Goal: Task Accomplishment & Management: Use online tool/utility

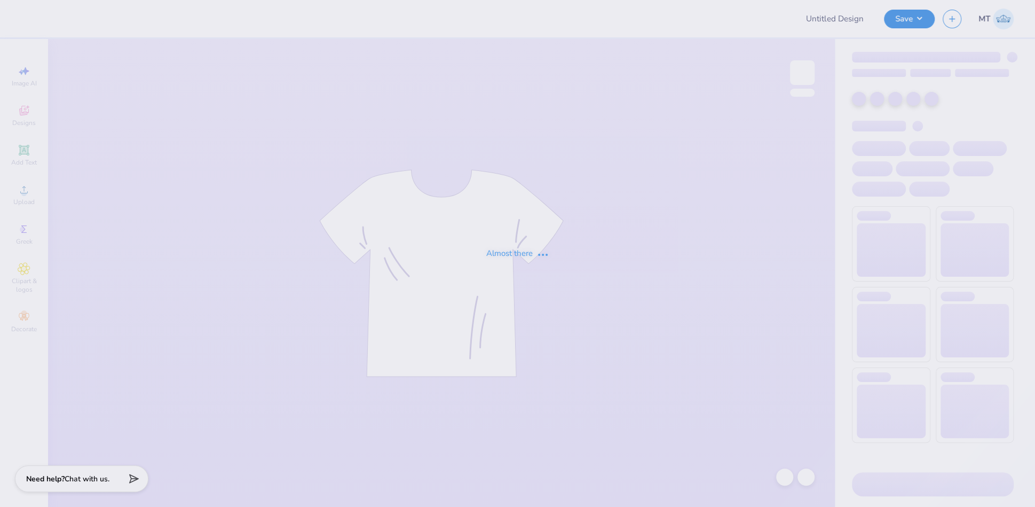
type input "FPS239318"
type input "FPS239324"
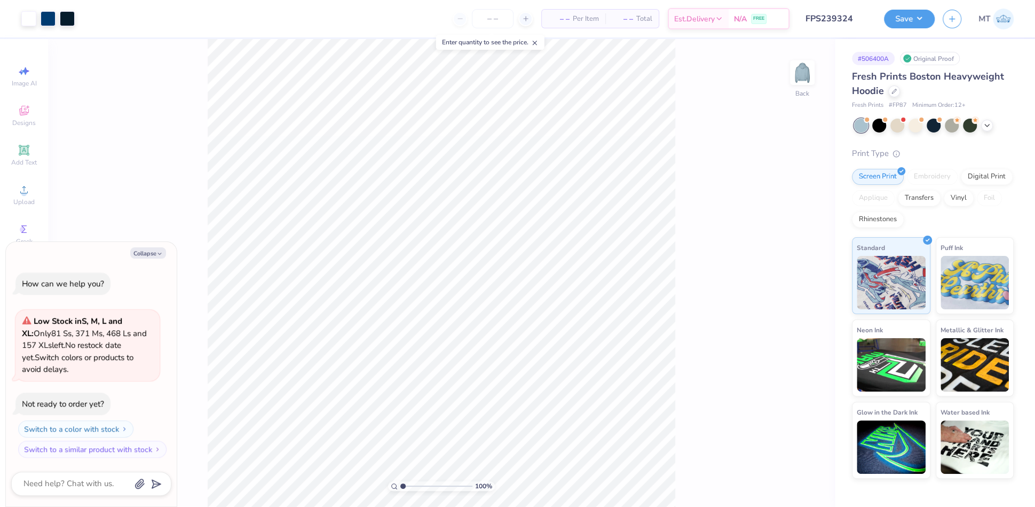
type textarea "x"
type input "1"
type textarea "x"
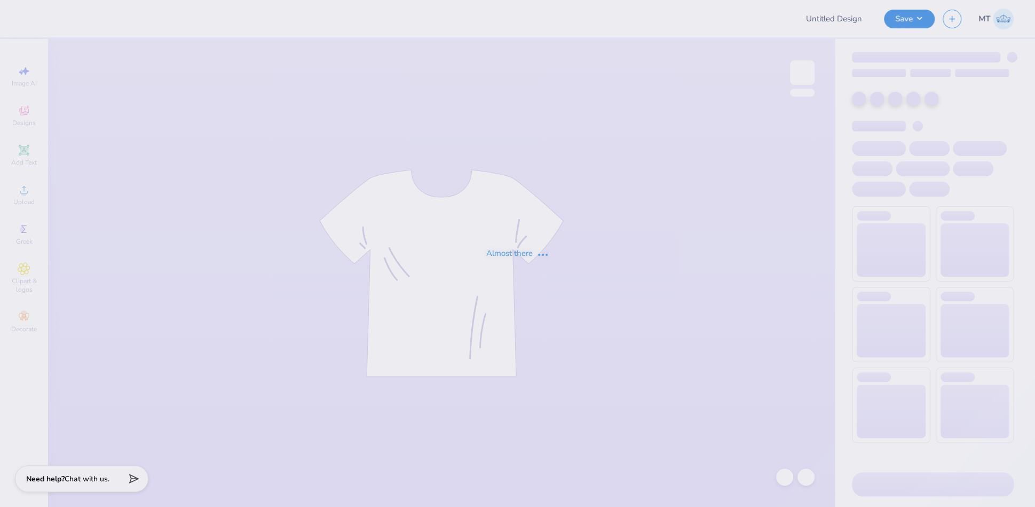
type input "FPS239481"
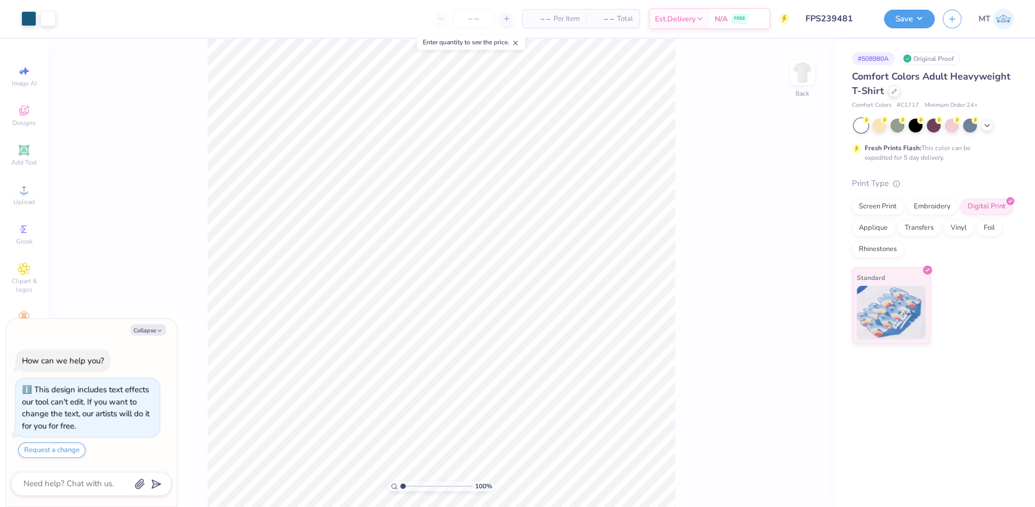
type textarea "x"
type input "5.86982414883647"
type textarea "x"
type input "1.8855941225337"
click at [162, 327] on icon "button" at bounding box center [159, 330] width 6 height 6
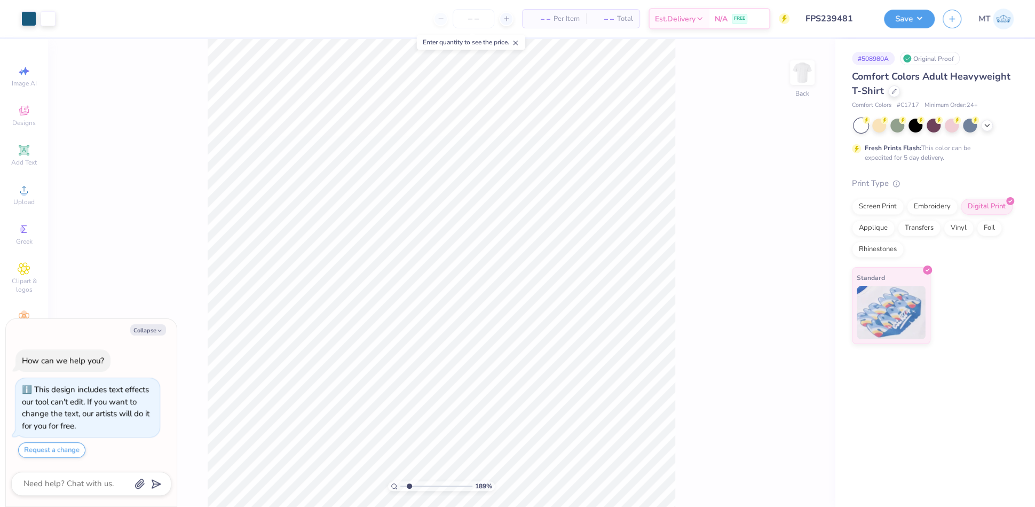
type textarea "x"
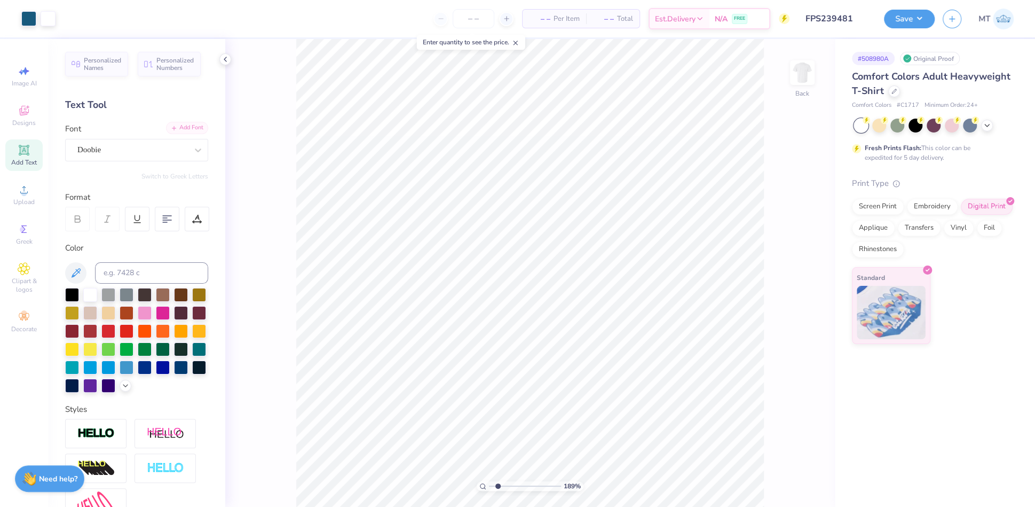
click at [188, 125] on div "Add Font" at bounding box center [187, 128] width 42 height 12
click at [32, 149] on div "Add Text" at bounding box center [23, 154] width 37 height 31
type input "1.89076738363493"
type input "3.23"
click at [543, 313] on li "Ungroup" at bounding box center [540, 312] width 84 height 21
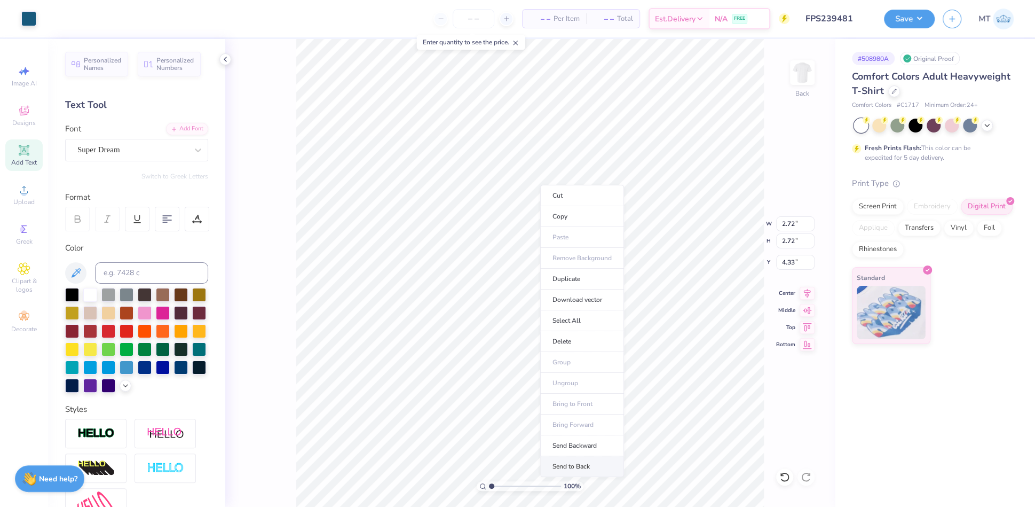
click at [590, 457] on li "Send to Back" at bounding box center [582, 466] width 84 height 21
drag, startPoint x: 492, startPoint y: 486, endPoint x: 501, endPoint y: 474, distance: 14.8
click at [501, 481] on input "range" at bounding box center [525, 486] width 72 height 10
click at [179, 125] on div "Add Font" at bounding box center [187, 128] width 42 height 12
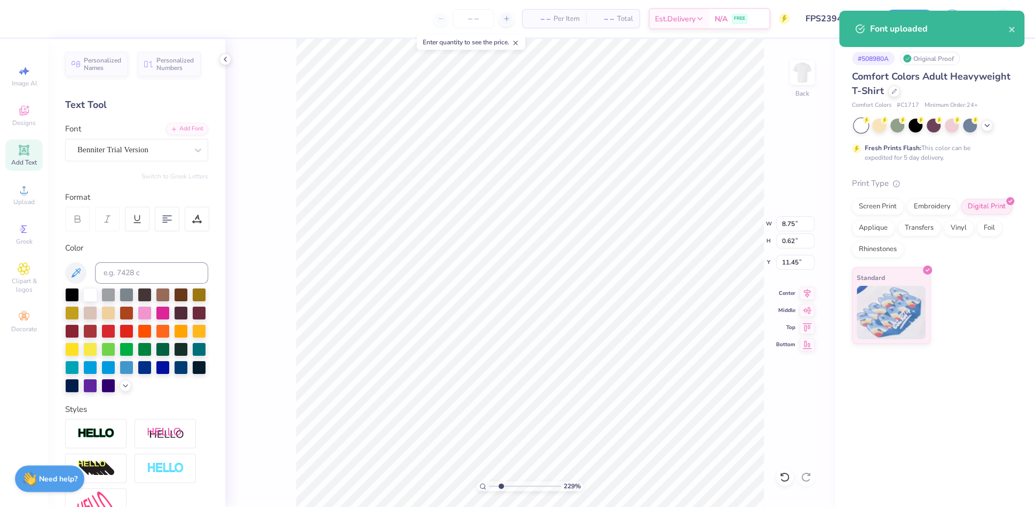
type input "2.28901885422432"
type input "8.75"
type input "0.62"
type input "11.45"
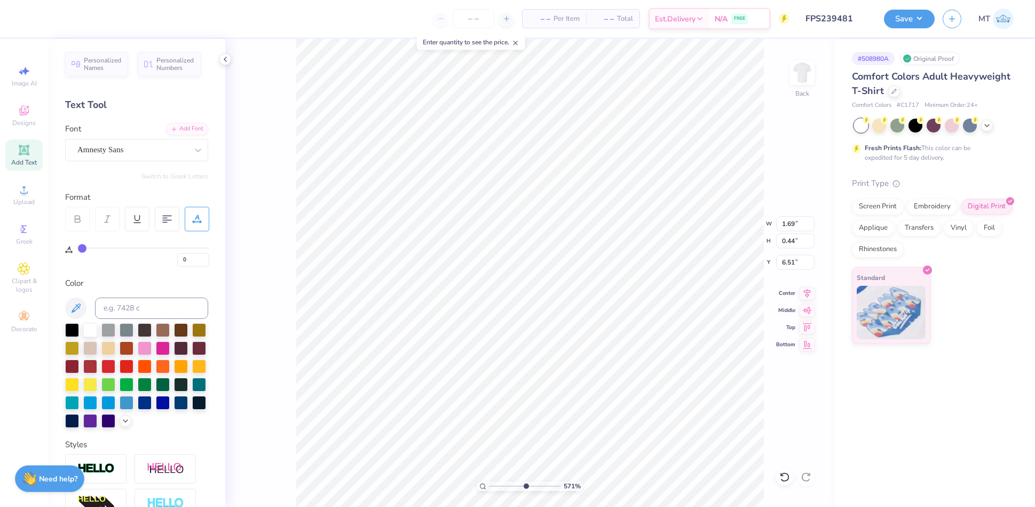
type input "5.71157098010526"
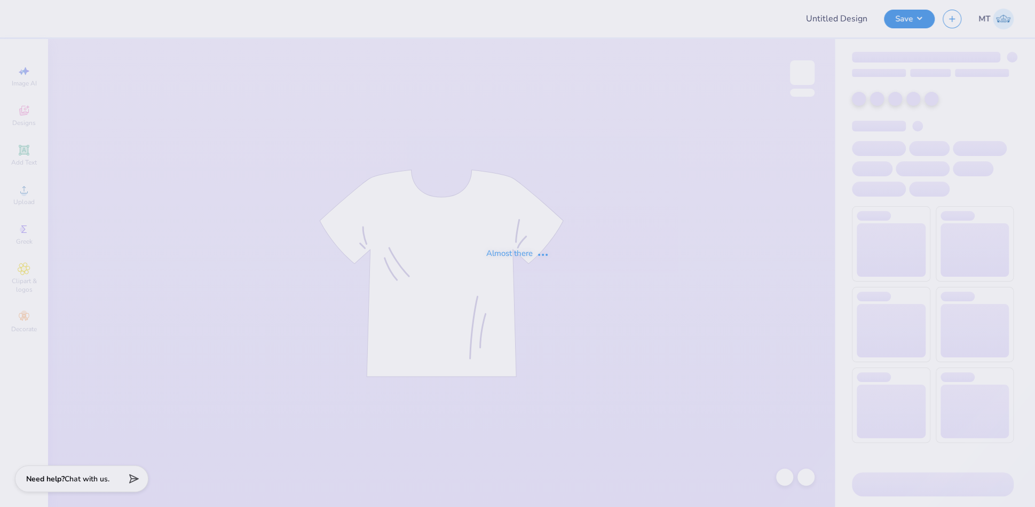
type input "FPS239481"
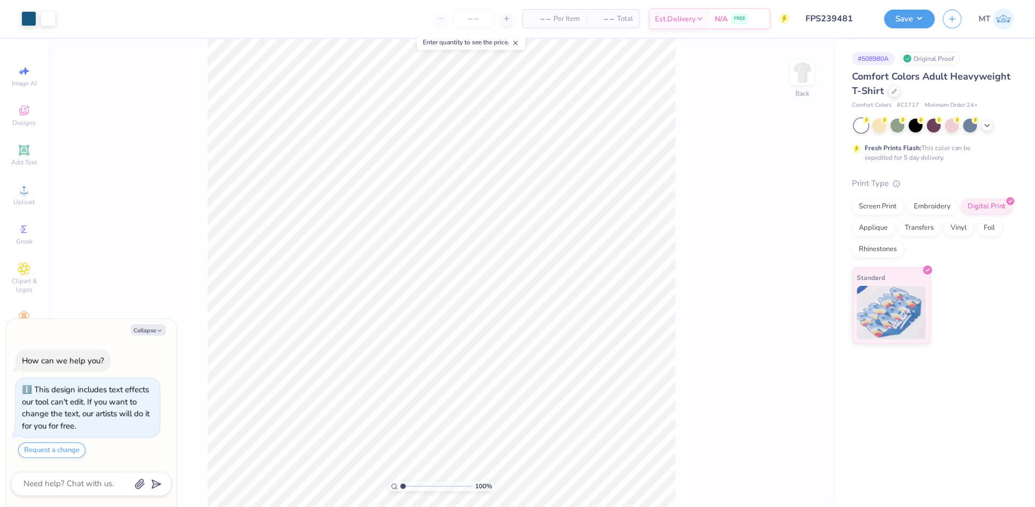
type textarea "x"
type input "3.34317550981845"
type textarea "x"
type input "1.39877706300101"
type textarea "x"
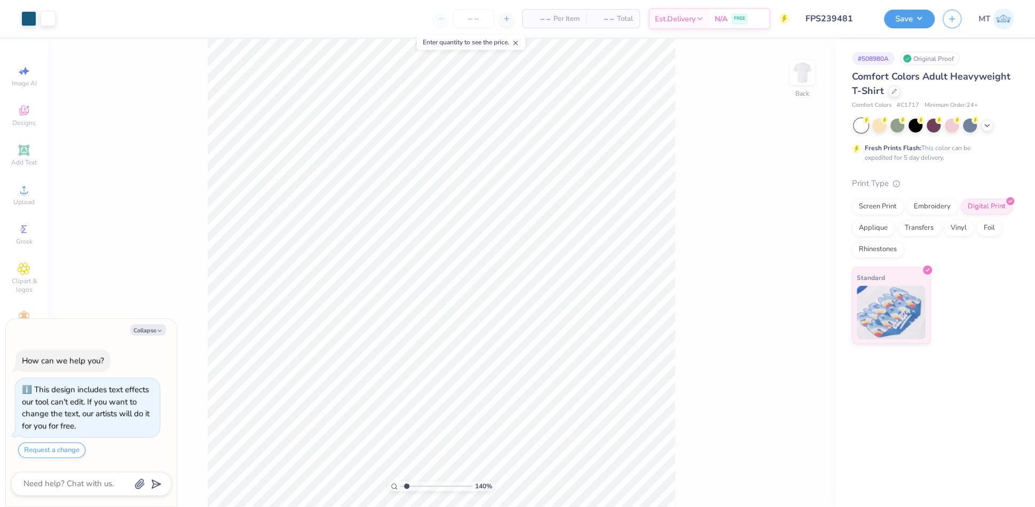
type input "1.81662551782874"
type textarea "x"
type input "1.81662551782874"
type textarea "x"
type input "1.81662551782874"
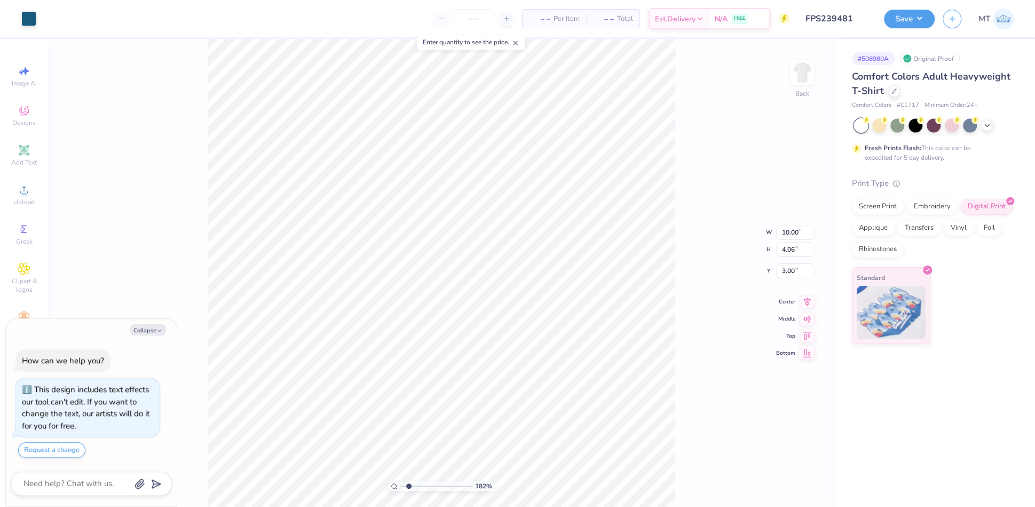
type textarea "x"
type input "1"
click at [493, 335] on li "Ungroup" at bounding box center [498, 330] width 84 height 21
type textarea "x"
drag, startPoint x: 403, startPoint y: 485, endPoint x: 421, endPoint y: 478, distance: 19.4
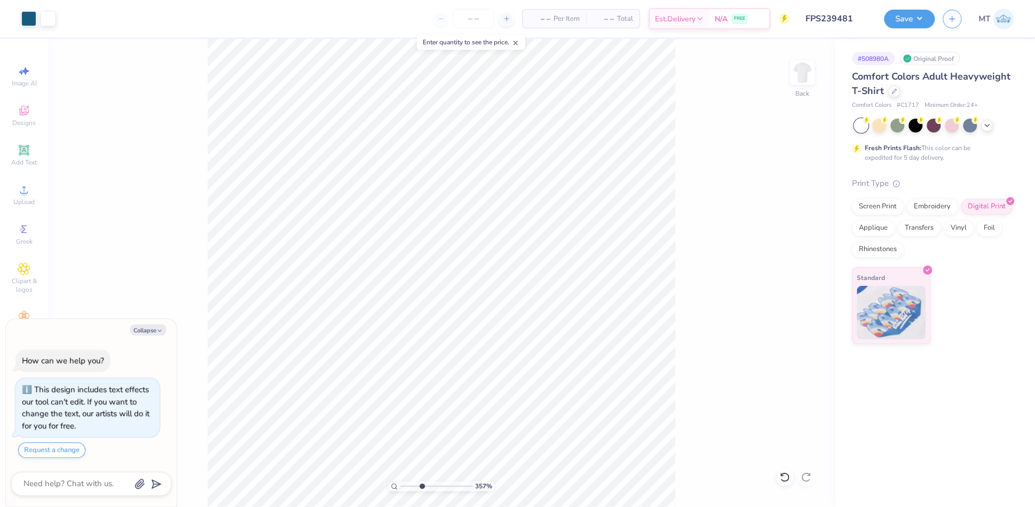
type input "3.57"
click at [421, 481] on input "range" at bounding box center [436, 486] width 72 height 10
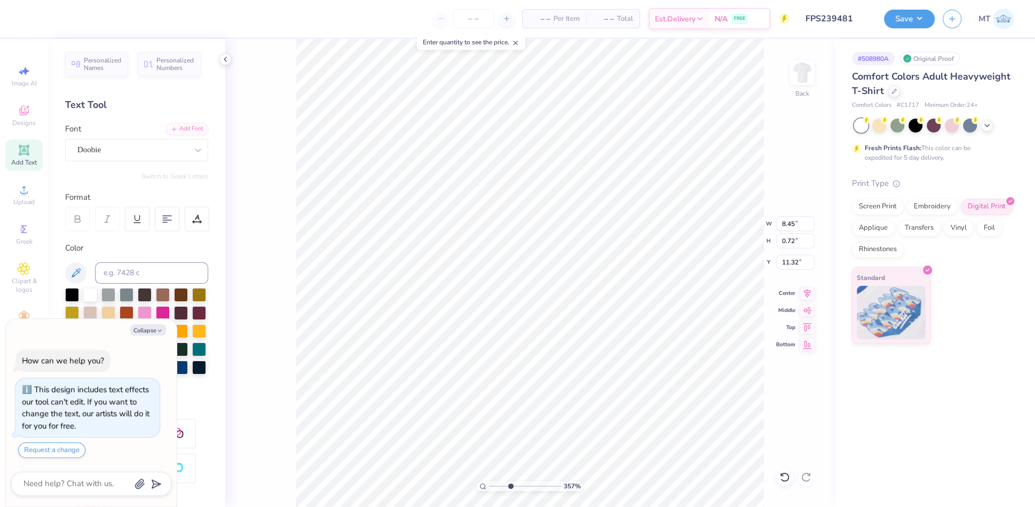
click at [175, 120] on div "Personalized Names Personalized Numbers Text Tool Add Font Font Doobie Switch t…" at bounding box center [136, 273] width 177 height 468
click at [173, 123] on div "Add Font" at bounding box center [187, 128] width 42 height 12
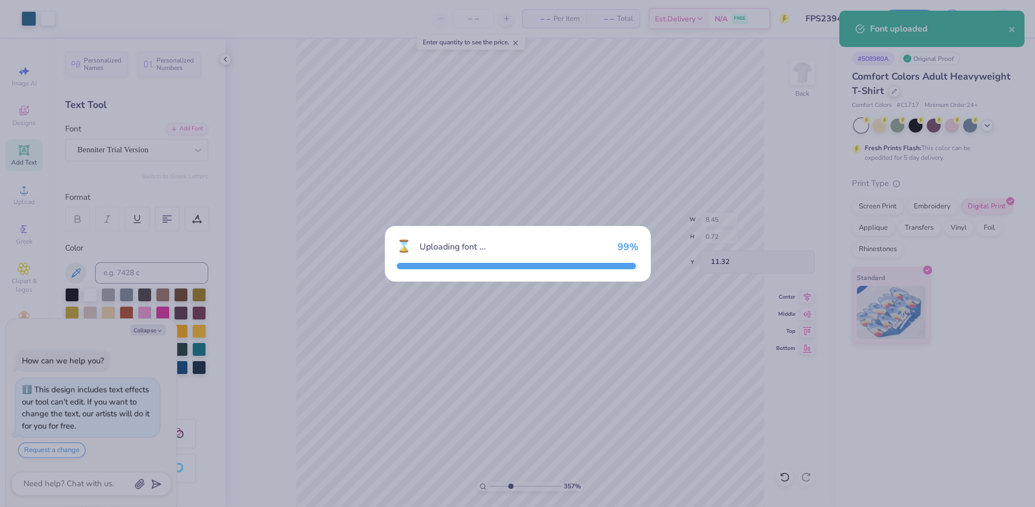
type textarea "x"
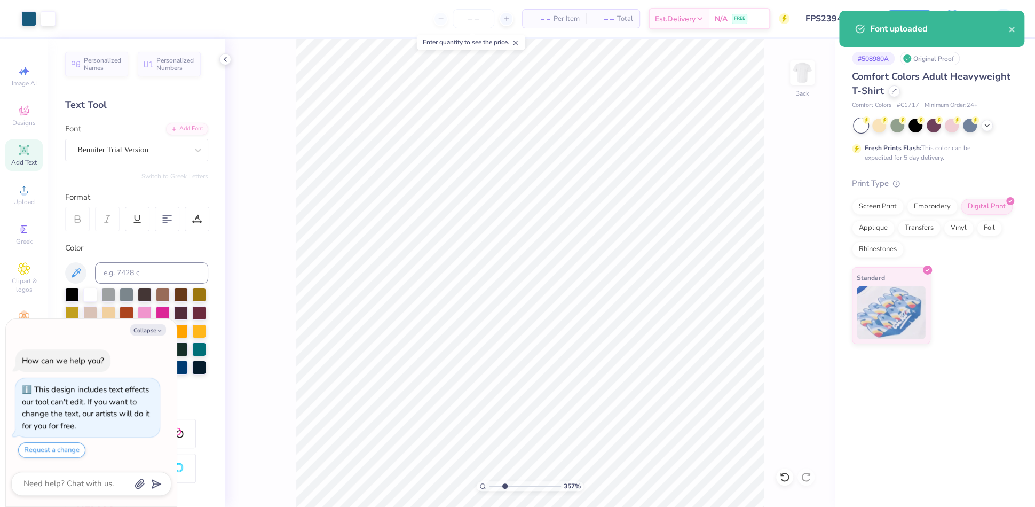
type input "2.16906013776147"
type textarea "x"
type input "2.16906013776147"
type textarea "x"
type input "2.16906013776147"
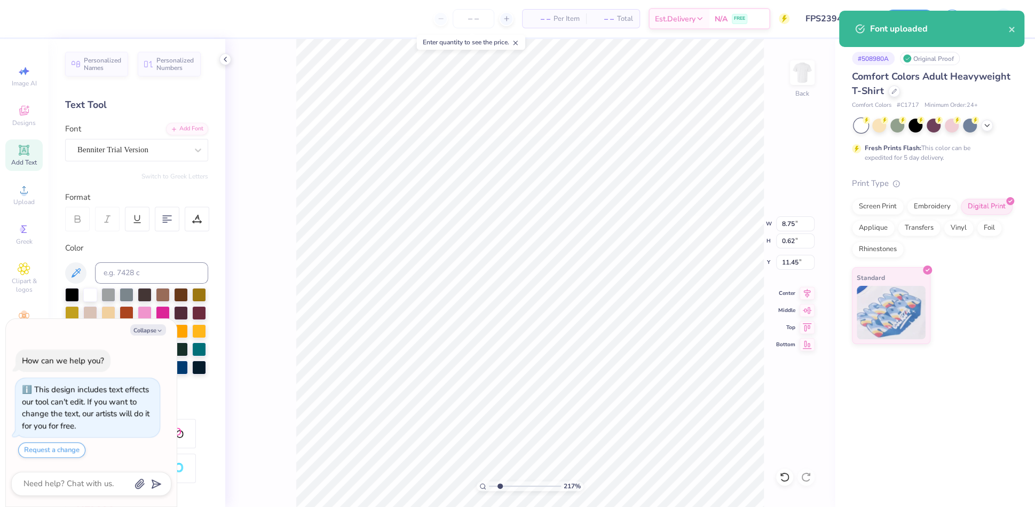
type textarea "x"
type input "2.16906013776147"
type textarea "x"
type input "2.16906013776147"
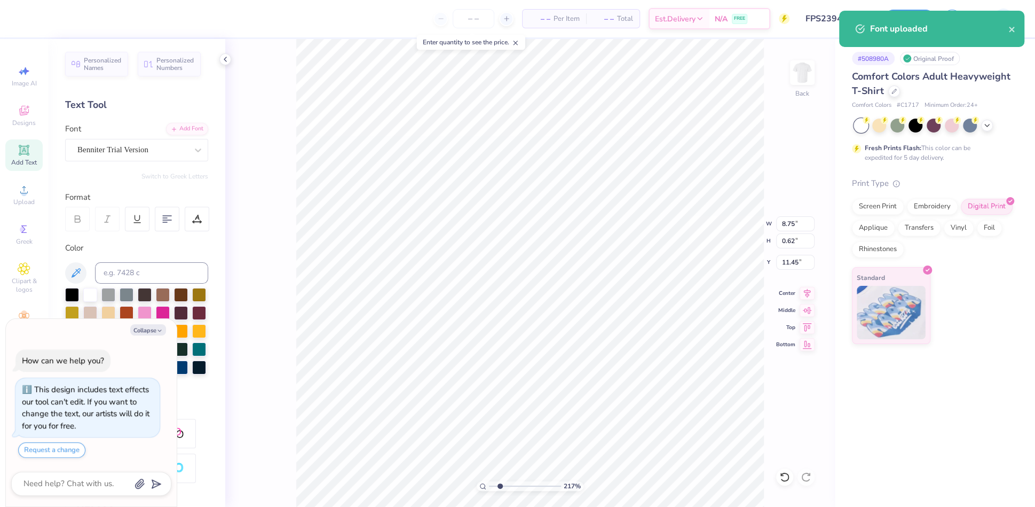
type textarea "x"
type input "2.16906013776147"
type textarea "x"
type input "2.16906013776147"
type textarea "r"
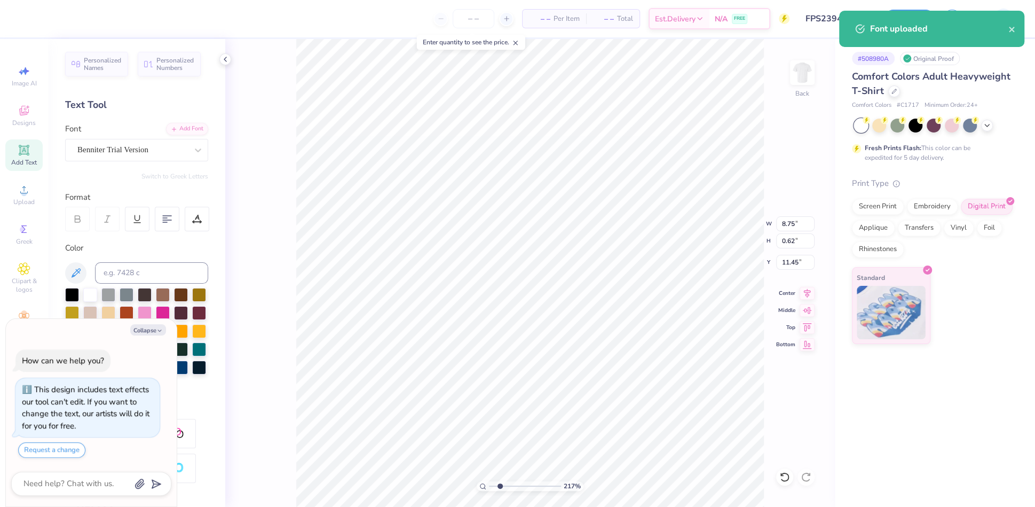
type textarea "x"
type input "2.16906013776147"
type textarea "re"
type textarea "x"
type input "2.16906013776147"
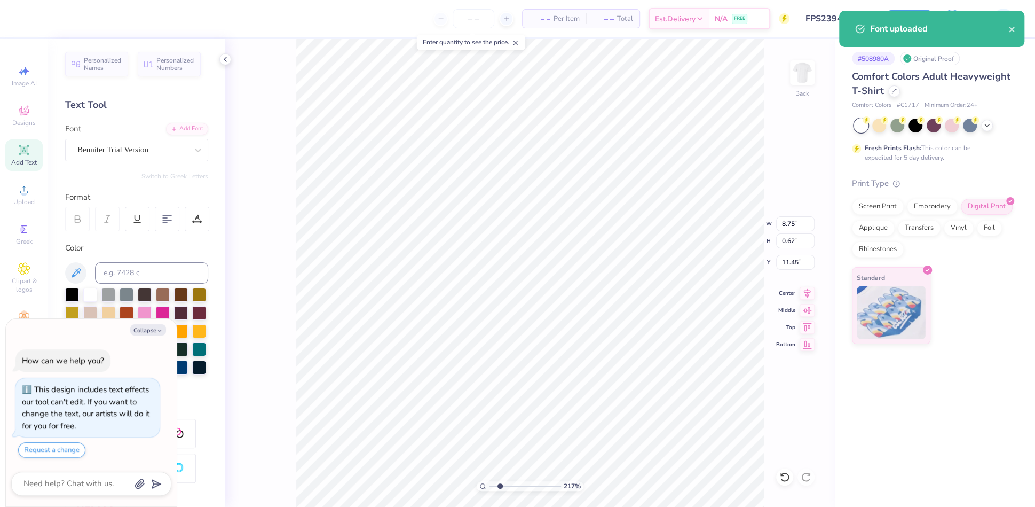
type textarea "rec"
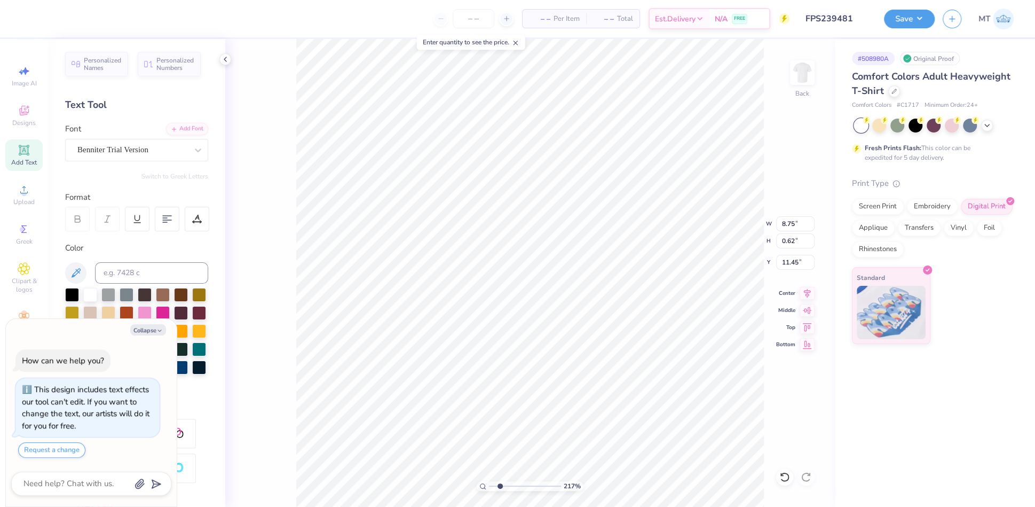
type textarea "x"
type input "2.16906013776147"
type textarea "recr"
type textarea "x"
type input "2.16906013776147"
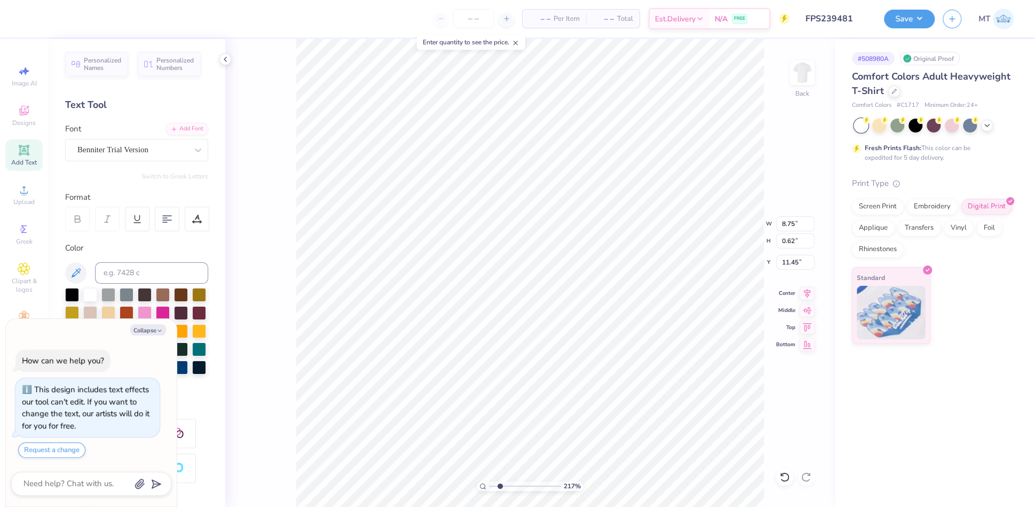
type textarea "recru"
type textarea "x"
type input "2.16906013776147"
type textarea "recrui"
type textarea "x"
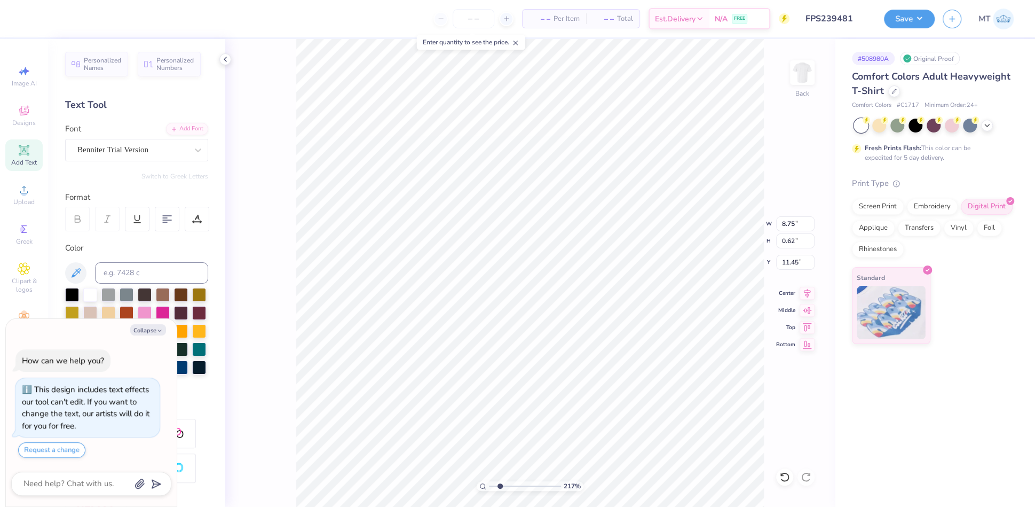
type input "2.16906013776147"
type textarea "recruit"
type textarea "x"
type input "2.16906013776147"
type textarea "recruitm"
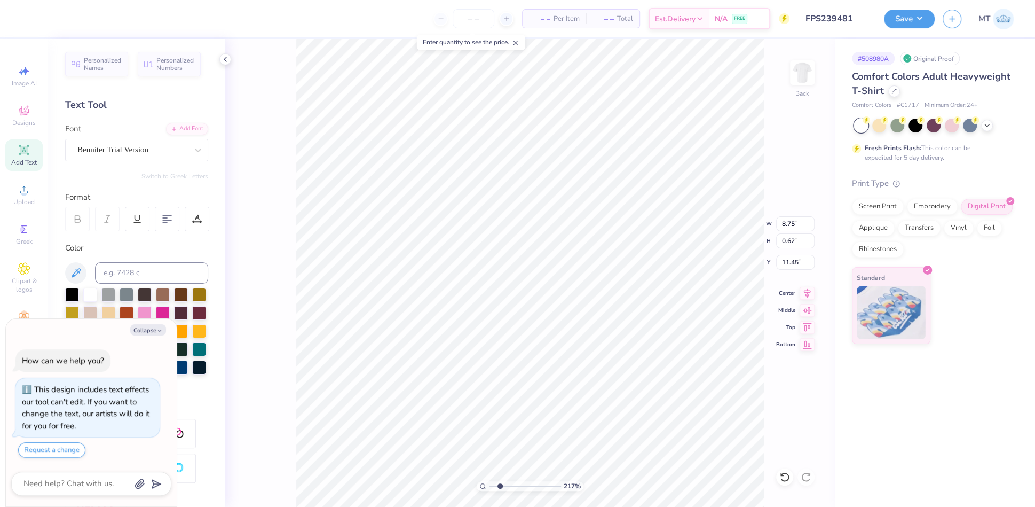
type textarea "x"
type input "2.16906013776147"
type textarea "recruitmen"
type textarea "x"
type input "2.16906013776147"
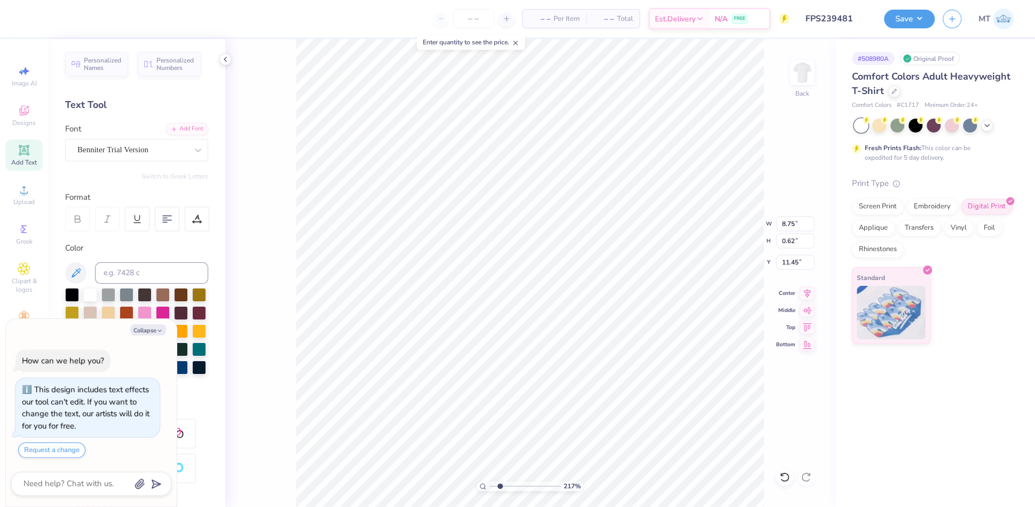
type textarea "x"
type input "2.16906013776147"
type textarea "recruitment"
type textarea "x"
type input "2.16906013776147"
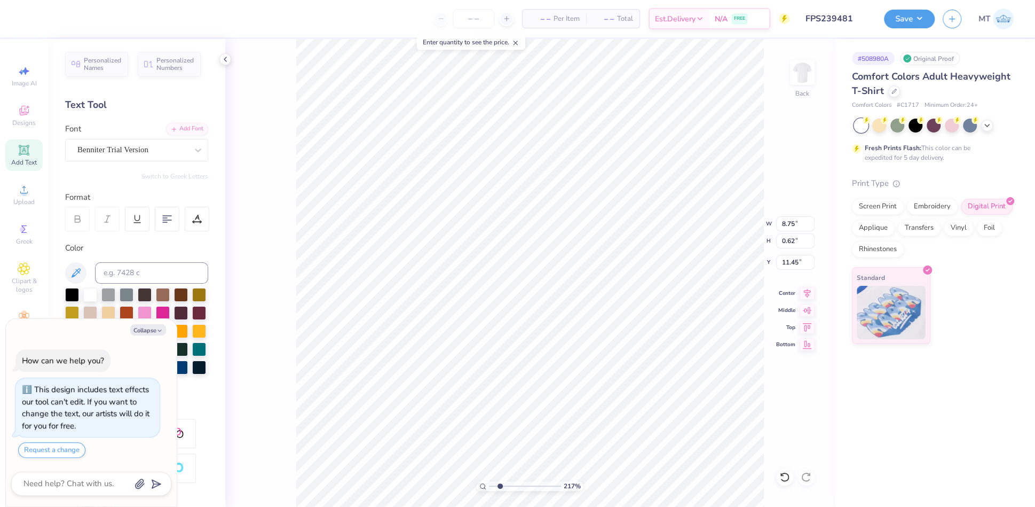
type textarea "x"
type input "2.16906013776147"
type textarea "x"
type input "2.16906013776147"
type textarea "R"
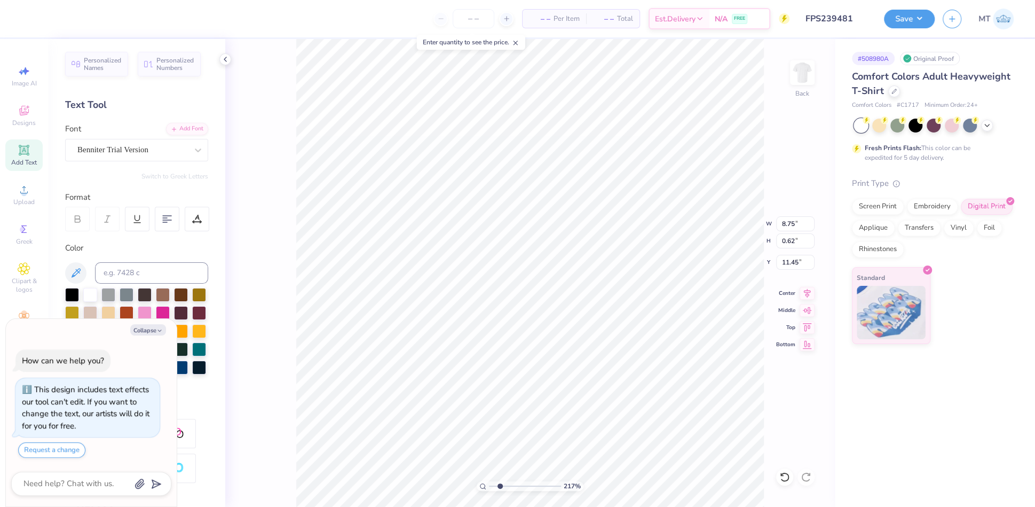
type textarea "x"
type input "2.16906013776147"
type textarea "RE"
type textarea "x"
type input "2.16906013776147"
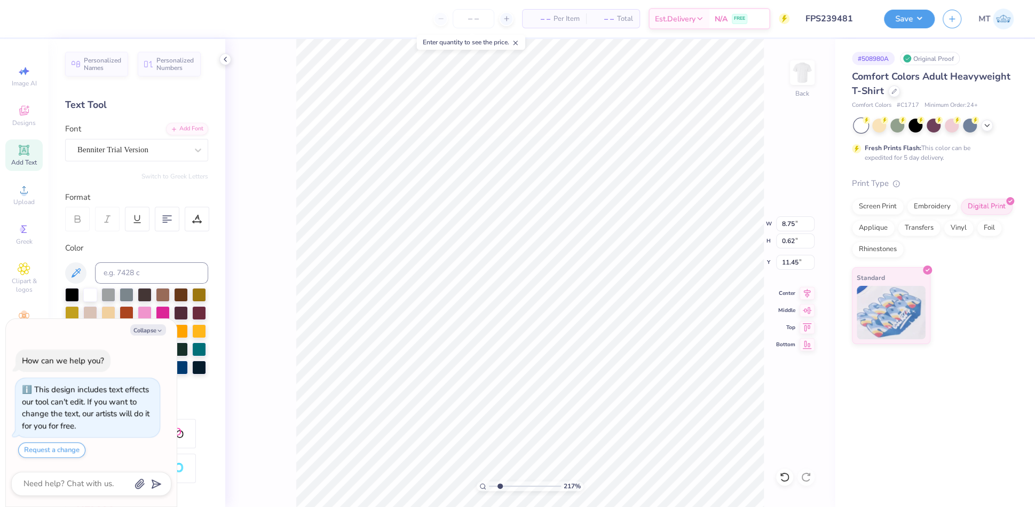
type textarea "REC"
type textarea "x"
type input "2.16906013776147"
type textarea "RECR"
type textarea "x"
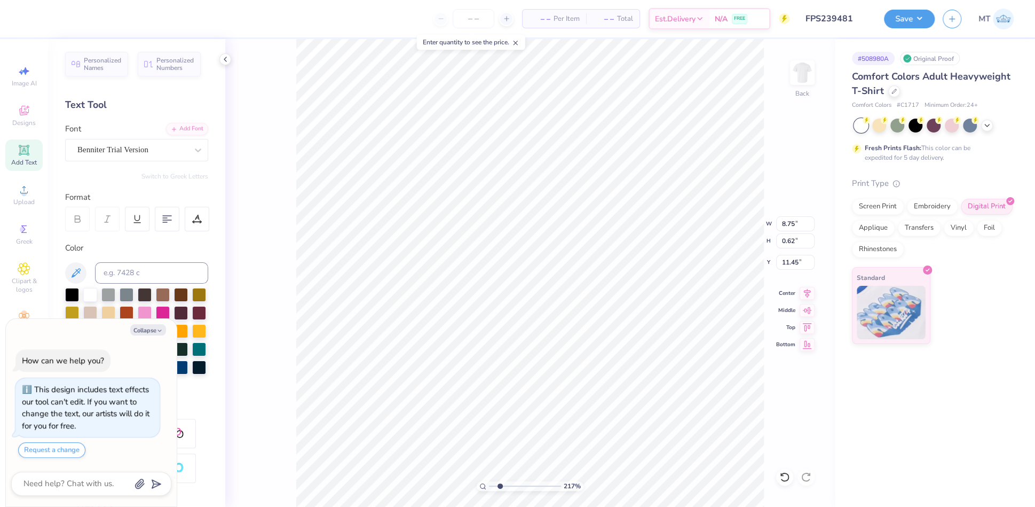
type input "2.16906013776147"
type textarea "RECRU"
type textarea "x"
type input "2.16906013776147"
type textarea "RECRUI"
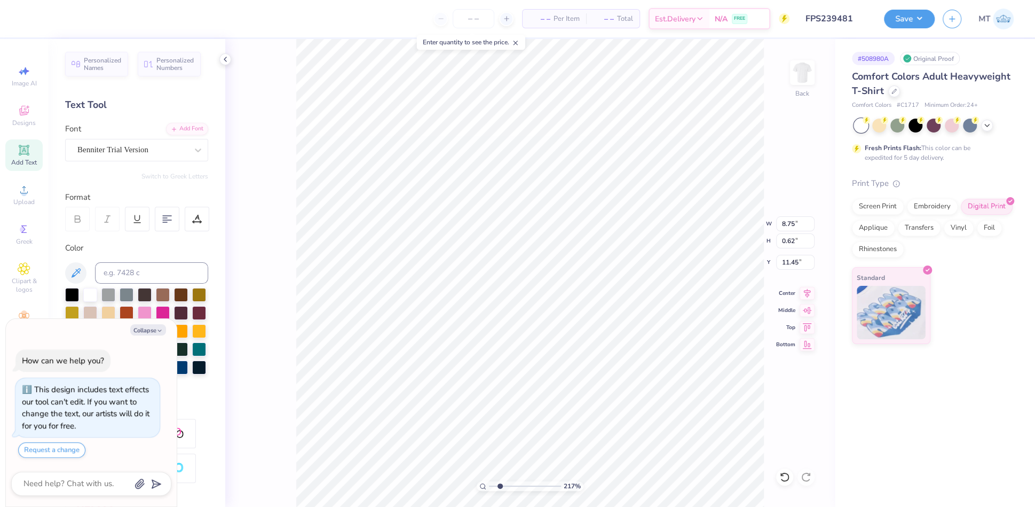
type textarea "x"
type input "2.16906013776147"
type textarea "RECRUITM"
type textarea "x"
type input "2.16906013776147"
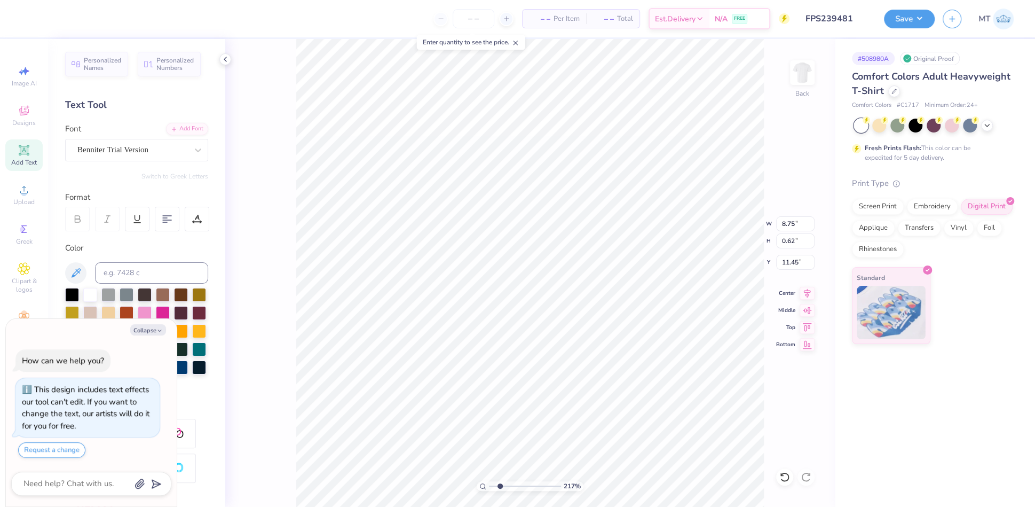
type textarea "x"
type input "2.16906013776147"
type textarea "RECRUITME"
type textarea "x"
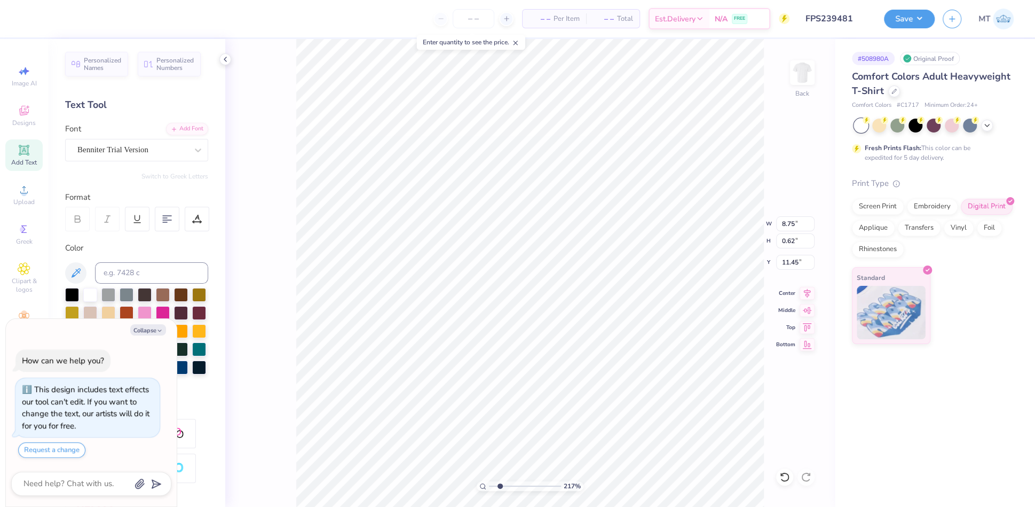
type input "2.16906013776147"
type textarea "RECRUITMEN"
type textarea "x"
type input "2.16906013776147"
type textarea "RECRUITMENT"
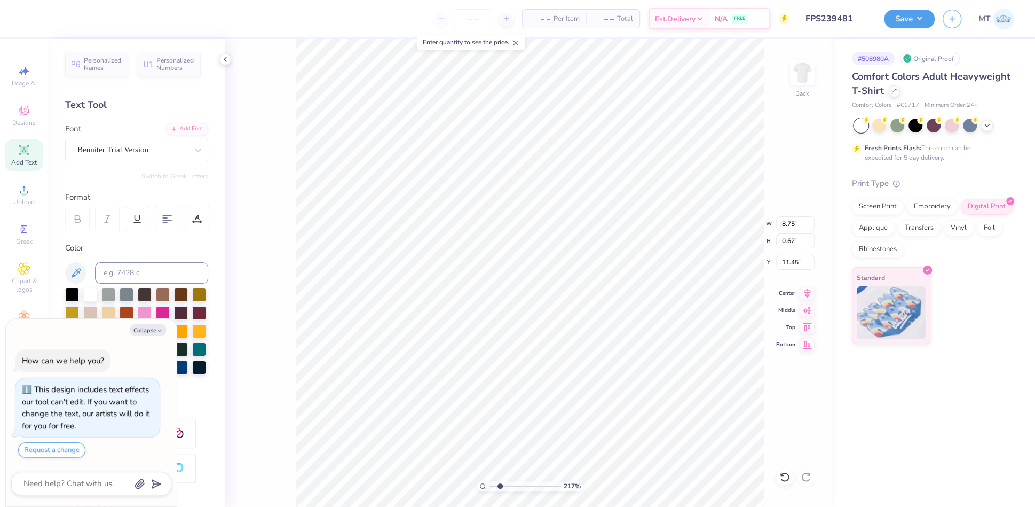
type textarea "x"
type input "2.16906013776147"
type textarea "x"
type input "2.16906013776147"
type textarea "x"
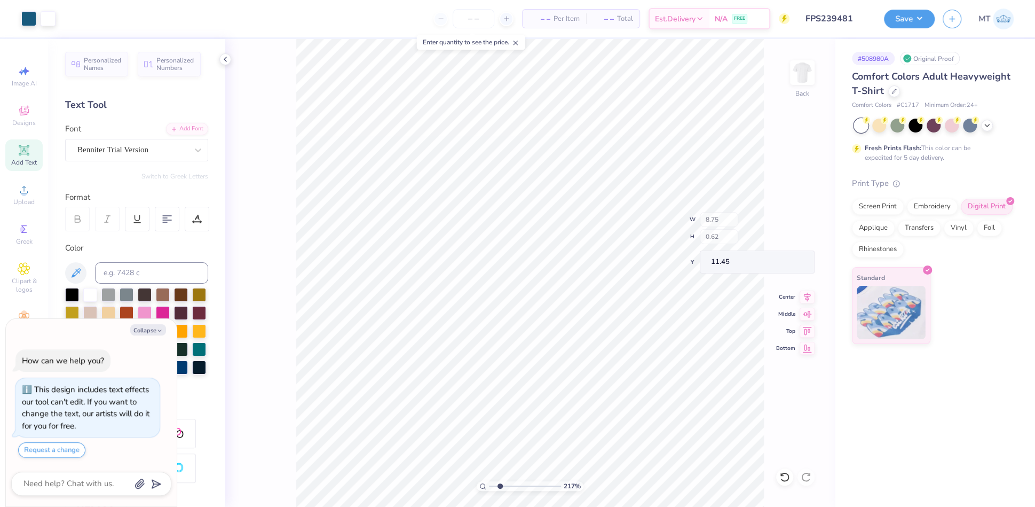
type input "2.16906013776147"
type textarea "x"
type input "2.16906013776147"
type textarea "x"
type input "2.16906013776147"
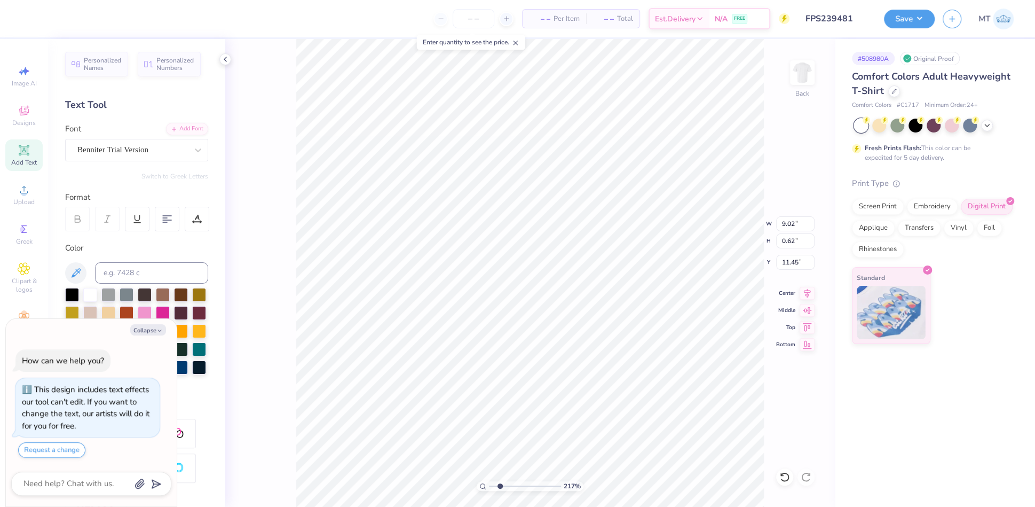
type textarea "x"
type input "2.16906013776147"
type textarea "x"
type input "2.16906013776147"
type textarea "x"
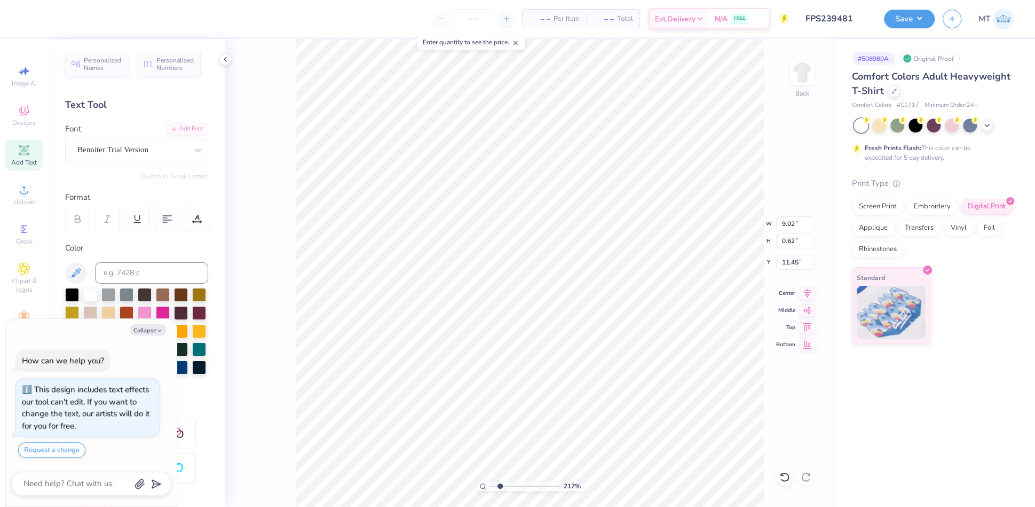
type input "2.16906013776147"
type input "6.87"
type input "0.47"
type input "11.60"
type textarea "x"
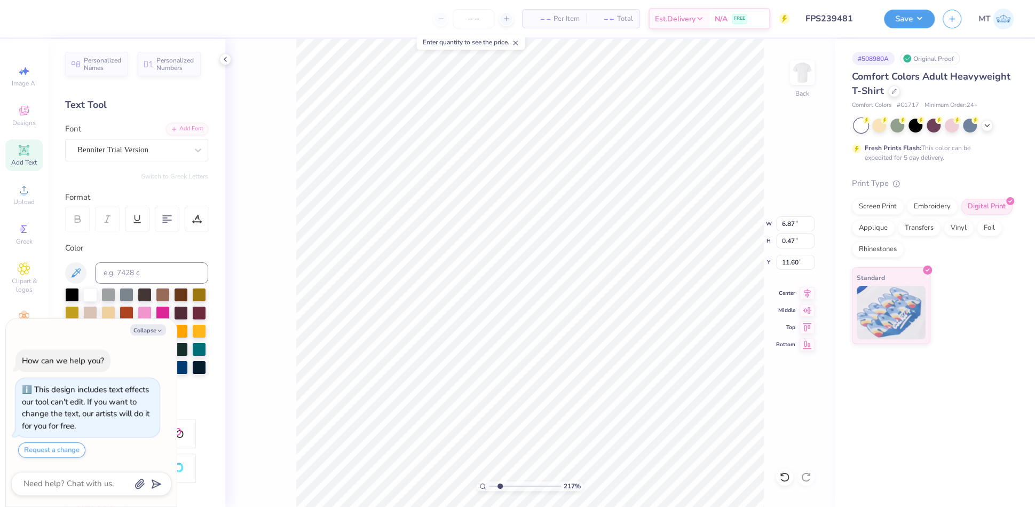
type input "2.16906013776147"
type textarea "x"
type input "2.16906013776147"
type textarea "x"
type input "2.16906013776147"
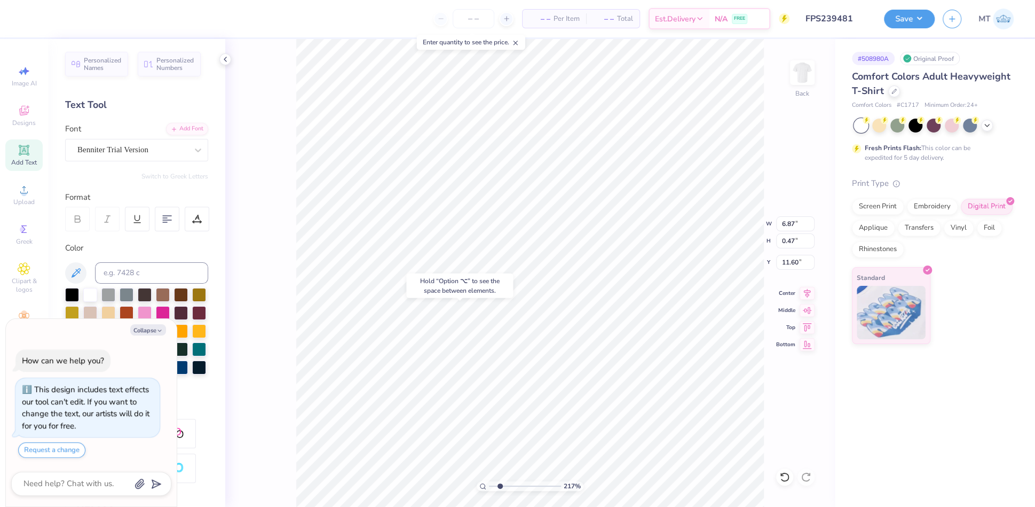
type input "11.30"
type textarea "x"
type input "2.16906013776147"
type textarea "x"
type input "1.7139715848505"
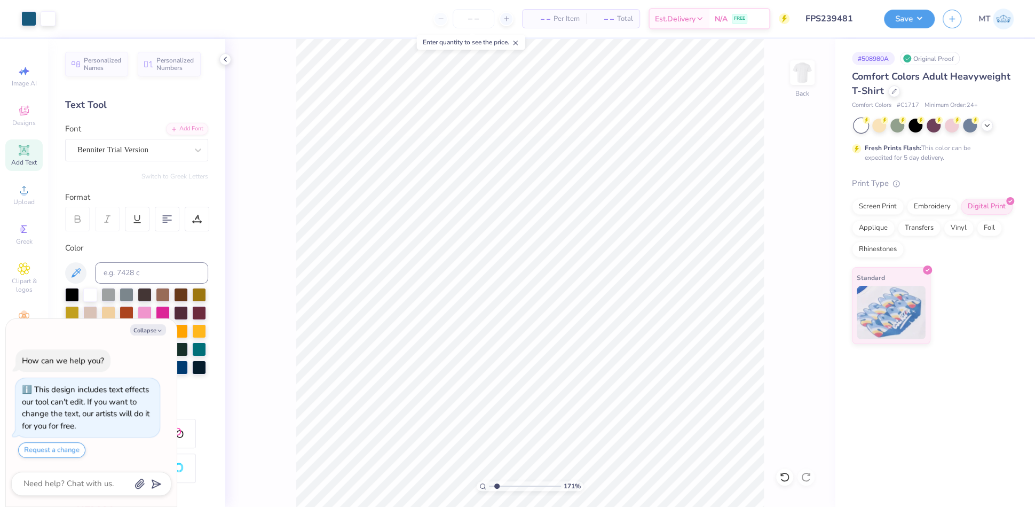
type textarea "x"
type input "1.7139715848505"
type textarea "x"
type input "1.7139715848505"
type textarea "x"
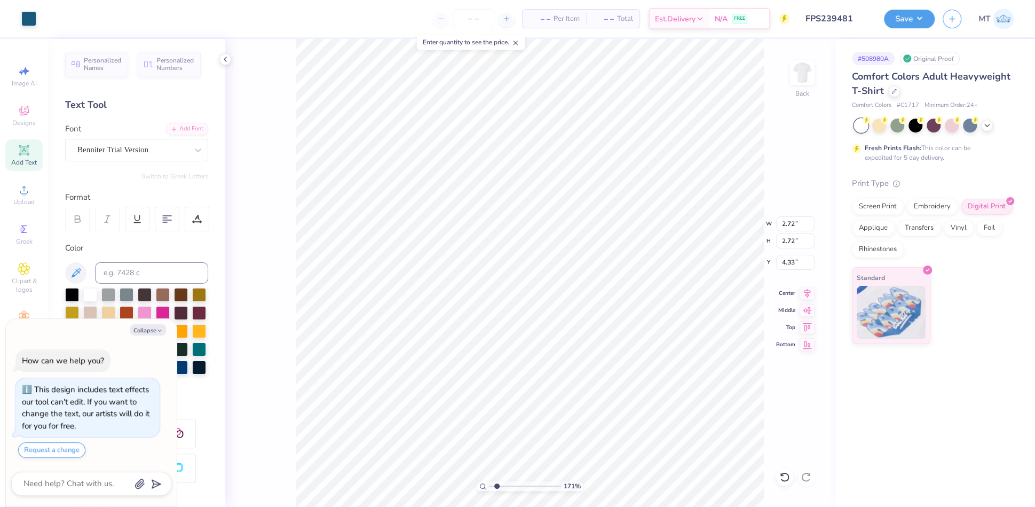
type input "1.7139715848505"
type textarea "x"
type input "1.7139715848505"
type input "6.03"
type textarea "x"
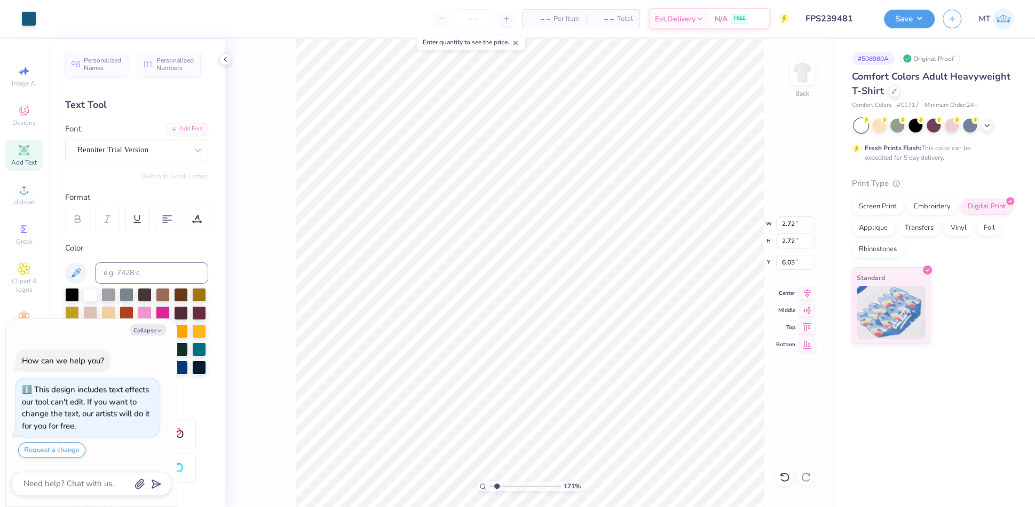
type input "1.7139715848505"
type textarea "x"
type input "1.7139715848505"
type textarea "x"
type input "1.7139715848505"
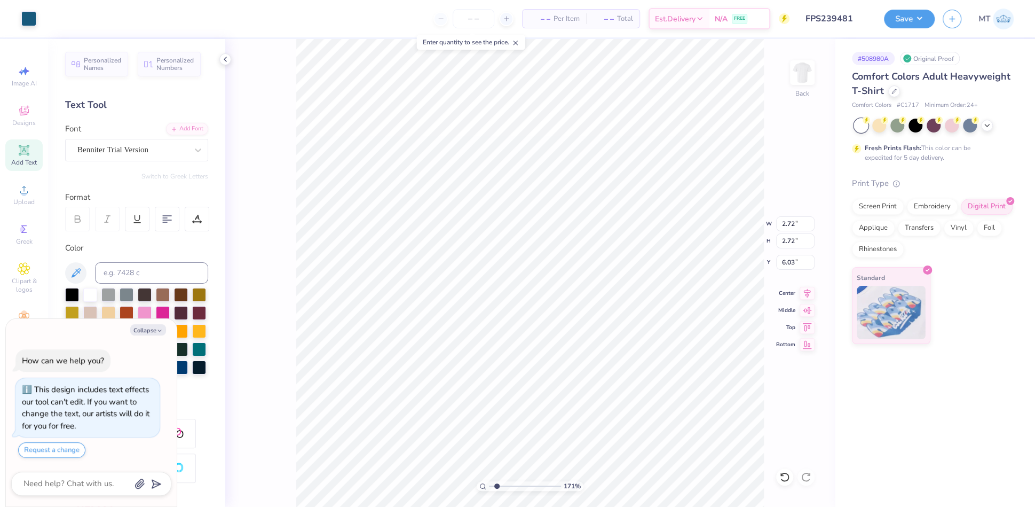
type textarea "x"
type input "1.7139715848505"
type input "2.23"
type input "6.52"
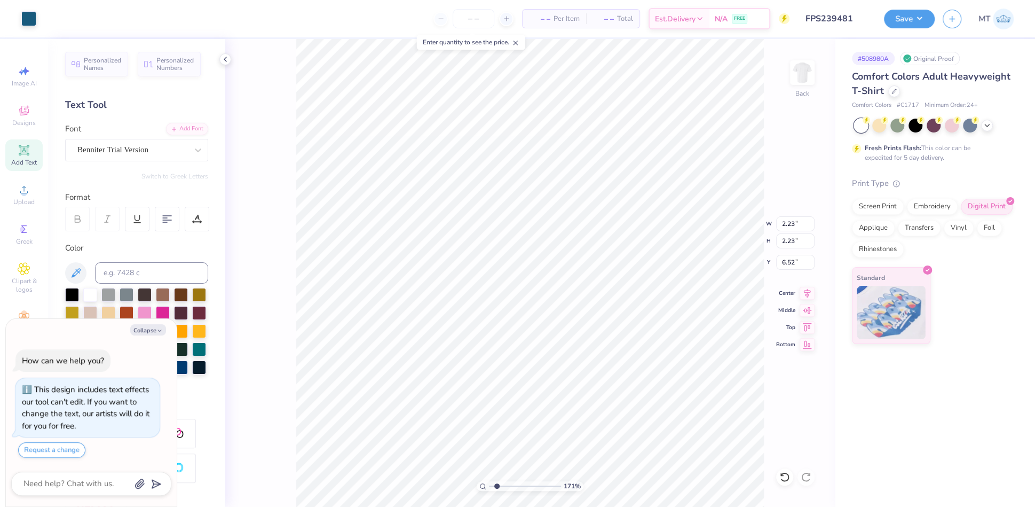
type textarea "x"
type input "1.7139715848505"
type textarea "x"
type input "1.7139715848505"
type textarea "x"
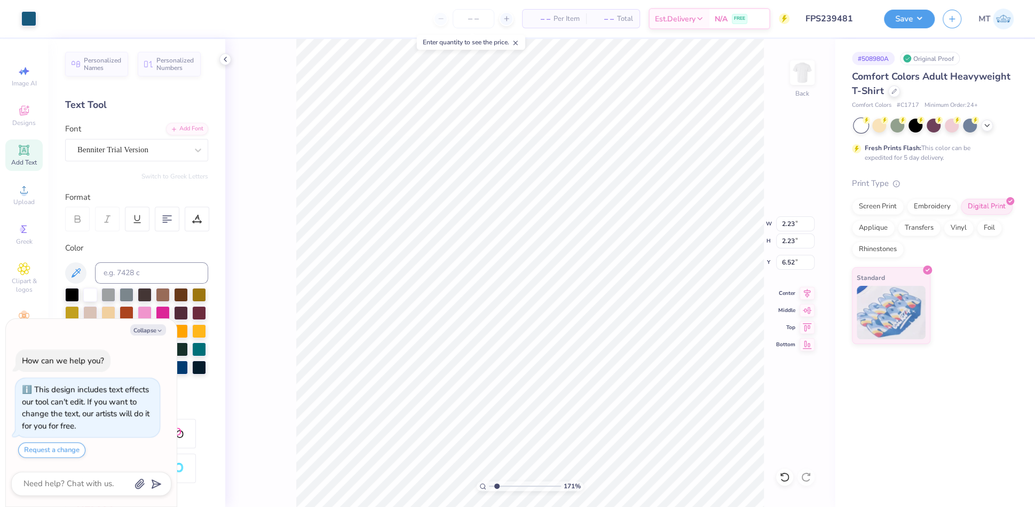
type input "1.7139715848505"
type input "6.34"
type textarea "x"
type input "1.7139715848505"
type input "1.42"
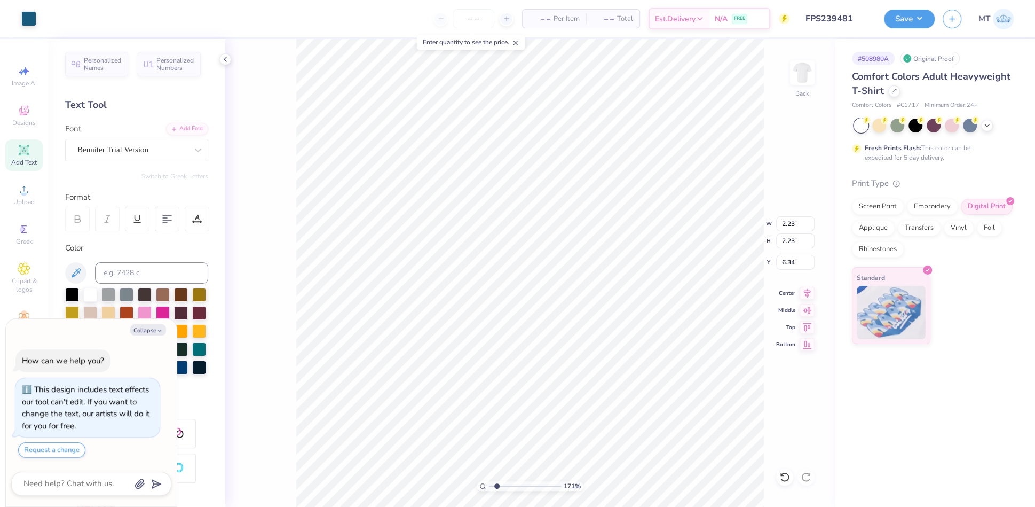
type input "0.52"
type input "5.08"
type textarea "x"
type input "1.7139715848505"
type textarea "x"
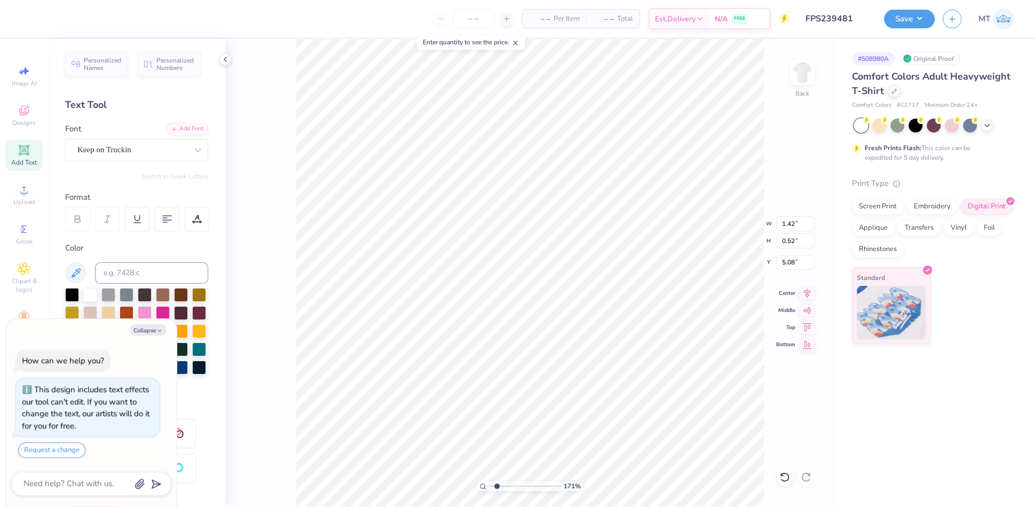
type input "1.7139715848505"
type textarea "x"
type input "1.7139715848505"
type textarea "x"
type input "1.7139715848505"
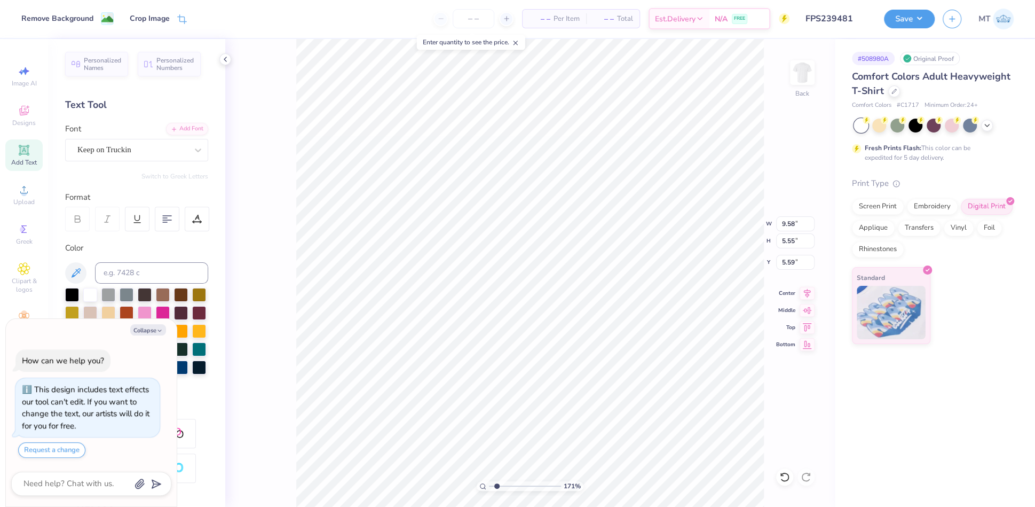
type textarea "x"
type input "1.7139715848505"
type textarea "x"
type input "1.7139715848505"
type textarea "x"
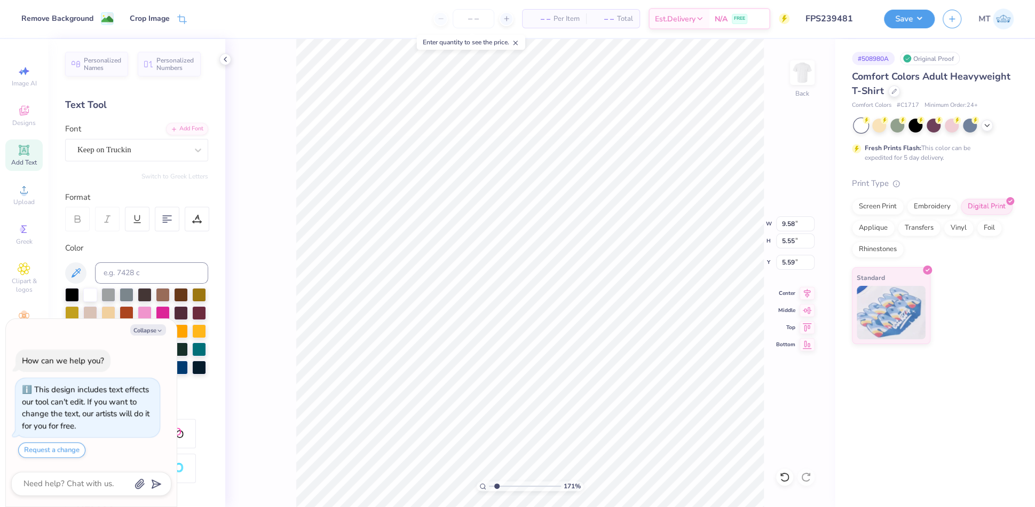
type input "1.7139715848505"
type textarea "x"
type input "1.7139715848505"
type textarea "x"
type input "1.7139715848505"
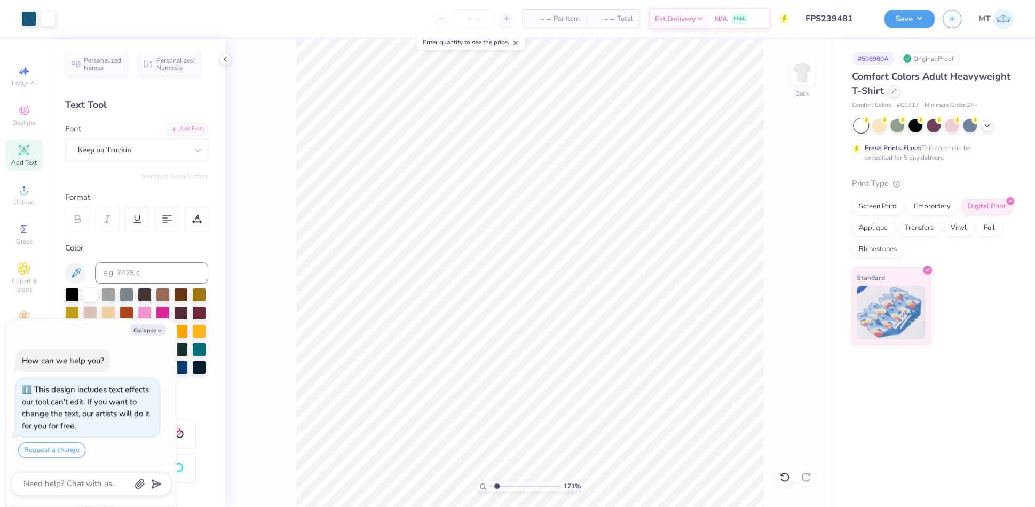
type textarea "x"
type input "1.7139715848505"
type textarea "x"
type input "1.7139715848505"
type textarea "x"
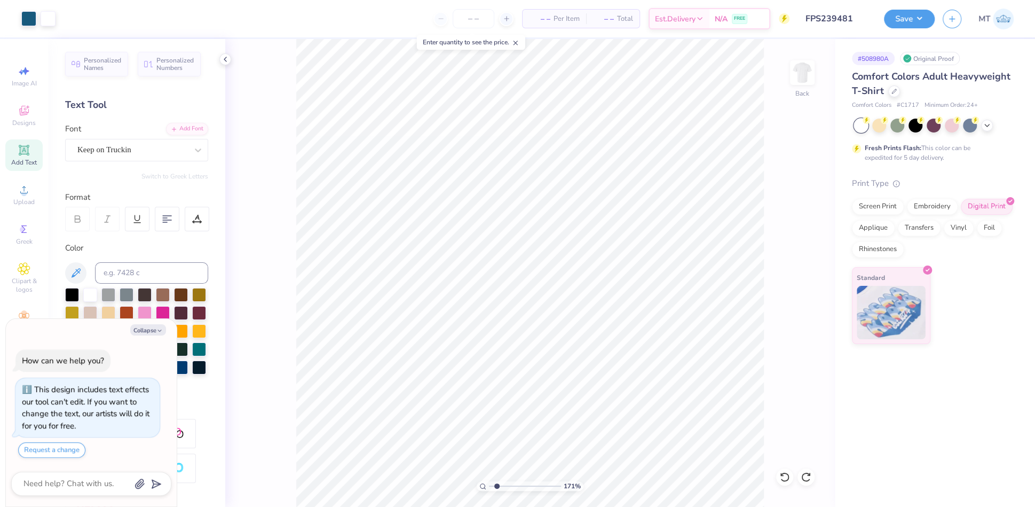
type input "1.7139715848505"
type textarea "x"
type input "1.7139715848505"
type textarea "x"
type input "1"
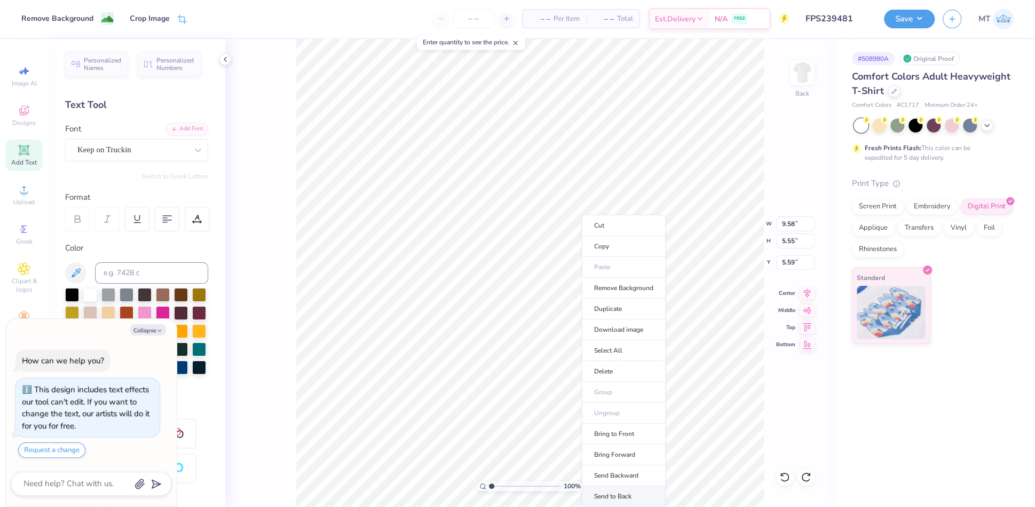
click at [627, 490] on li "Send to Back" at bounding box center [624, 496] width 84 height 21
type textarea "x"
drag, startPoint x: 493, startPoint y: 481, endPoint x: 499, endPoint y: 481, distance: 6.4
type input "2.04"
click at [498, 483] on input "range" at bounding box center [525, 486] width 72 height 10
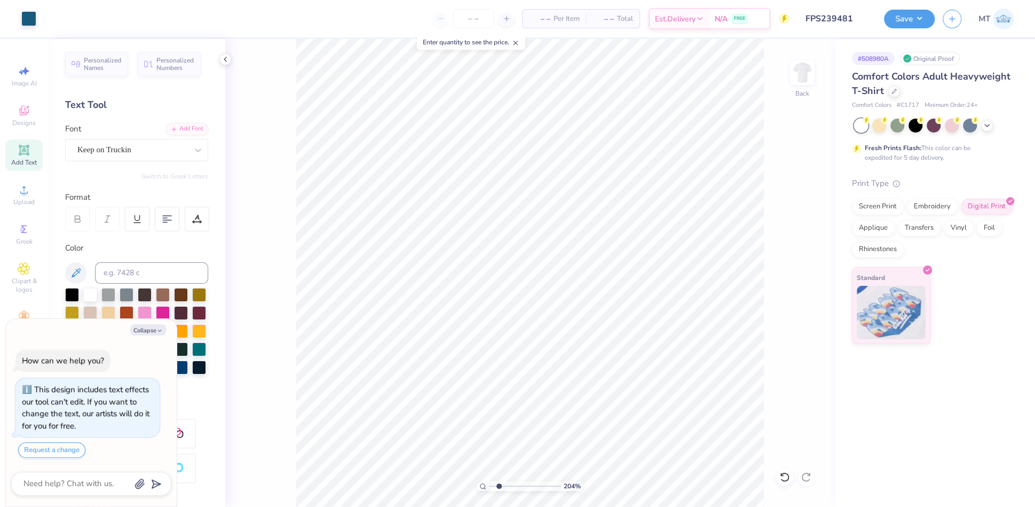
type textarea "x"
type input "1.70551659439078"
type textarea "x"
type input "1.70551659439078"
type textarea "x"
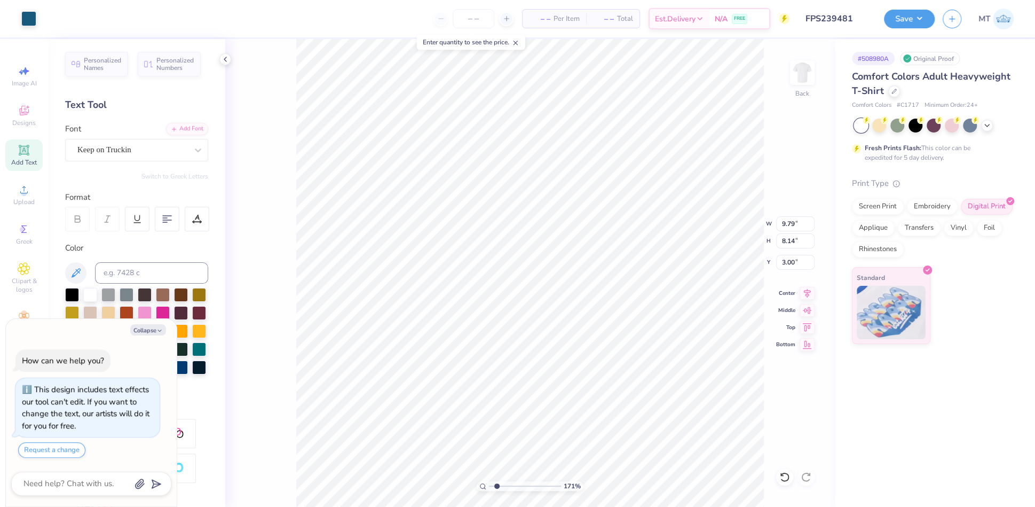
type input "1.70551659439078"
type textarea "x"
type input "1.70551659439078"
type textarea "x"
type input "1.70551659439078"
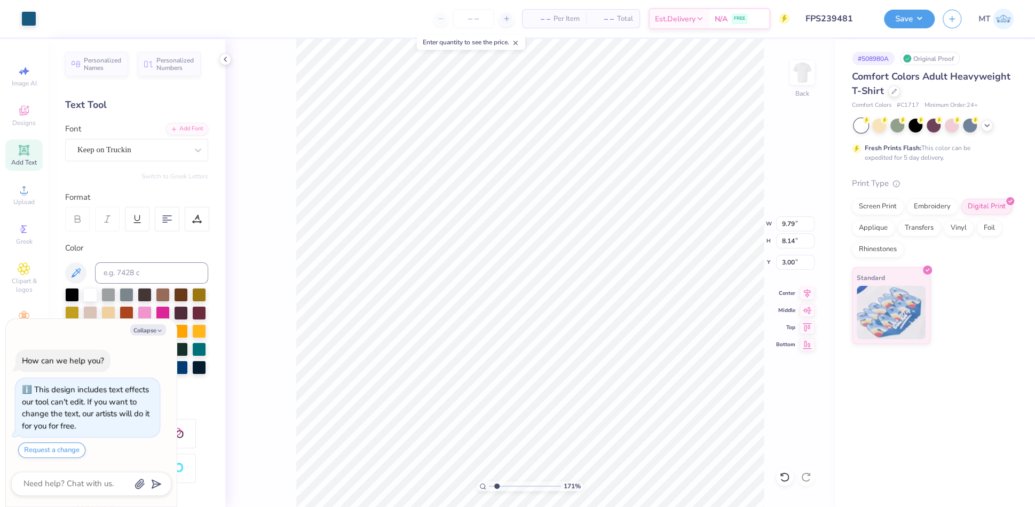
type textarea "x"
type input "1.70551659439078"
type textarea "x"
click at [139, 326] on button "Collapse" at bounding box center [148, 329] width 36 height 11
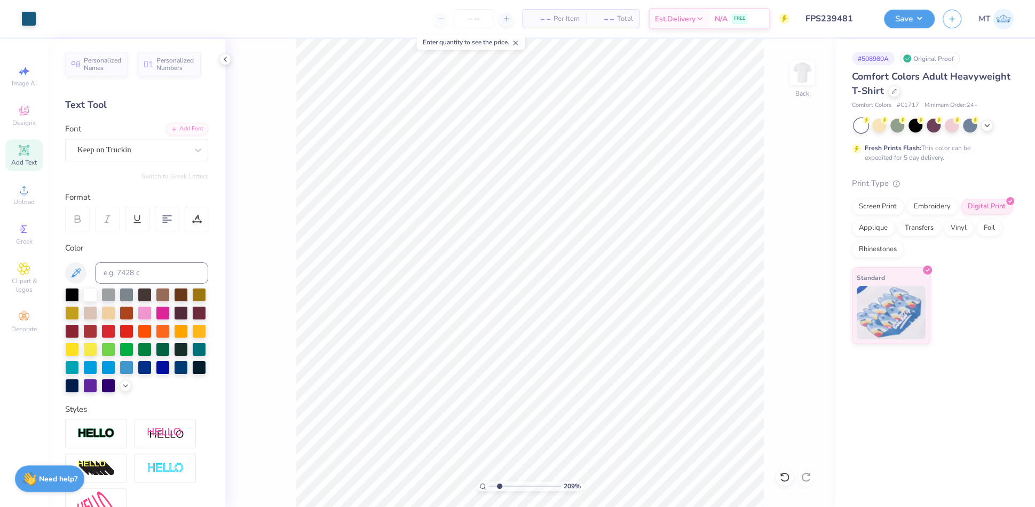
click at [23, 156] on div "Add Text" at bounding box center [23, 154] width 37 height 31
click at [169, 130] on div "Add Font" at bounding box center [187, 128] width 42 height 12
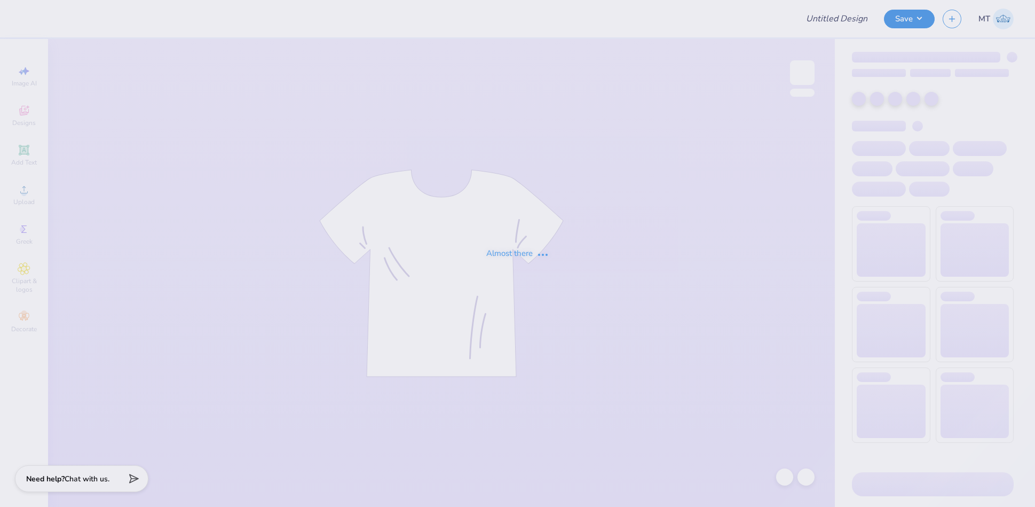
type input "FPS239889"
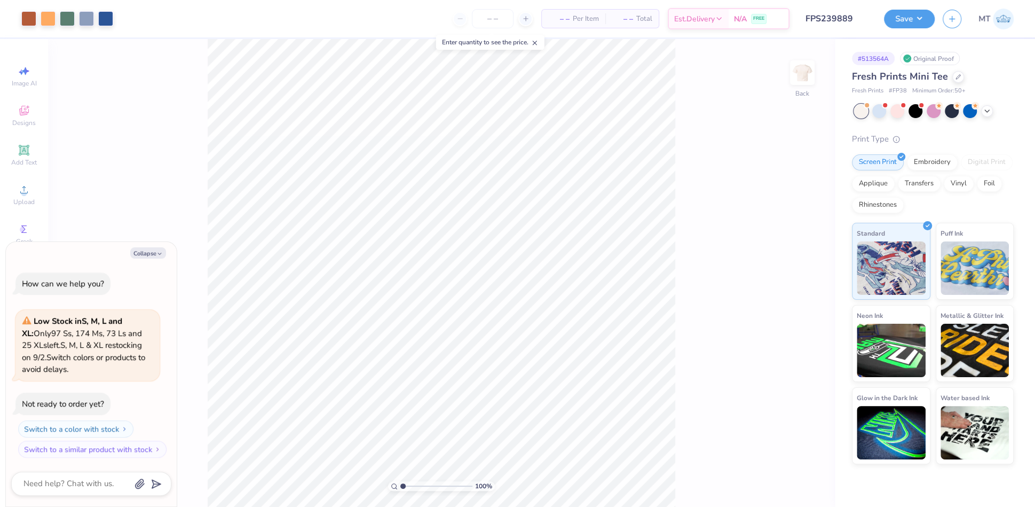
type textarea "x"
type input "1.04816662667041"
type textarea "x"
type input "1.27261148482691"
type textarea "x"
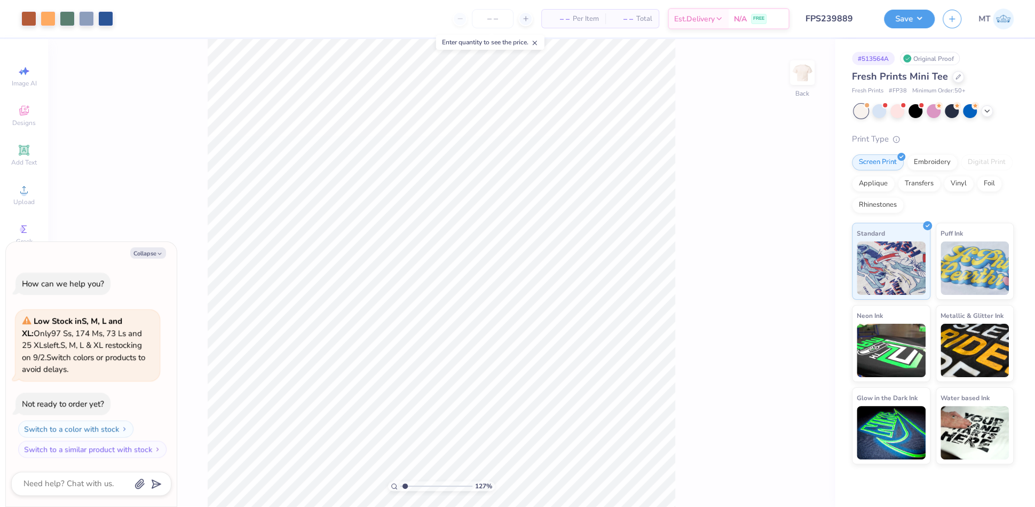
type input "1"
type textarea "x"
type input "4.26084514051058"
click at [82, 19] on div at bounding box center [86, 17] width 15 height 15
type textarea "x"
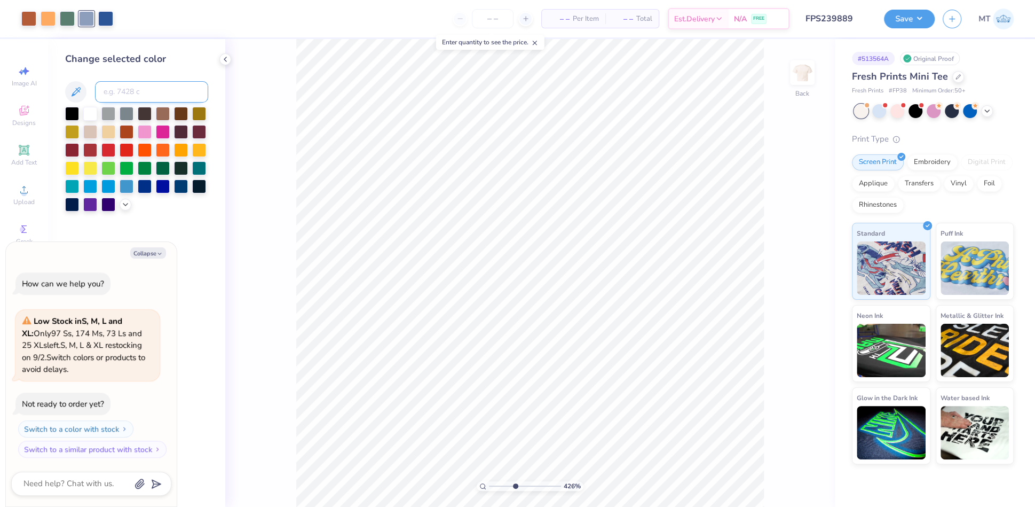
click at [174, 91] on input at bounding box center [151, 91] width 113 height 21
type input "7685"
click at [226, 55] on icon at bounding box center [225, 59] width 9 height 9
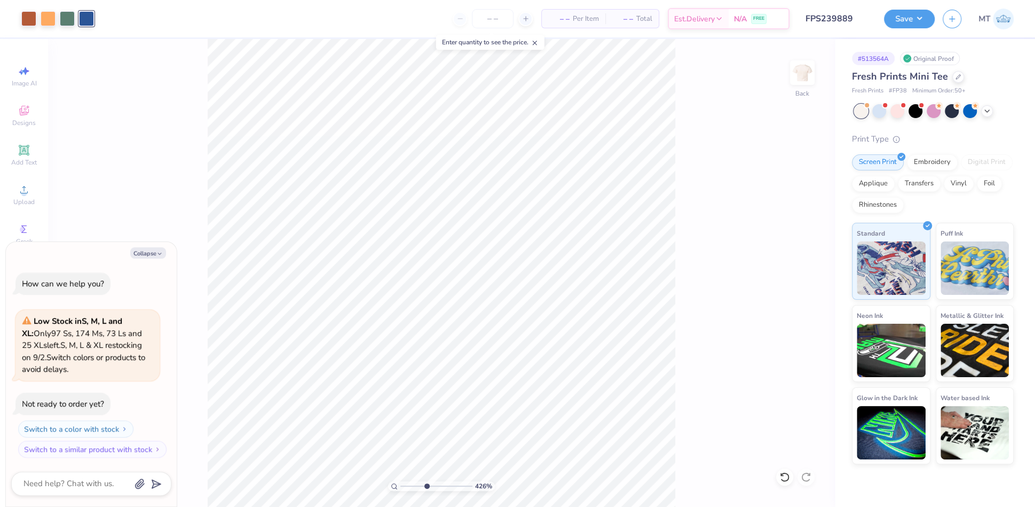
type textarea "x"
type input "1"
click at [143, 252] on button "Collapse" at bounding box center [148, 252] width 36 height 11
type textarea "x"
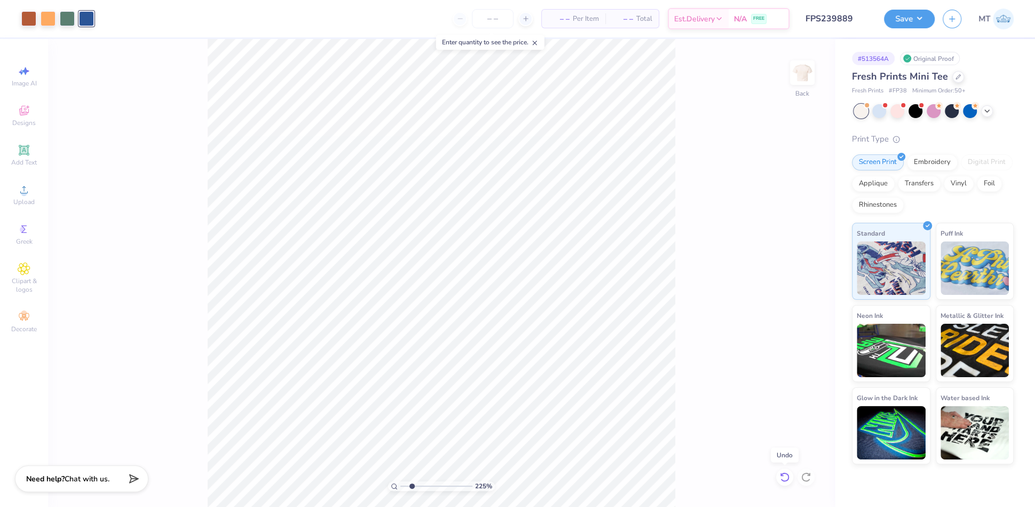
click at [783, 483] on div at bounding box center [784, 476] width 17 height 17
click at [29, 20] on div at bounding box center [28, 17] width 15 height 15
type input "5.23299471306282"
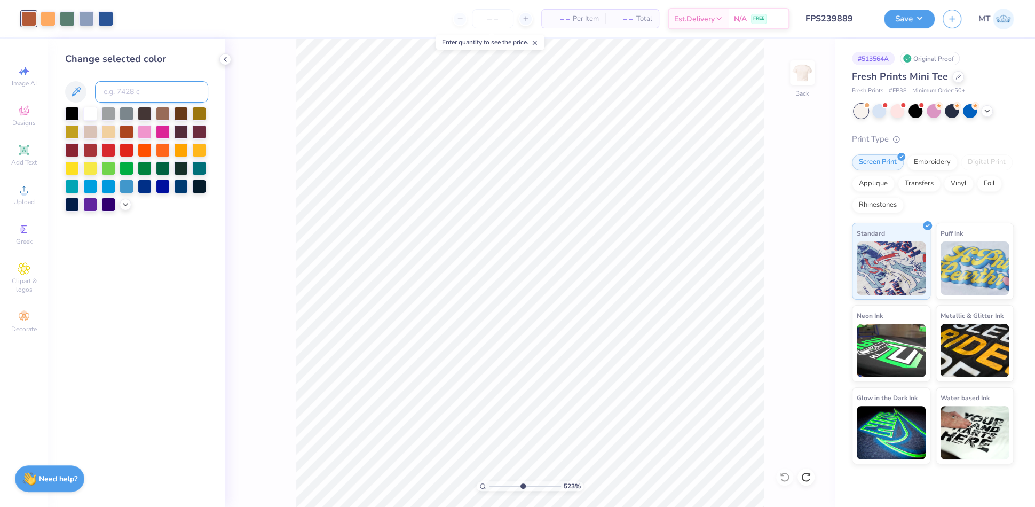
click at [138, 91] on input at bounding box center [151, 91] width 113 height 21
type input "714"
click at [785, 477] on icon at bounding box center [784, 476] width 11 height 11
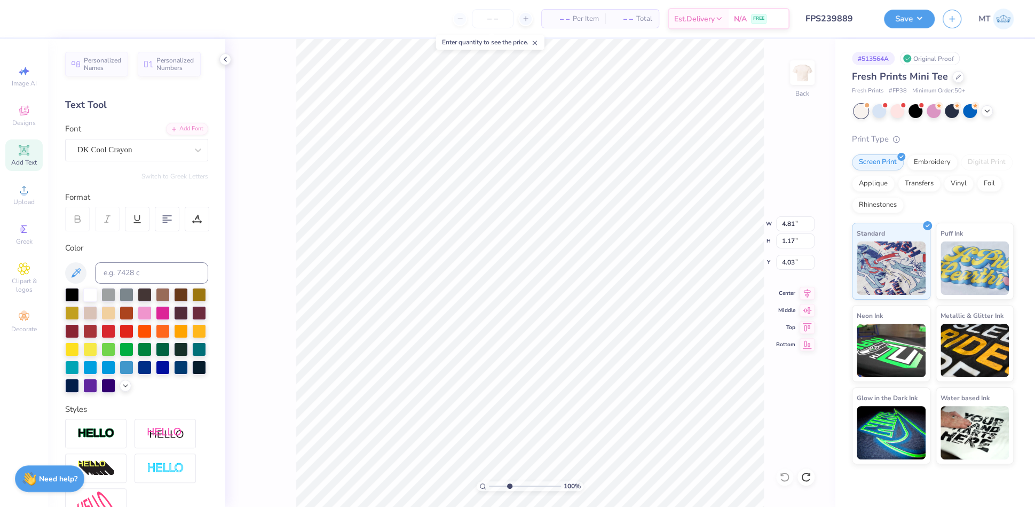
type input "1"
click at [789, 222] on input "8.00" at bounding box center [795, 223] width 38 height 15
click at [789, 221] on input "8.00" at bounding box center [795, 223] width 38 height 15
type input "6.00"
type input "5.35"
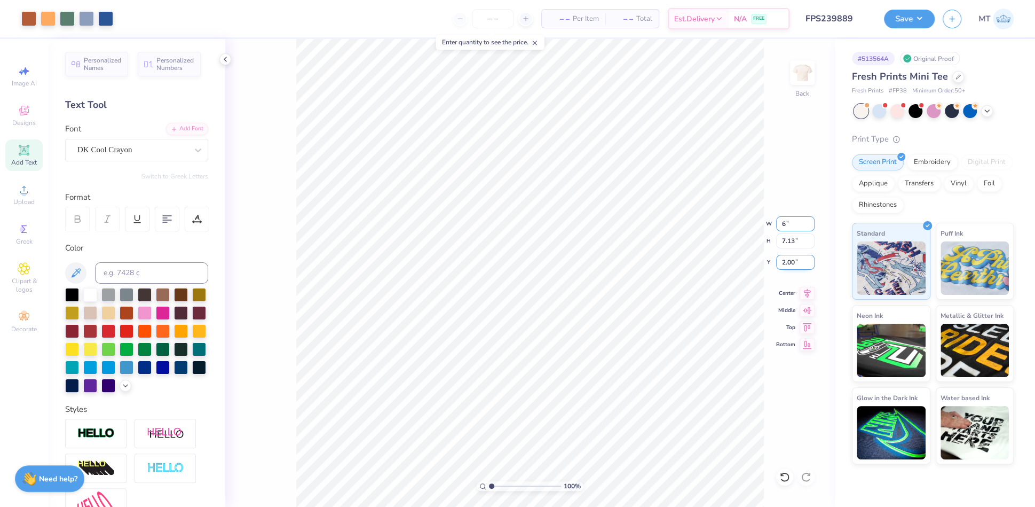
type input "2.89"
click at [788, 221] on input "6.00" at bounding box center [795, 223] width 38 height 15
type input "6.50"
type input "5.80"
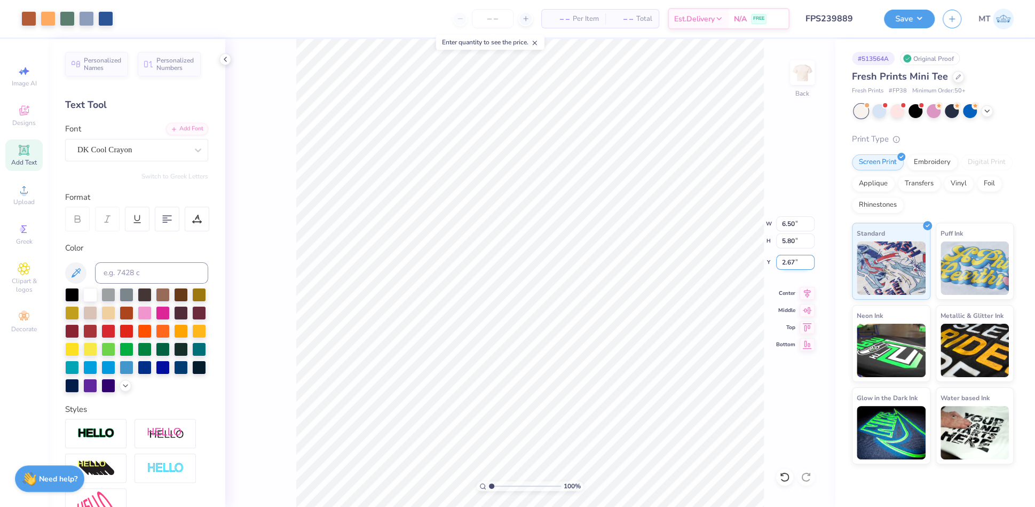
click at [787, 262] on input "2.67" at bounding box center [795, 262] width 38 height 15
type input "2.50"
click at [790, 265] on input "2.50" at bounding box center [795, 262] width 38 height 15
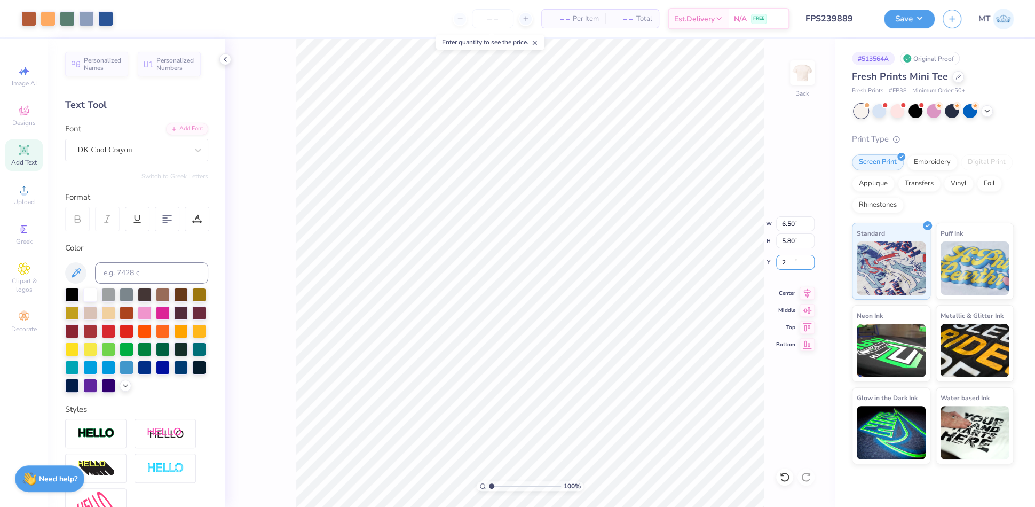
type input "2.00"
click at [909, 19] on button "Save" at bounding box center [909, 17] width 51 height 19
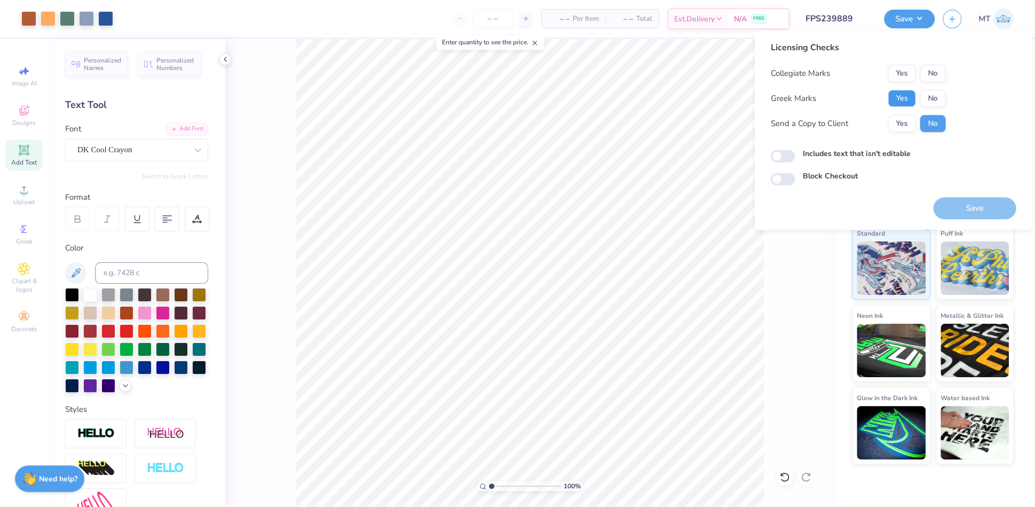
click at [901, 96] on button "Yes" at bounding box center [902, 98] width 28 height 17
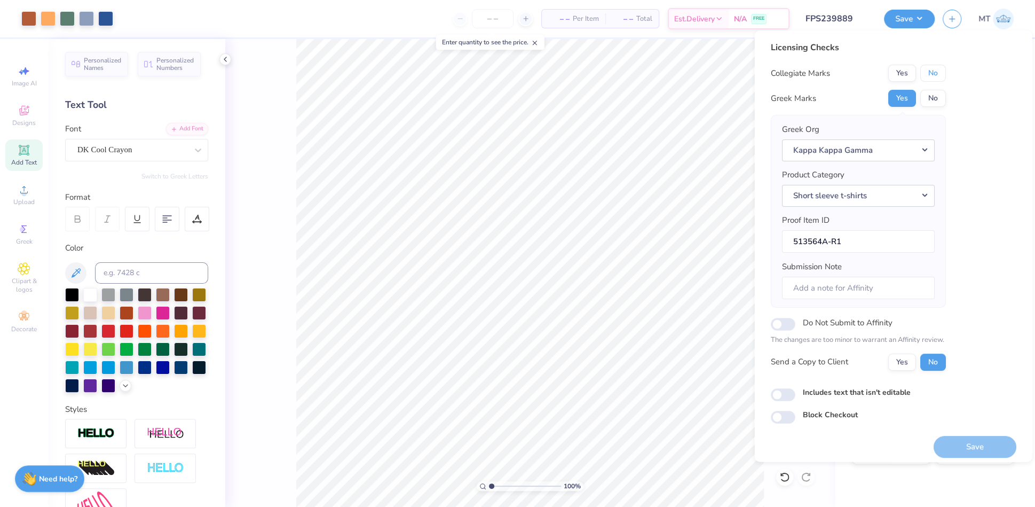
click at [932, 76] on button "No" at bounding box center [933, 73] width 26 height 17
click at [976, 450] on button "Save" at bounding box center [974, 447] width 83 height 22
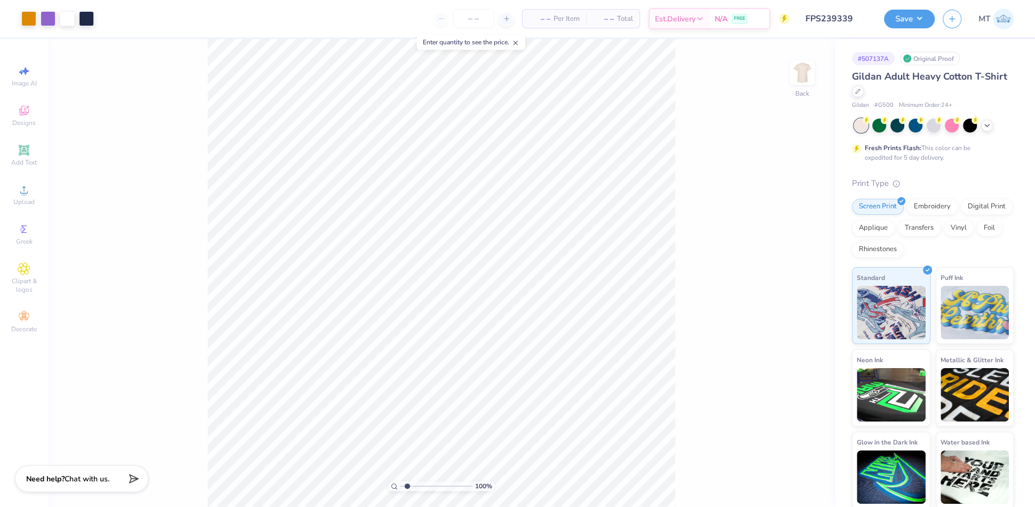
type input "1"
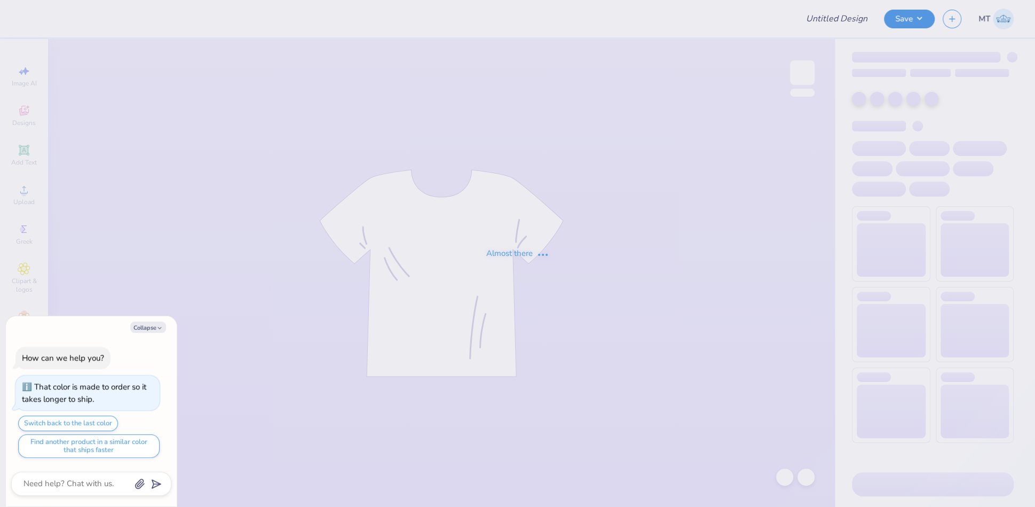
type textarea "x"
type input "FPS239506"
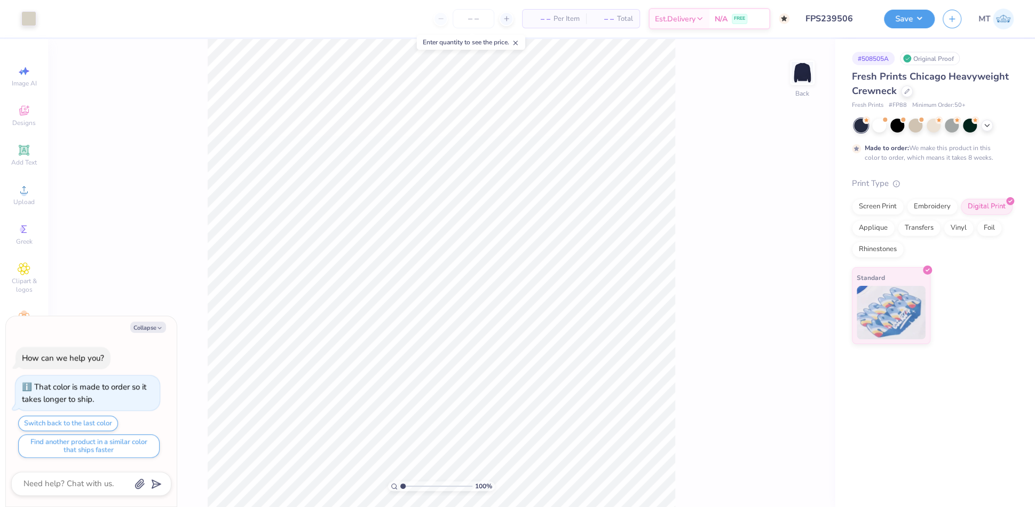
type textarea "x"
type input "1"
type textarea "x"
type input "5.05294835133792"
type textarea "x"
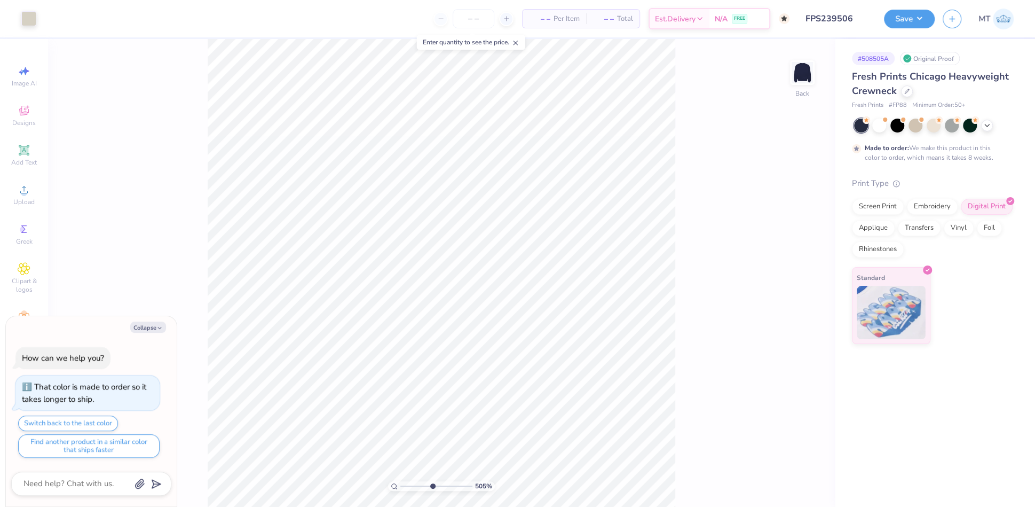
type input "5.05294835133792"
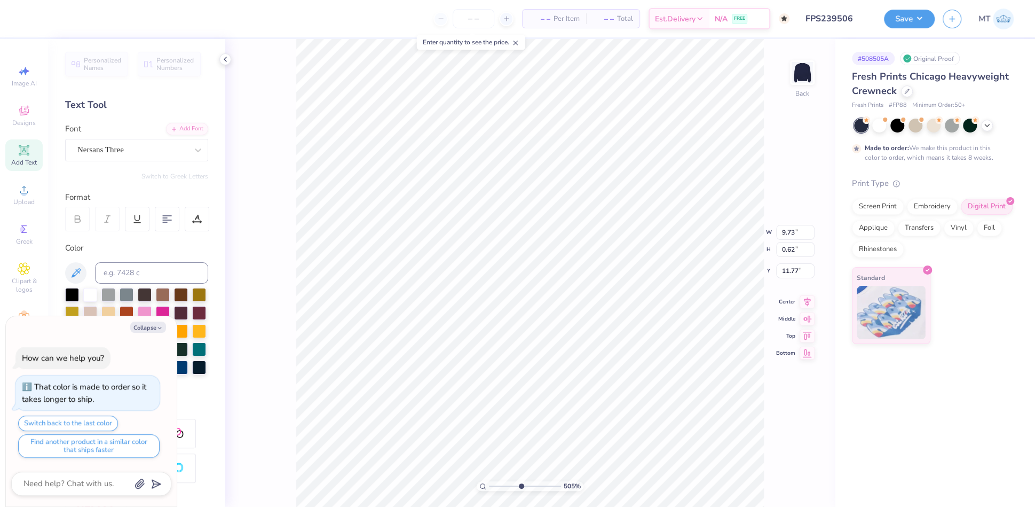
type textarea "x"
type input "1"
type textarea "x"
type input "1"
type textarea "x"
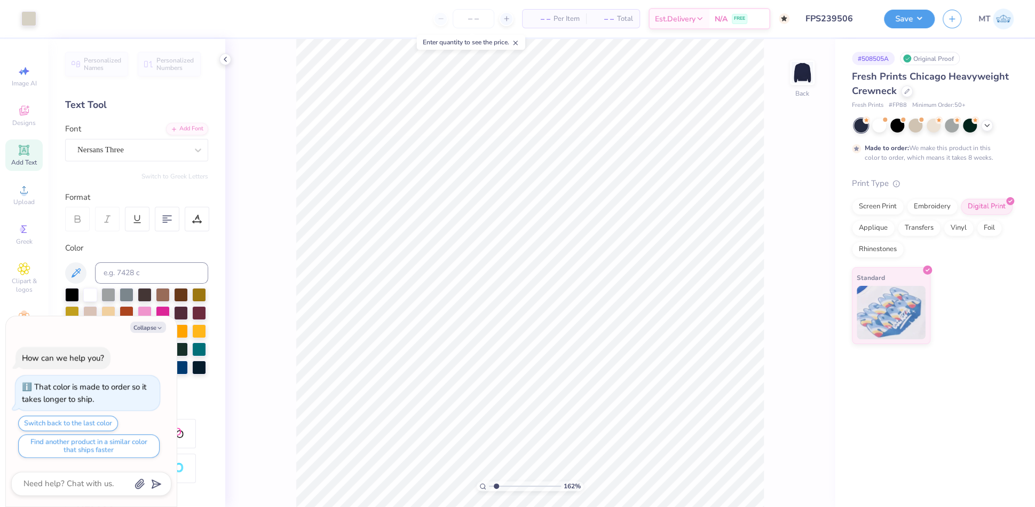
type input "1"
type textarea "x"
type input "1"
click at [148, 333] on button "Collapse" at bounding box center [148, 326] width 36 height 11
type textarea "x"
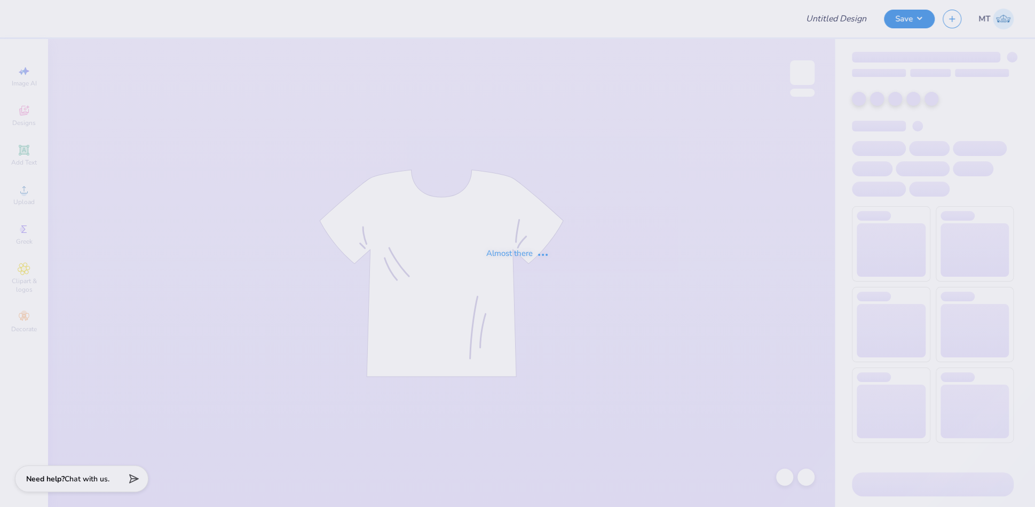
type input "FPS239506"
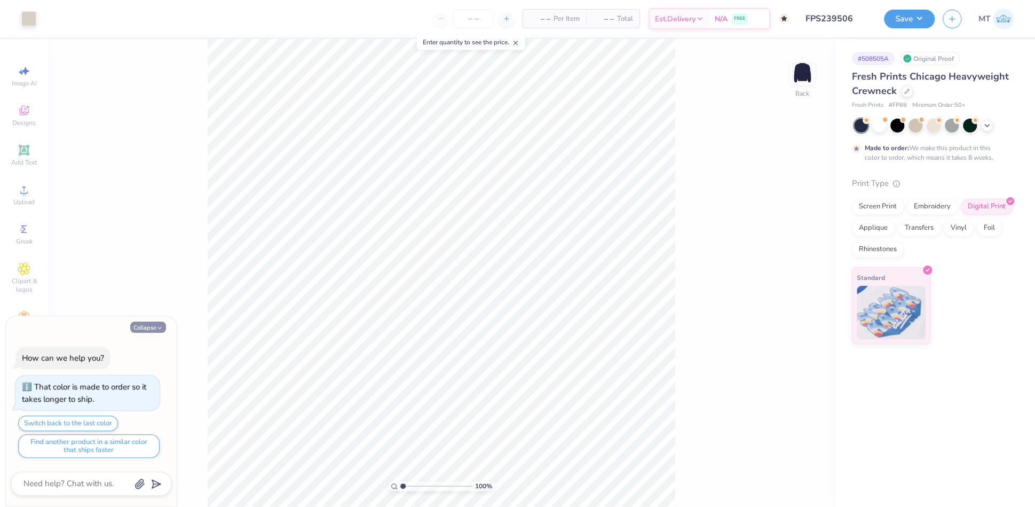
click at [152, 327] on button "Collapse" at bounding box center [148, 326] width 36 height 11
type textarea "x"
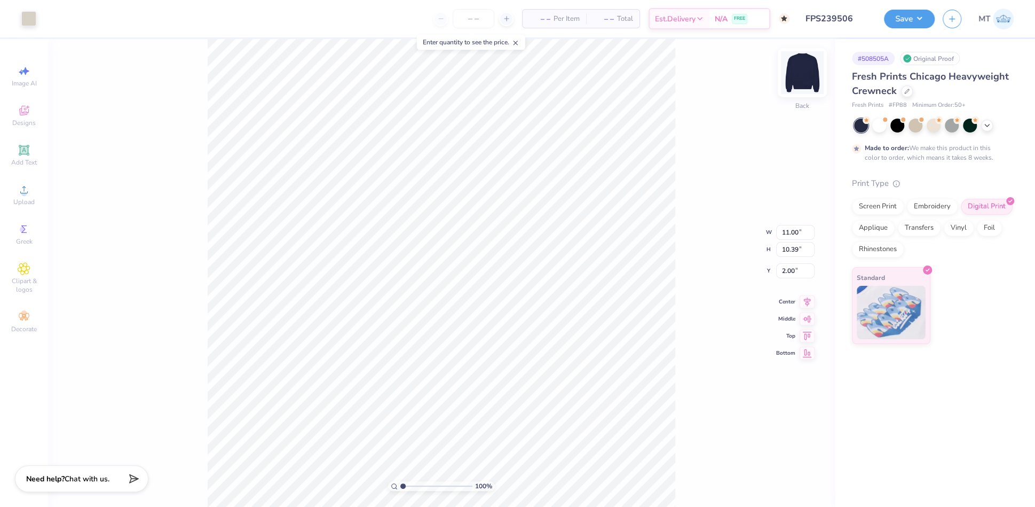
click at [808, 75] on img at bounding box center [802, 72] width 43 height 43
click at [792, 221] on input "10.50" at bounding box center [795, 223] width 38 height 15
type input "12.50"
type input "11.81"
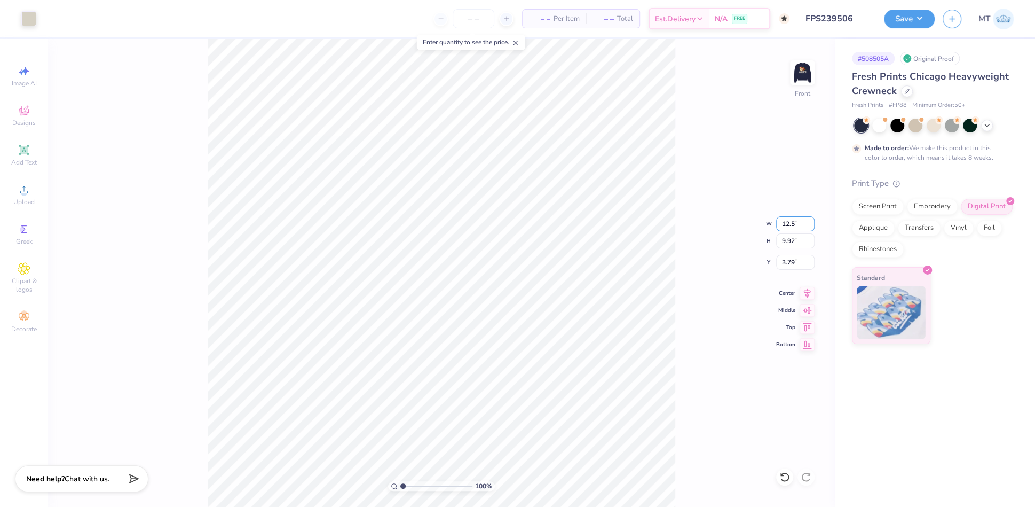
type input "2.84"
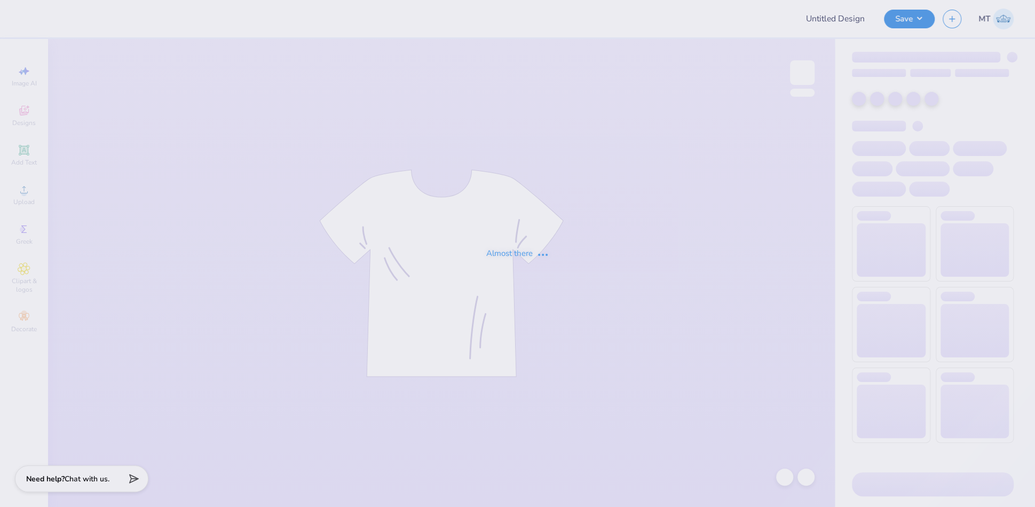
type input "FPS239506"
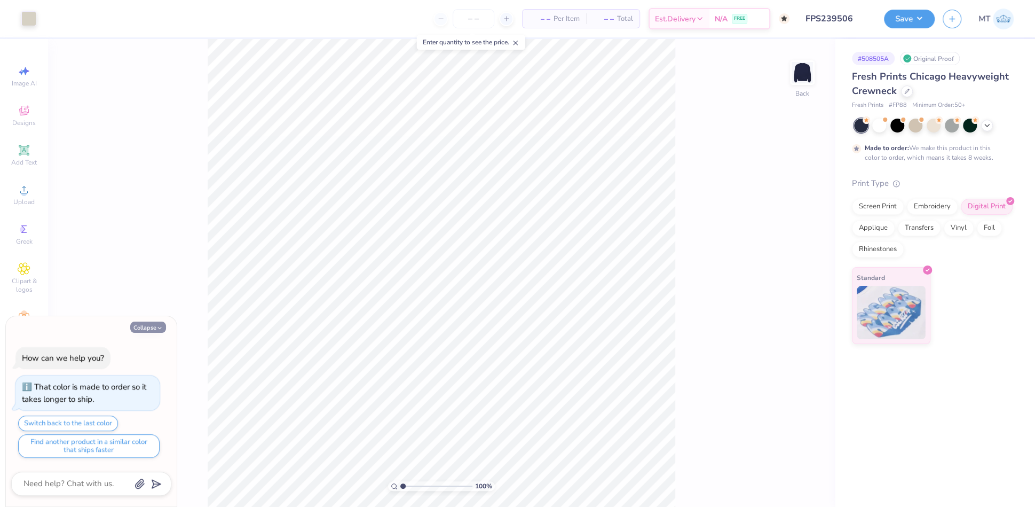
click at [149, 326] on button "Collapse" at bounding box center [148, 326] width 36 height 11
type textarea "x"
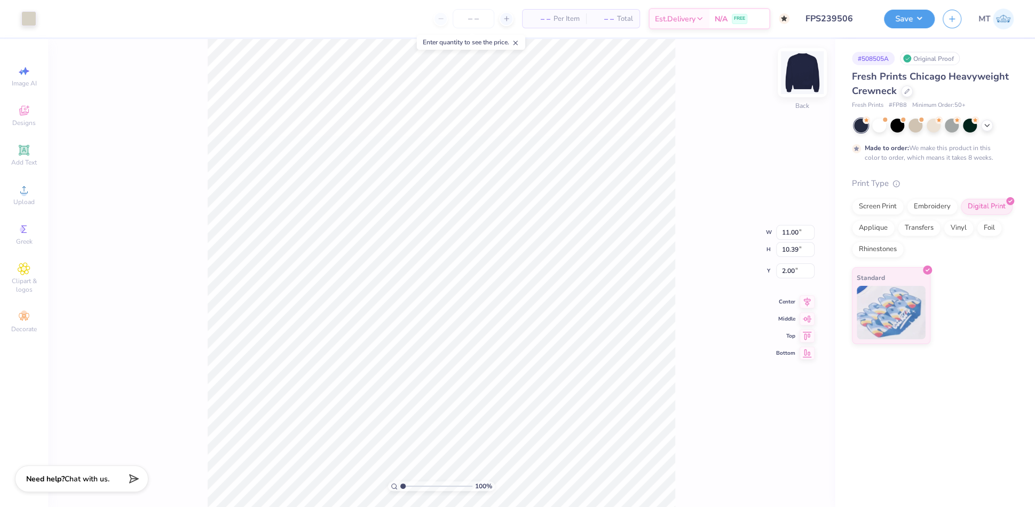
click at [804, 83] on img at bounding box center [802, 72] width 43 height 43
click at [787, 221] on input "10.50" at bounding box center [795, 223] width 38 height 15
type input "12.00"
type input "11.34"
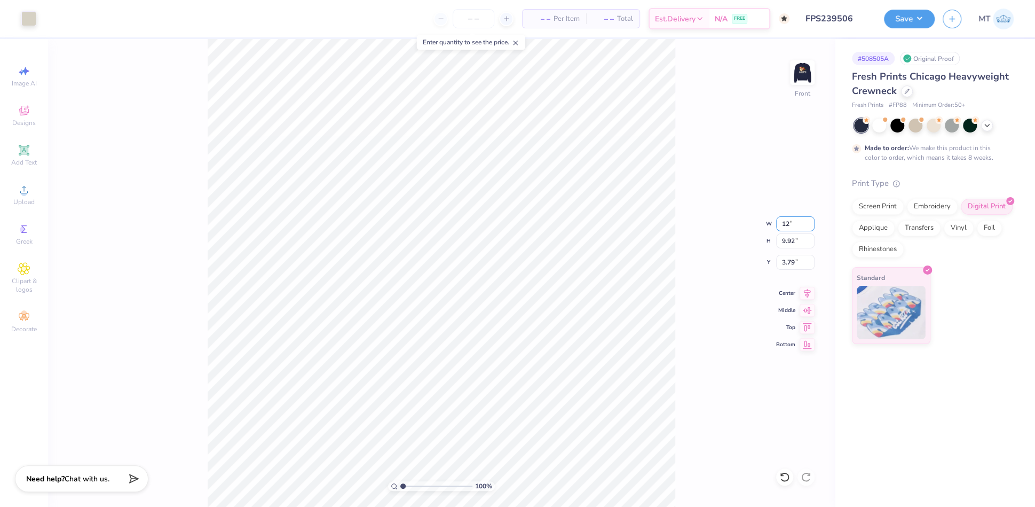
type input "3.08"
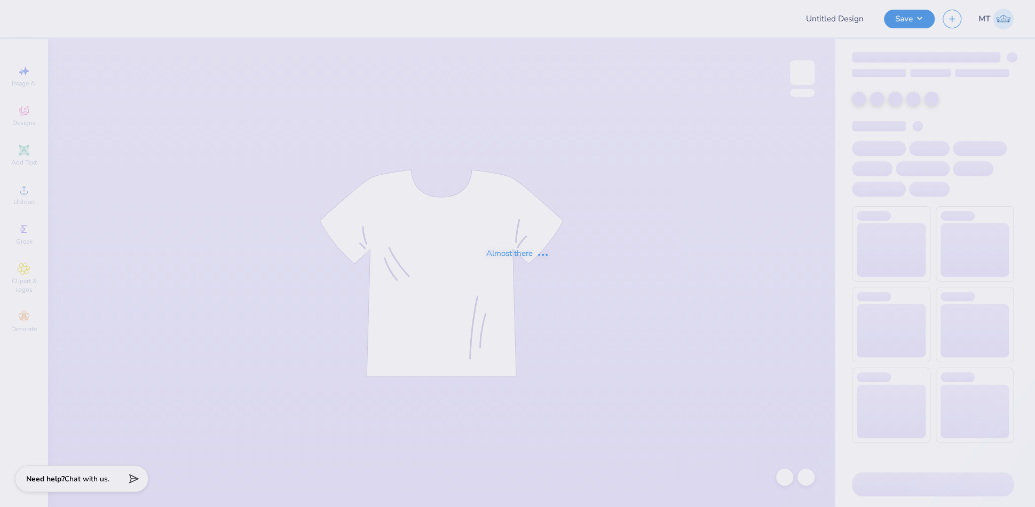
type input "FPS239881"
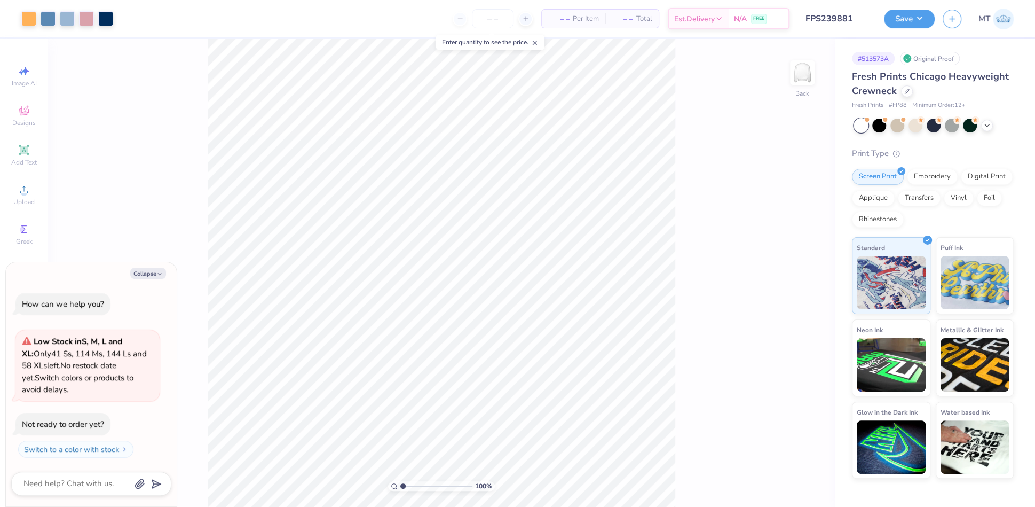
type textarea "x"
type input "5.82300777310611"
click at [154, 272] on button "Collapse" at bounding box center [148, 272] width 36 height 11
type textarea "x"
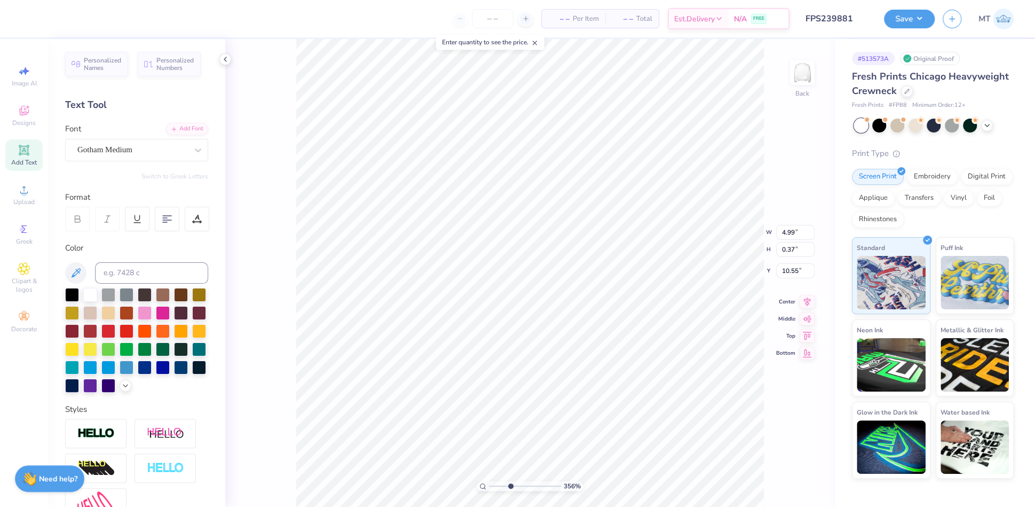
scroll to position [12, 1]
type input "3.5629592741721"
type textarea "RE for the Infinite"
type input "3.5629592741721"
type textarea "REA for the Infinite"
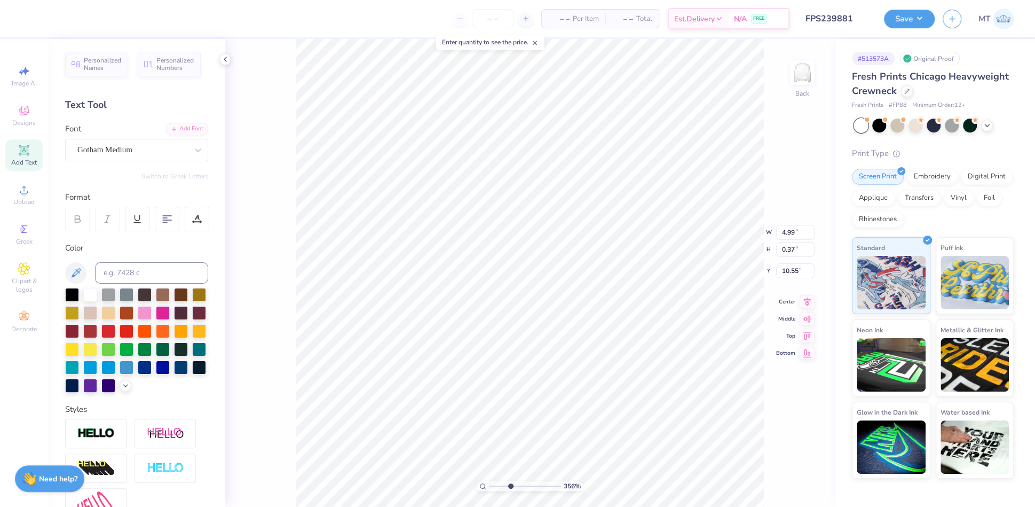
type input "3.5629592741721"
type textarea "REAC for the Infinite"
type input "3.5629592741721"
type textarea "REACH for the Infinite"
type input "3.5629592741721"
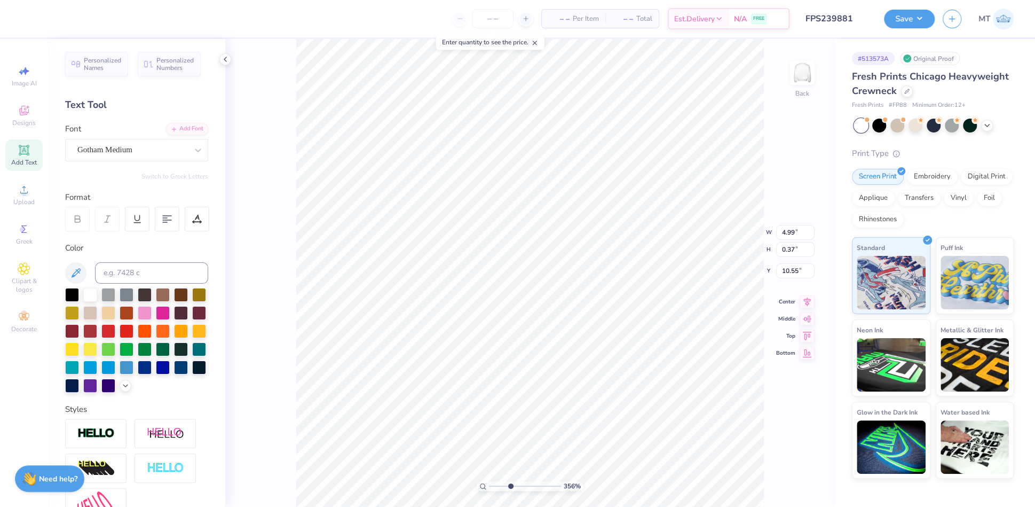
type textarea "REACHI for the Infinite"
type input "3.5629592741721"
type textarea "REACHIN for the Infinite"
type input "3.5629592741721"
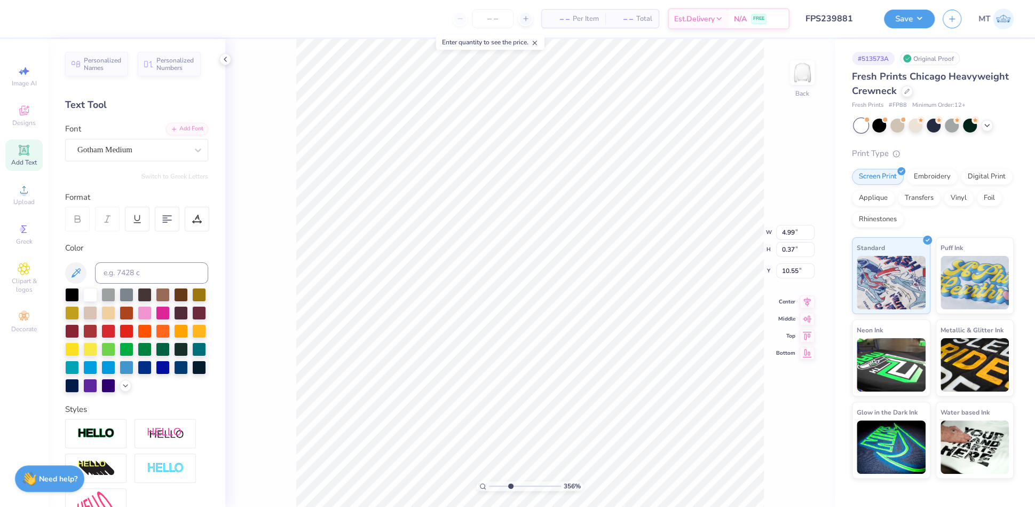
type textarea "REACHING for the Infinite"
type input "3.5629592741721"
type textarea "REACHING F the Infinite"
type input "3.5629592741721"
type textarea "REACHING FO the Infinite"
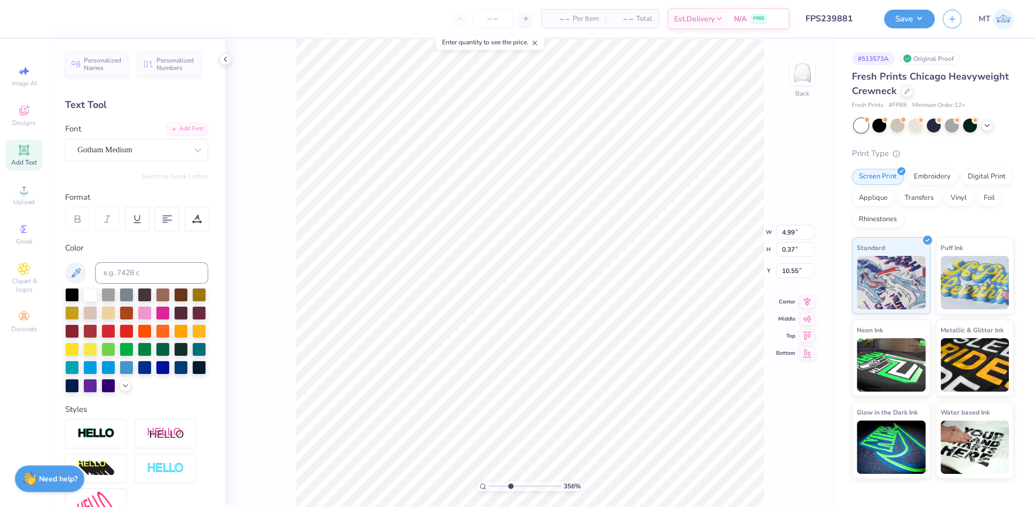
type input "3.5629592741721"
type textarea "REACHING FOR the Infinite"
type input "3.5629592741721"
type textarea "REACHING FOR T Infinite"
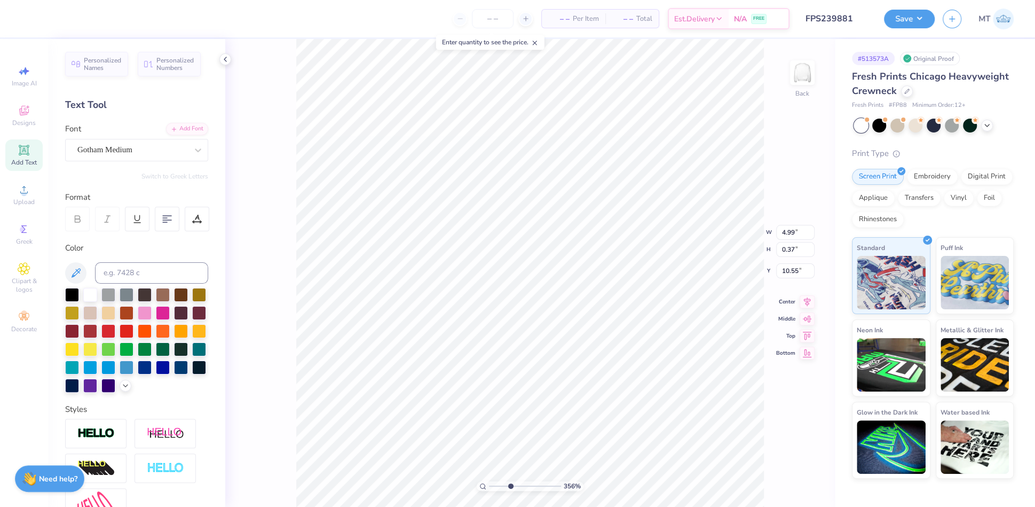
type input "3.5629592741721"
type textarea "REACHING FOR TH Infinite"
type input "3.5629592741721"
type textarea "REACHING FOR THE Infinite"
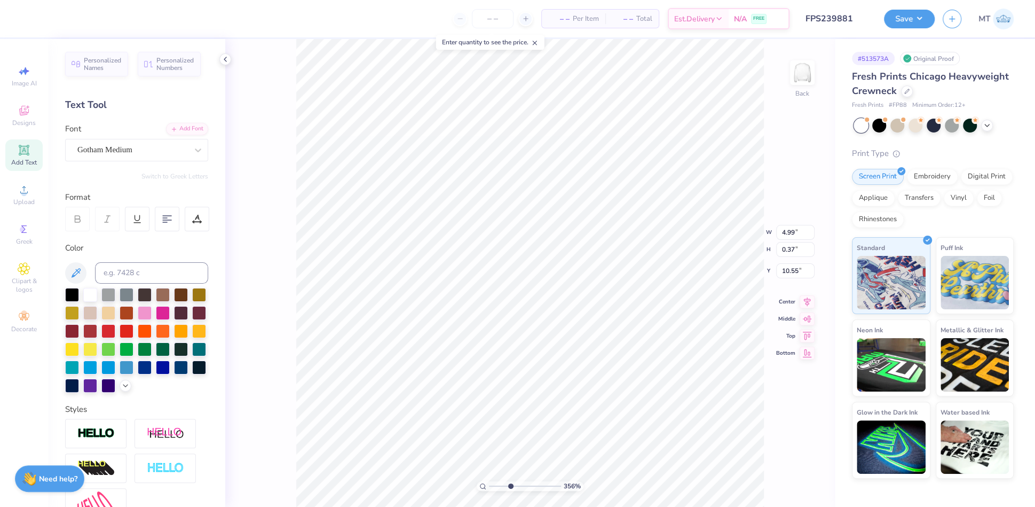
type input "3.5629592741721"
type textarea "REACHING FOR THE I"
type input "3.5629592741721"
type textarea "REACHING FOR THE IN"
type input "3.5629592741721"
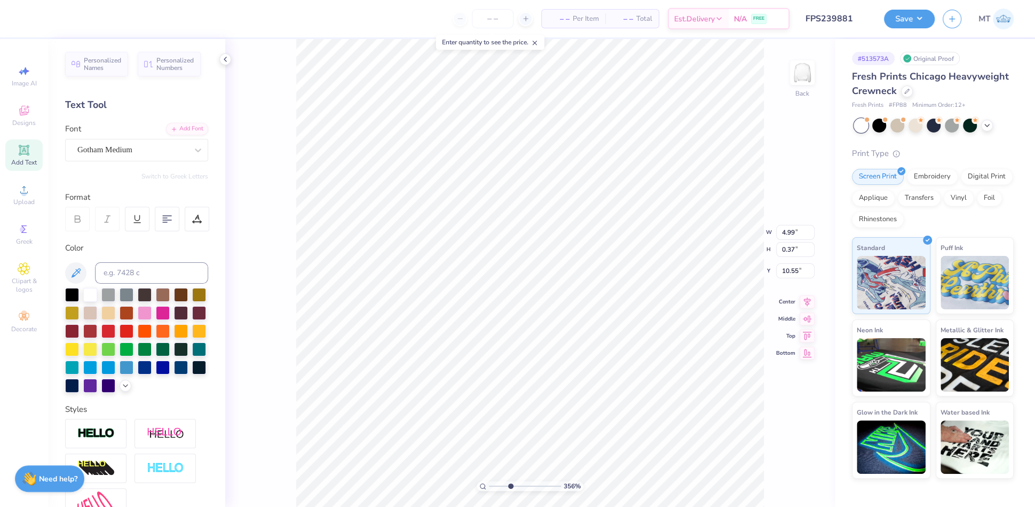
type textarea "REACHING FOR THE INV"
type input "3.5629592741721"
type textarea "REACHING FOR THE IN"
type input "3.5629592741721"
type textarea "REACHING FOR THE INF"
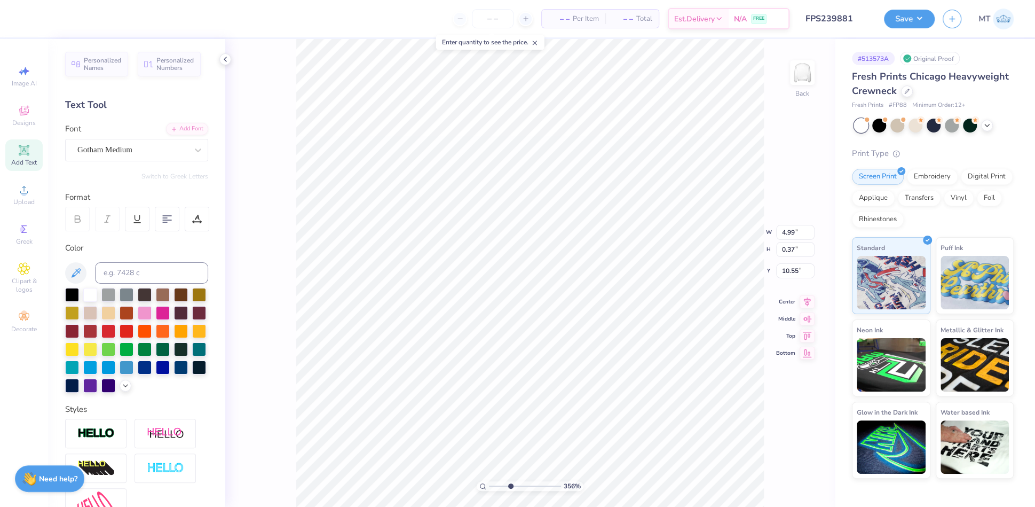
type input "3.5629592741721"
type textarea "REACHING FOR THE INFI"
type input "3.5629592741721"
type textarea "REACHING FOR THE INFIN"
type input "3.5629592741721"
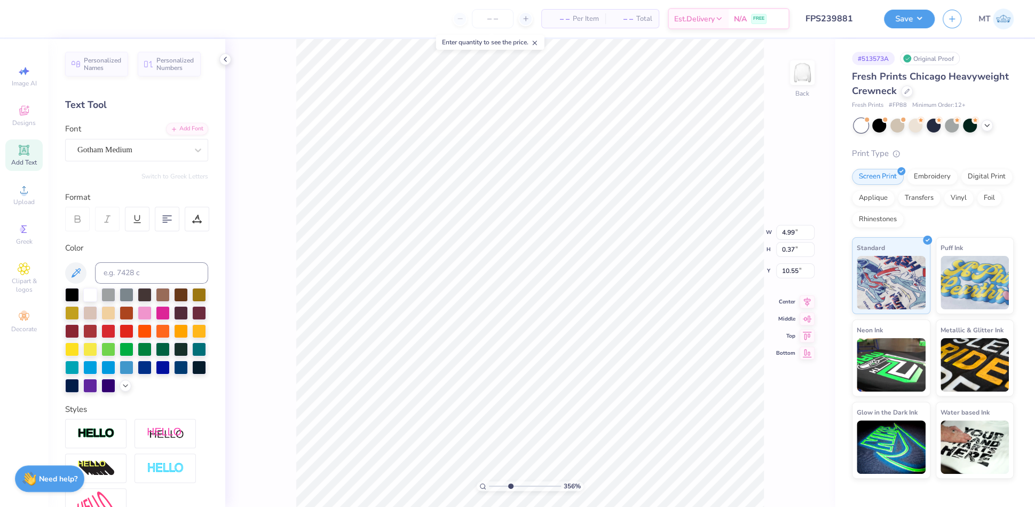
type textarea "REACHING FOR THE INFINI"
type input "3.5629592741721"
type textarea "REACHING FOR THE INFINIT"
type input "3.5629592741721"
type textarea "REACHING FOR THE INFINITE"
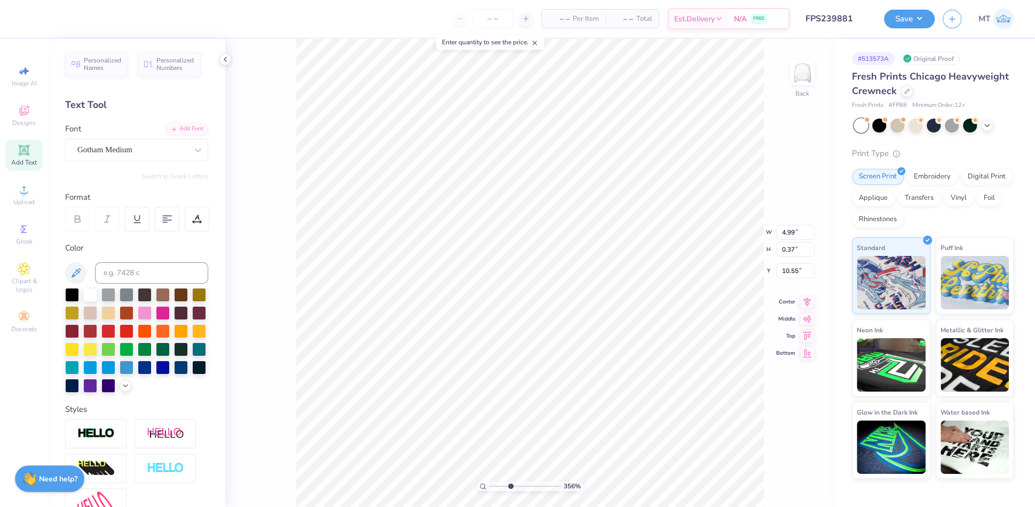
scroll to position [12, 7]
type input "2.94272535889884"
click at [188, 218] on div at bounding box center [197, 219] width 25 height 25
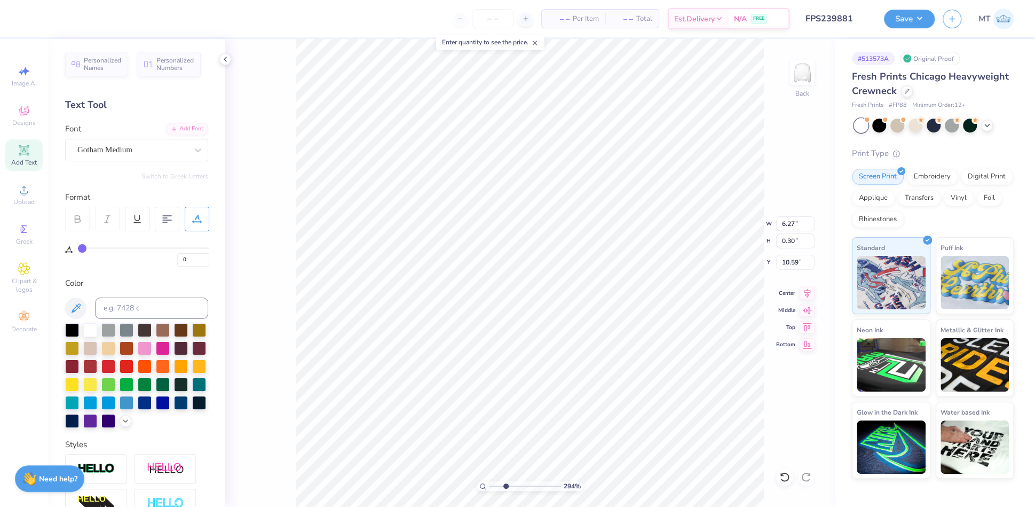
click at [89, 251] on div "0" at bounding box center [143, 256] width 131 height 19
type input "2"
type input "3"
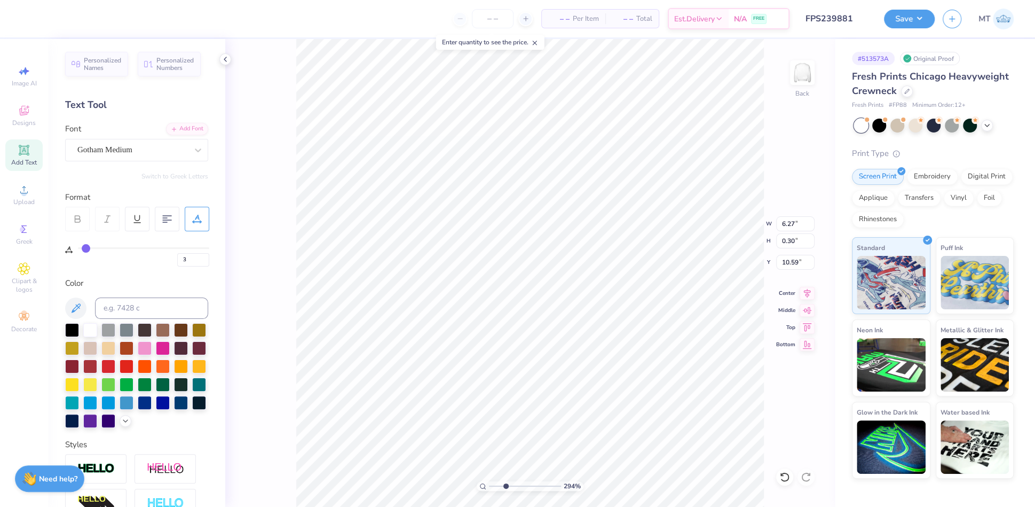
type input "5"
type input "6"
type input "9"
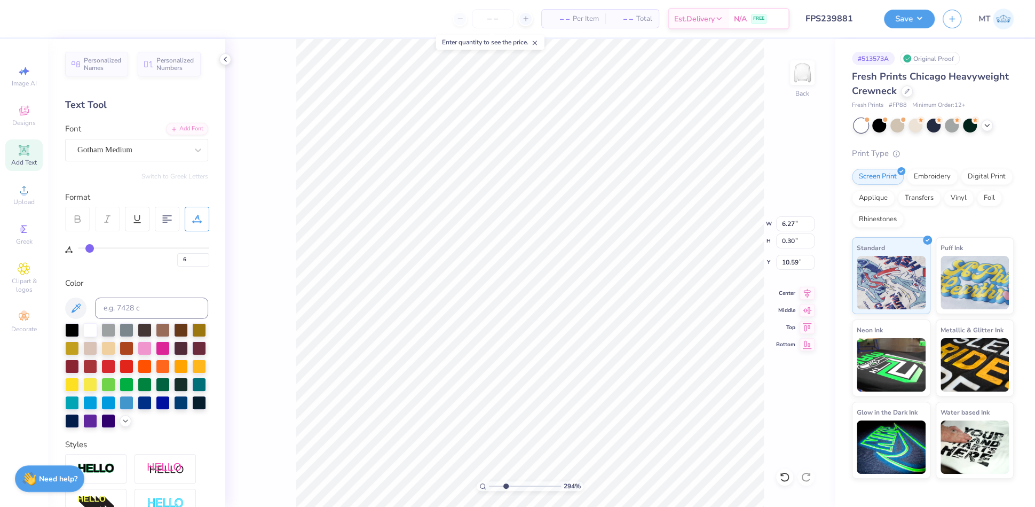
type input "9"
type input "10"
type input "11"
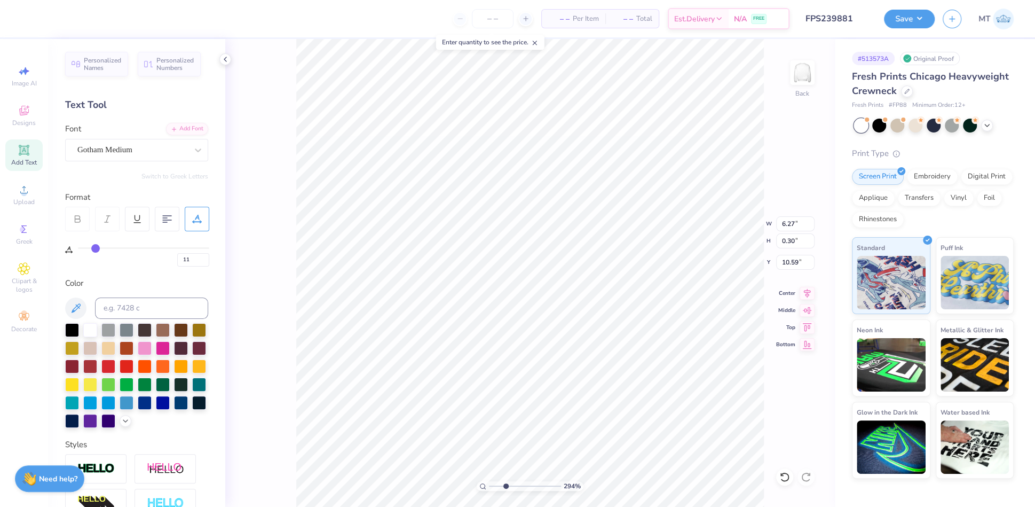
type input "12"
type input "13"
type input "14"
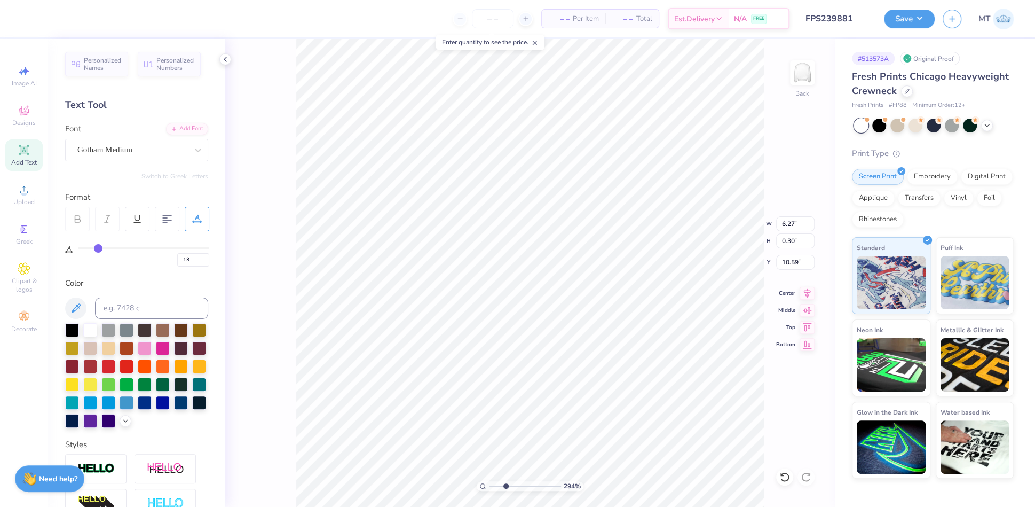
type input "14"
type input "15"
type input "16"
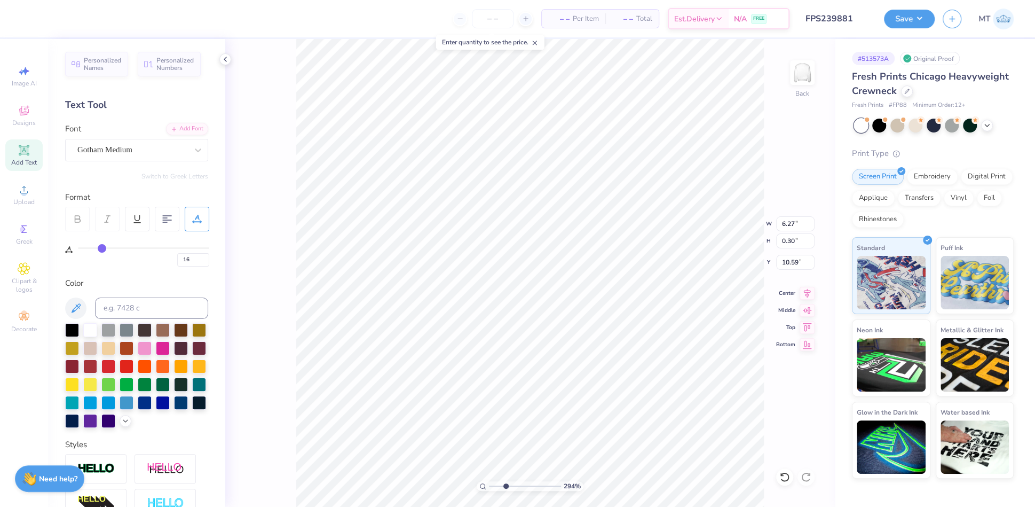
drag, startPoint x: 83, startPoint y: 247, endPoint x: 102, endPoint y: 249, distance: 18.7
type input "16"
click at [102, 249] on input "range" at bounding box center [143, 248] width 131 height 2
type input "2.94272535889884"
type input "7.86"
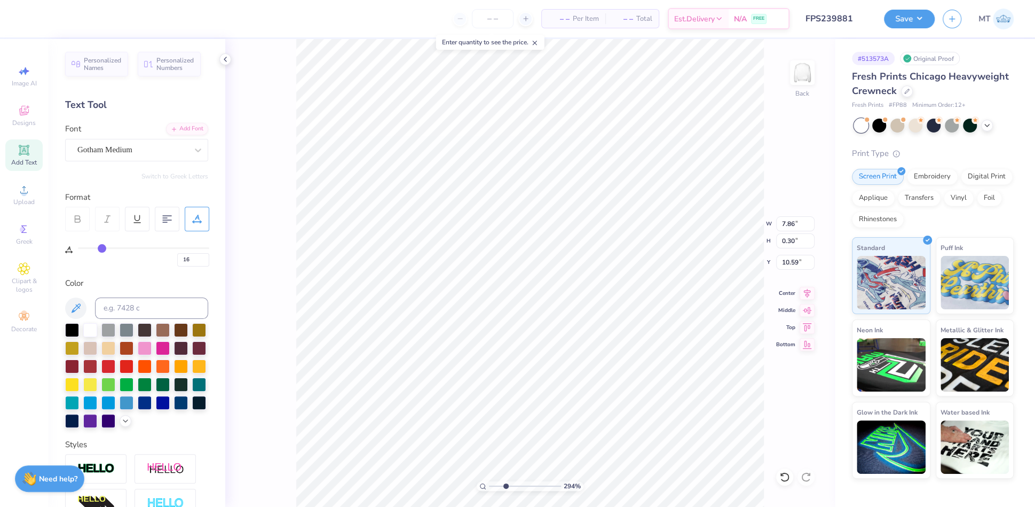
type input "15"
type input "14"
type input "13"
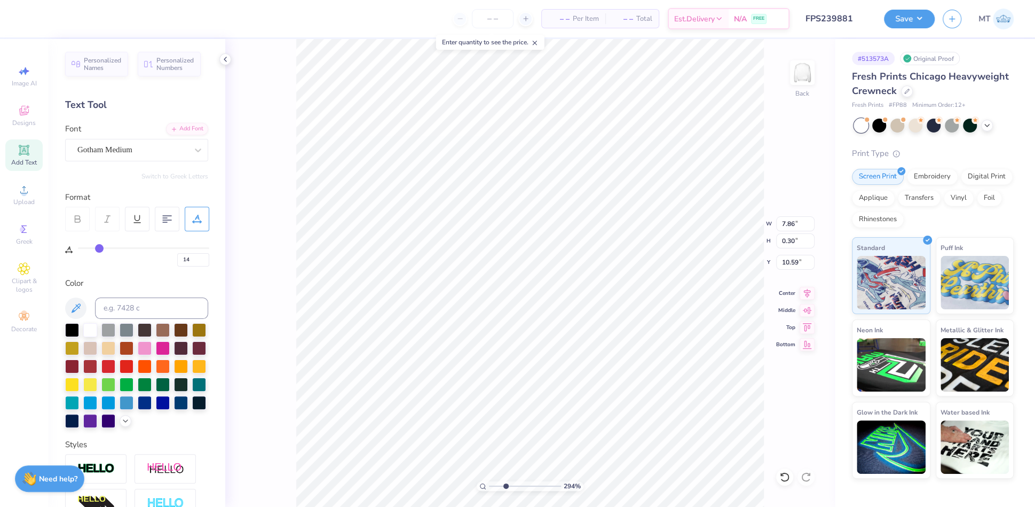
type input "13"
type input "12"
type input "11"
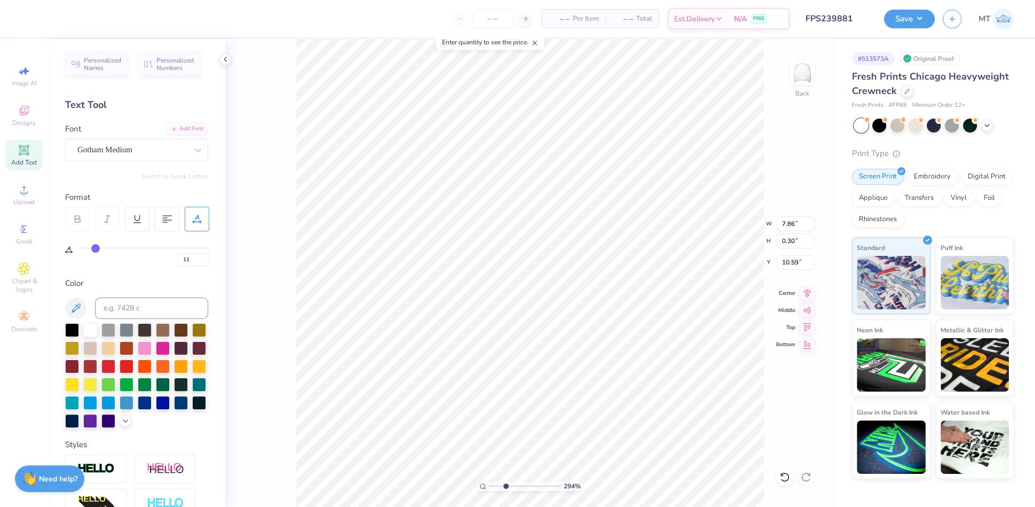
type input "10"
drag, startPoint x: 101, startPoint y: 249, endPoint x: 94, endPoint y: 250, distance: 7.0
type input "10"
click at [94, 249] on input "range" at bounding box center [143, 248] width 131 height 2
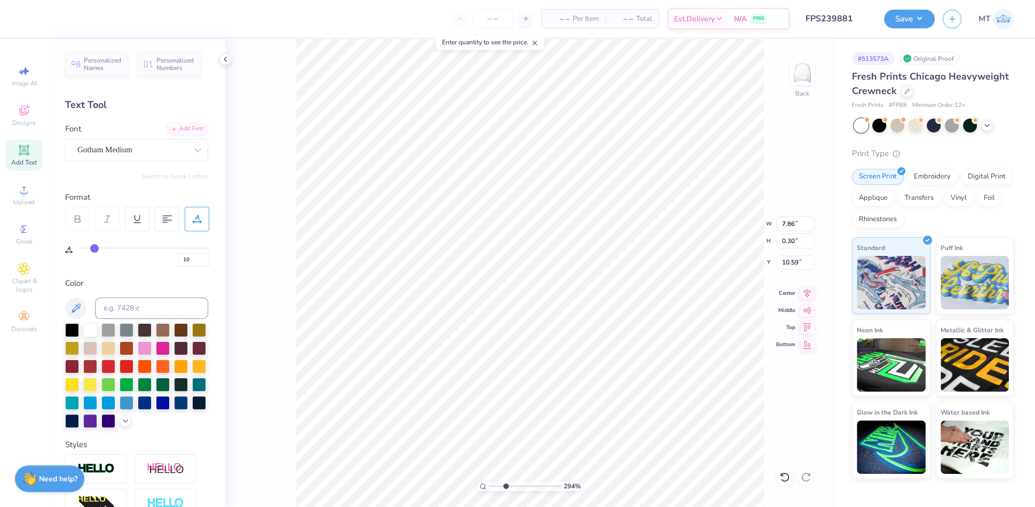
type input "2.94272535889884"
type input "7.26"
type input "3.84031689651123"
type input "10.35"
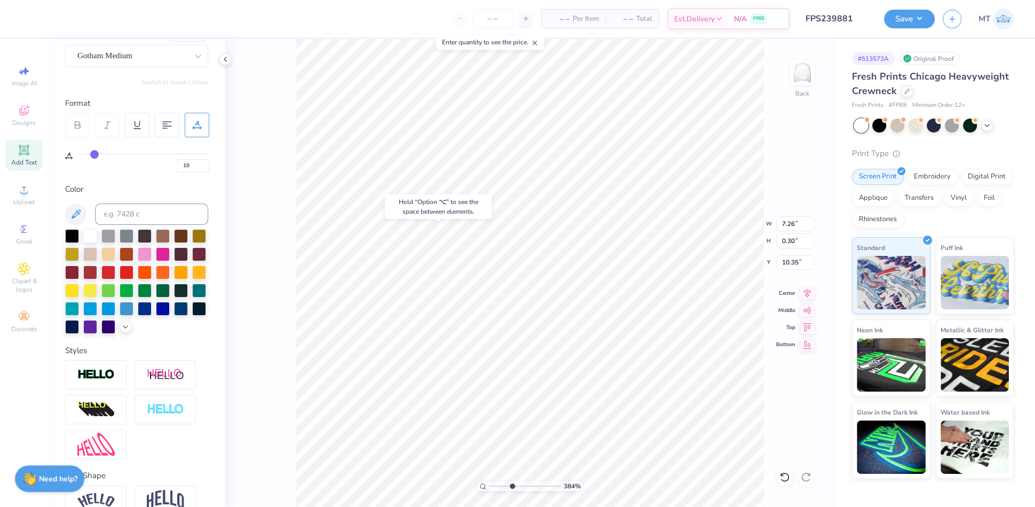
scroll to position [123, 0]
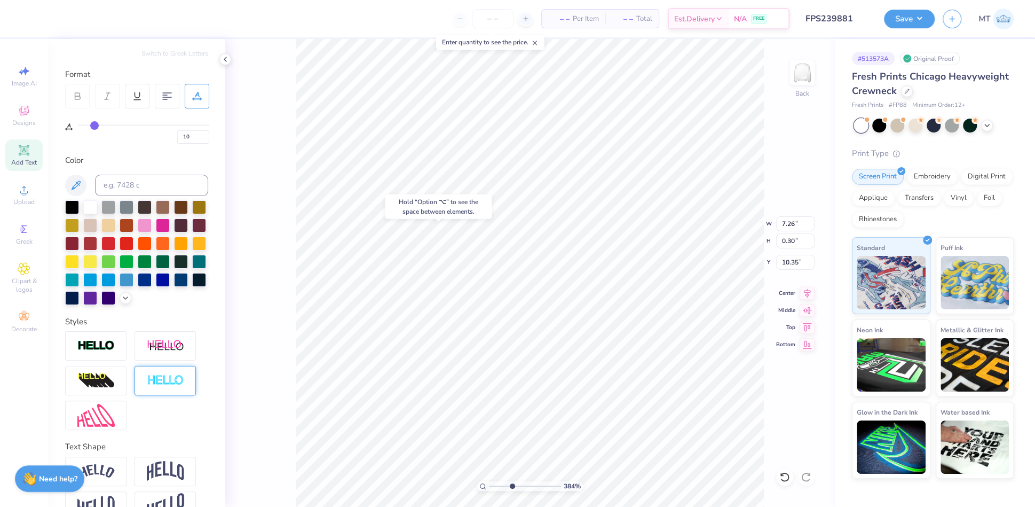
click at [163, 386] on img at bounding box center [165, 380] width 37 height 12
type input "3.84031689651123"
type input "7.28"
type input "0.31"
type input "10.34"
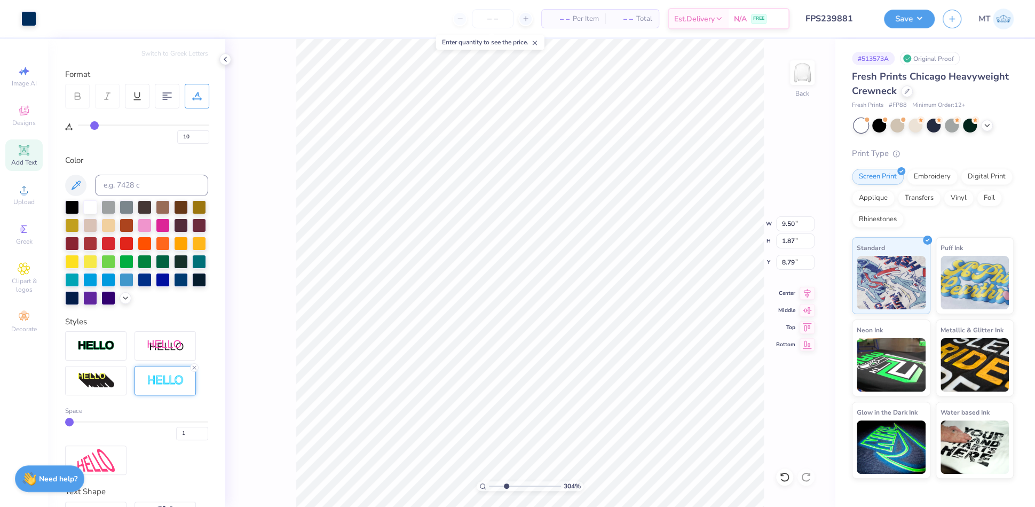
type input "3.03843787012894"
type input "8.71"
type input "2.69690774259704"
type input "0"
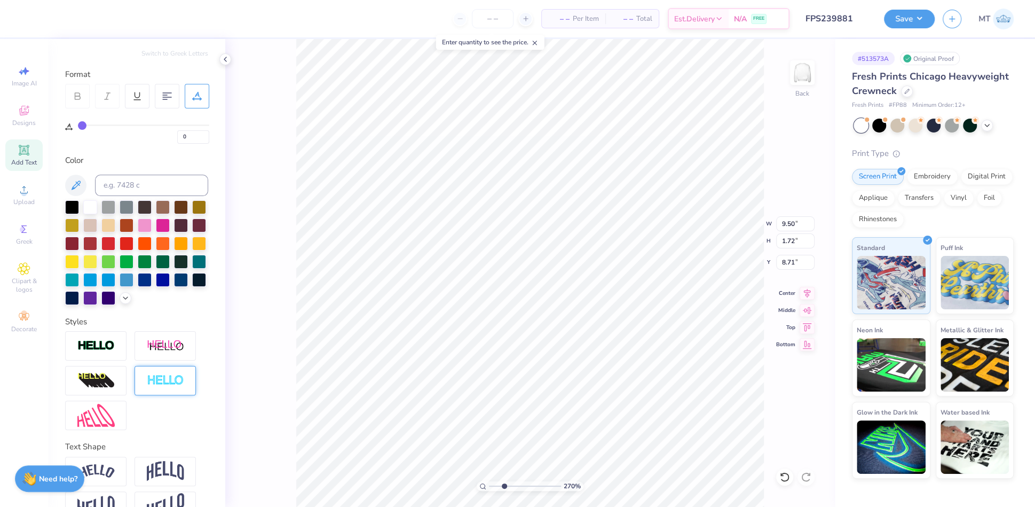
scroll to position [12, 4]
type input "2.69690774259704"
type textarea "Astronomy"
type input "2.69690774259704"
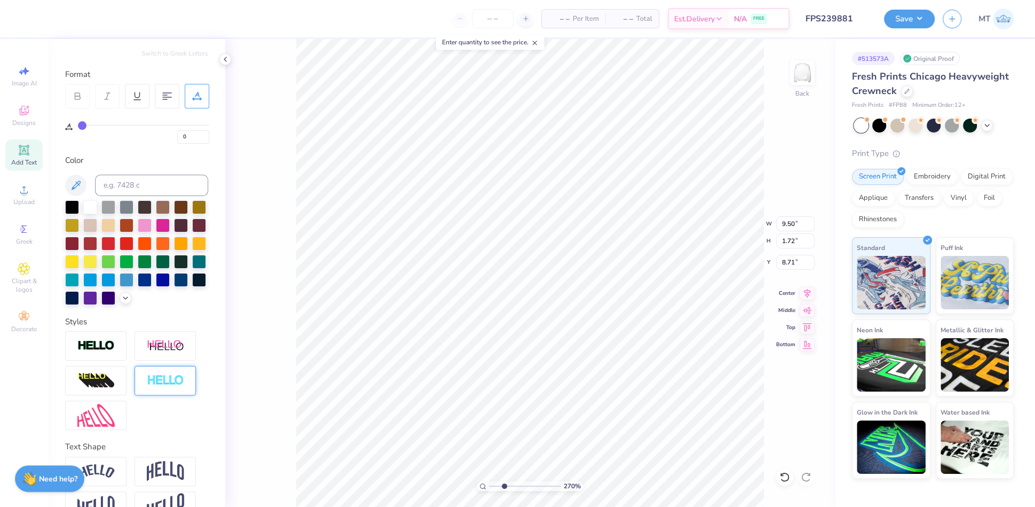
type textarea "Astronomy"
type input "2.69690774259704"
type input "8.79"
type input "2.69690774259704"
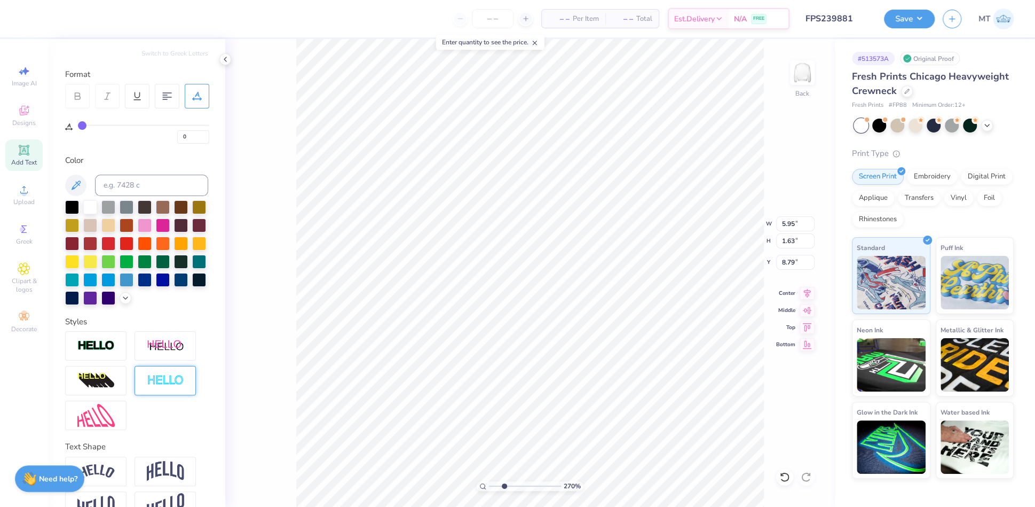
type textarea "C"
type input "2.69690774259704"
type textarea "Cl"
type input "2.69690774259704"
type textarea "Clu"
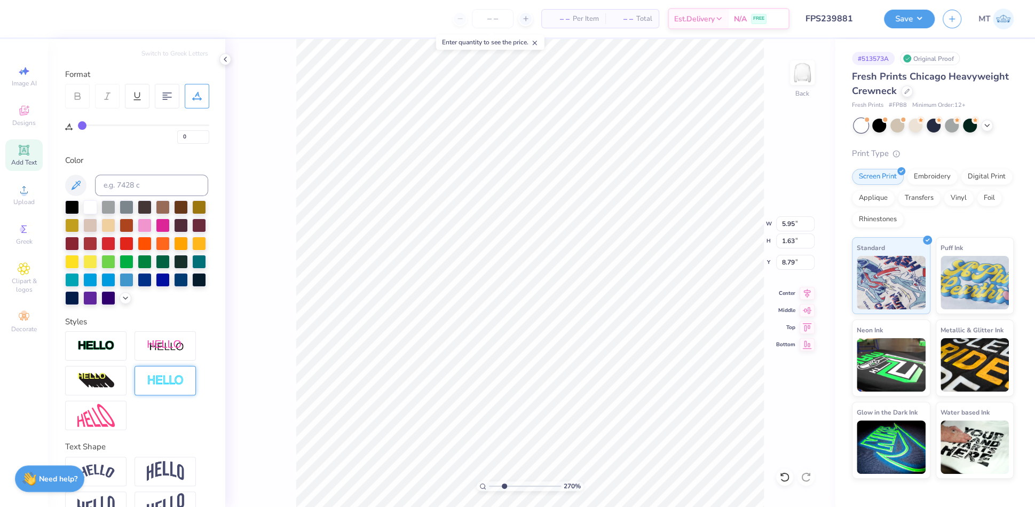
type input "2.69690774259704"
type textarea "Club"
type input "2.69690774259704"
type input "8.79"
type input "2.69690774259704"
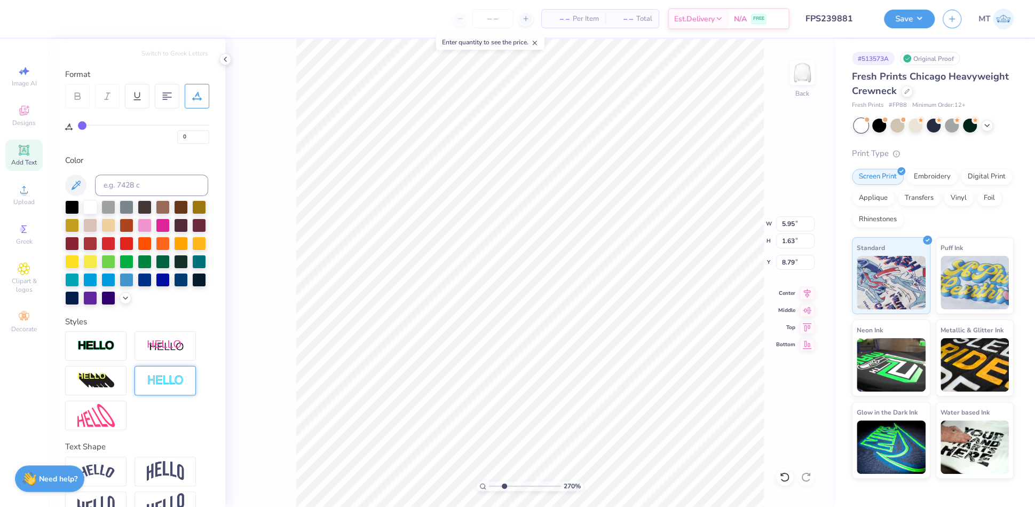
type input "2.94"
type input "1.30"
type input "8.96"
type input "2.69690774259704"
type input "8.79"
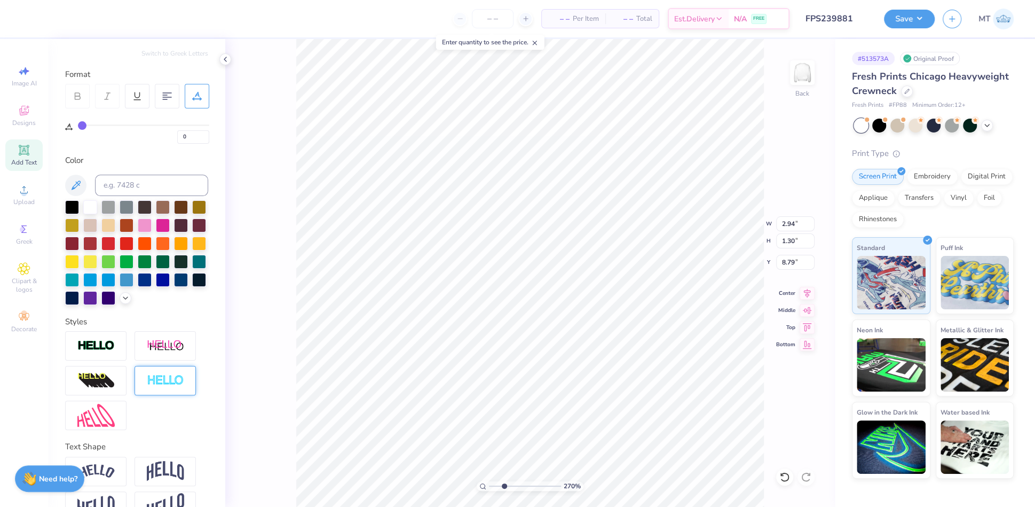
type input "2.69690774259704"
type input "9.12"
type input "1.63"
type input "2.87338391104624"
type input "9.12"
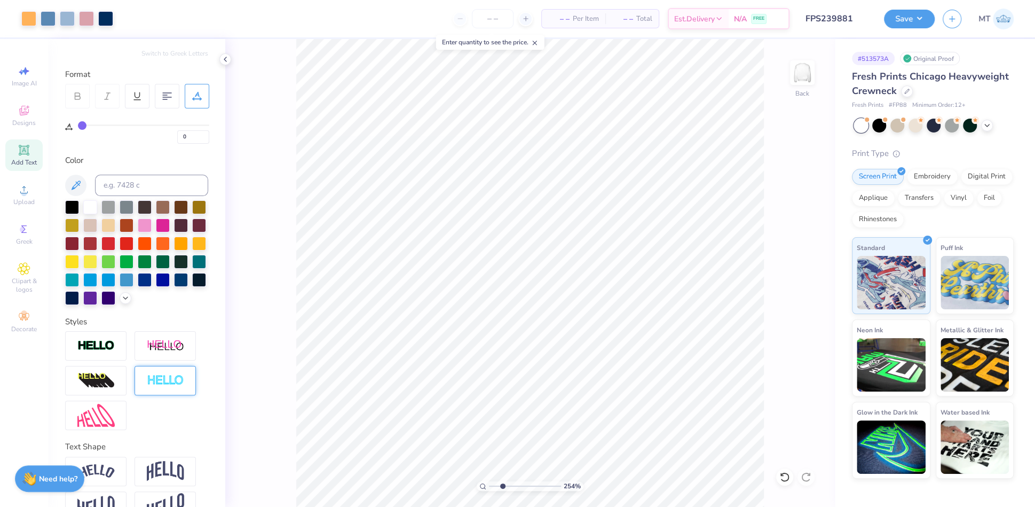
type input "2.54249243341201"
type input "10"
type input "1"
click at [788, 223] on input "9.12" at bounding box center [795, 223] width 38 height 15
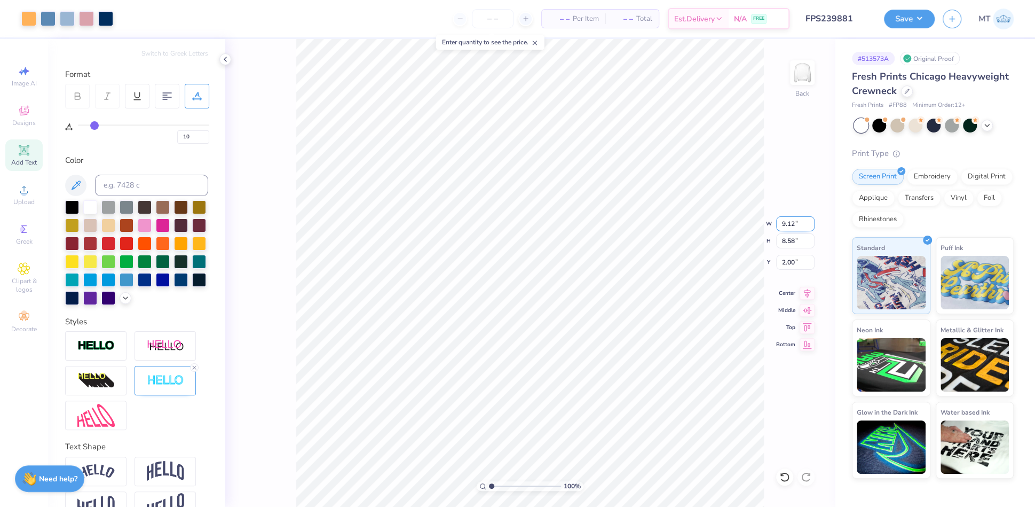
click at [788, 223] on input "9.12" at bounding box center [795, 223] width 38 height 15
type input "9.00"
type input "8.46"
click at [792, 259] on input "2.06" at bounding box center [795, 262] width 38 height 15
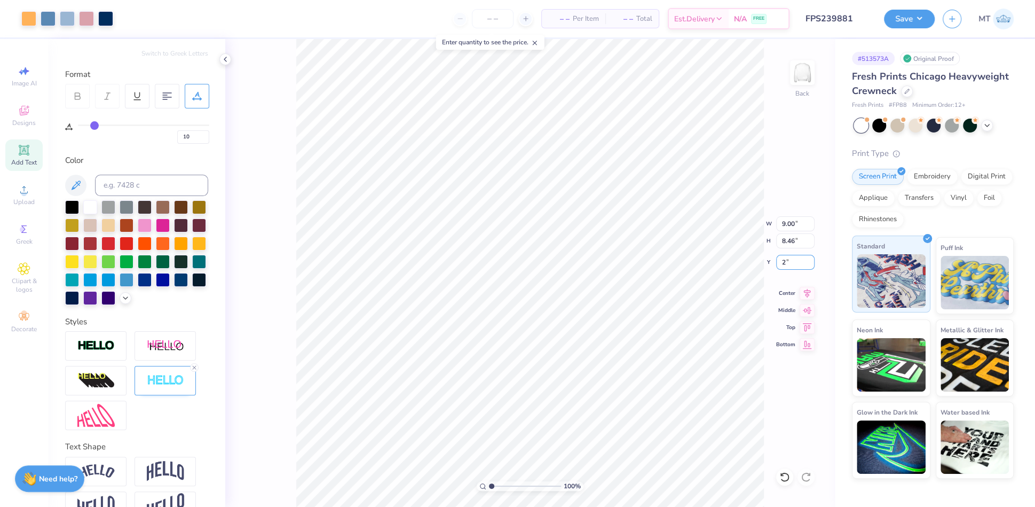
type input "2.00"
click at [919, 20] on button "Save" at bounding box center [909, 17] width 51 height 19
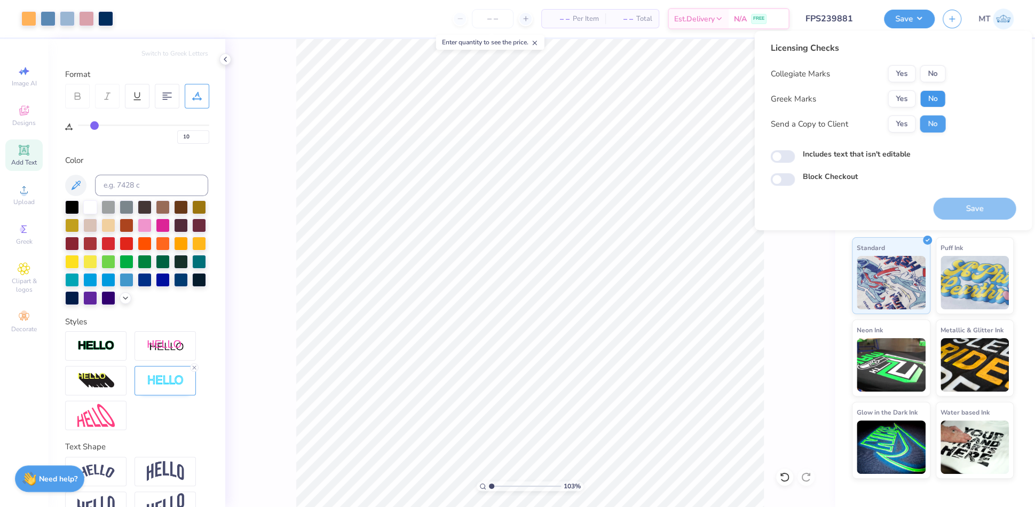
click at [931, 96] on button "No" at bounding box center [933, 98] width 26 height 17
click at [933, 70] on button "No" at bounding box center [933, 73] width 26 height 17
click at [971, 214] on button "Save" at bounding box center [974, 208] width 83 height 22
type input "1.02983170610838"
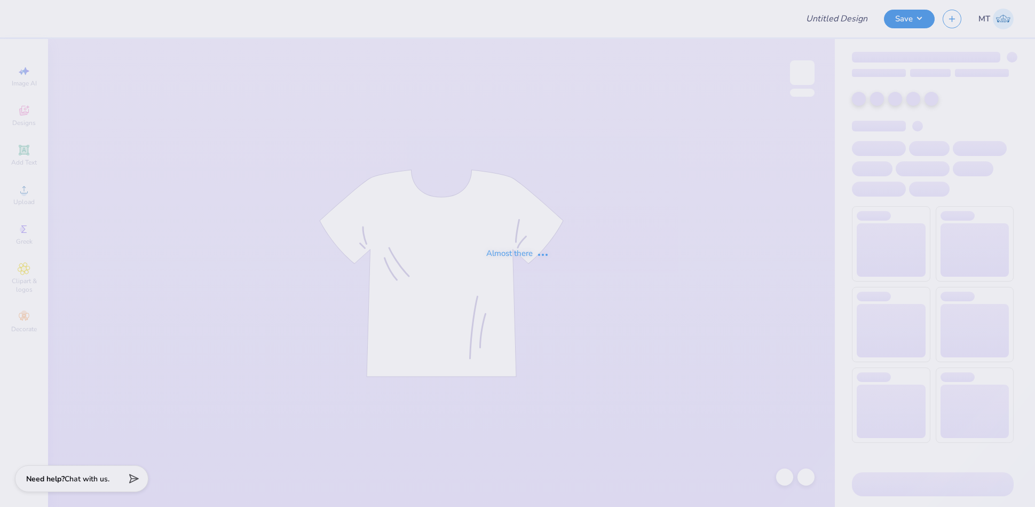
type input "FPS239890"
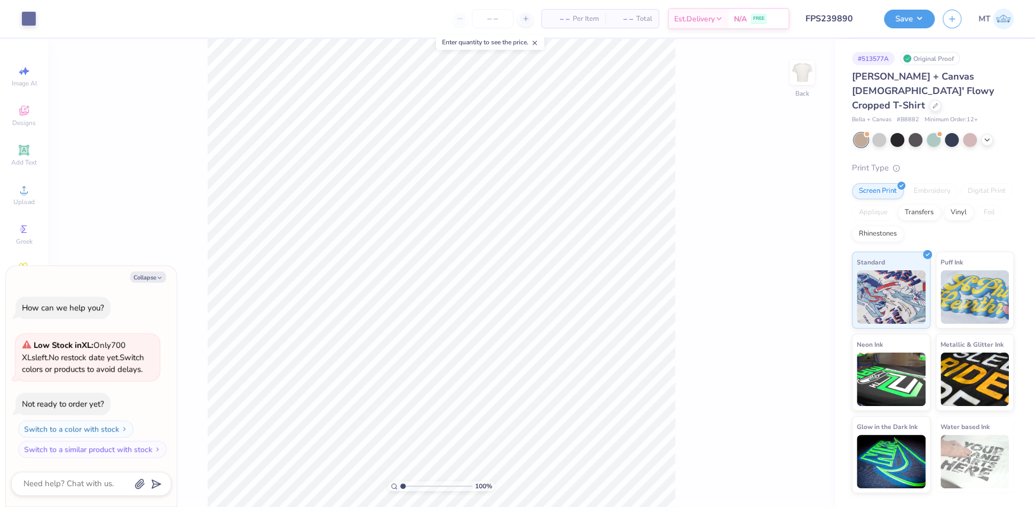
type textarea "x"
type input "1.64695326795293"
click at [137, 275] on button "Collapse" at bounding box center [148, 276] width 36 height 11
type textarea "x"
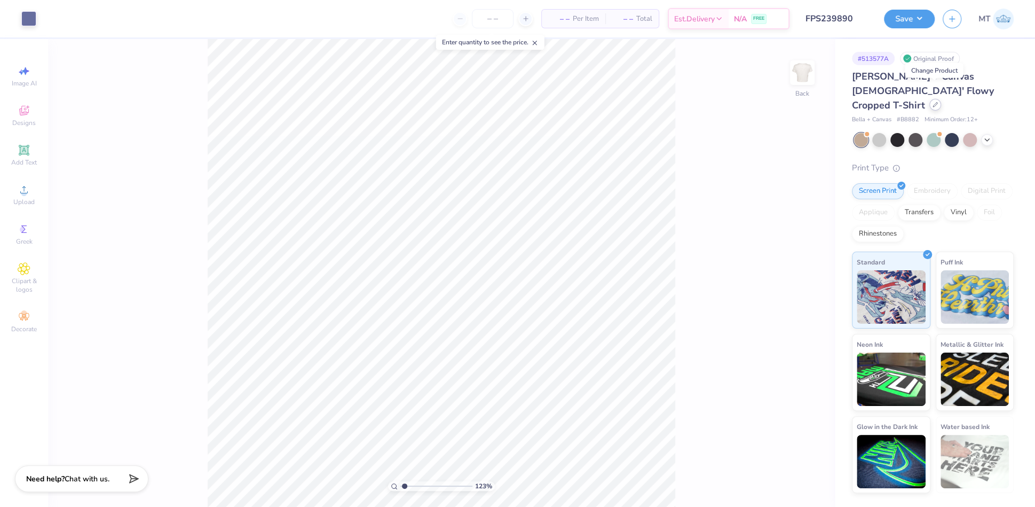
click at [937, 99] on div at bounding box center [935, 105] width 12 height 12
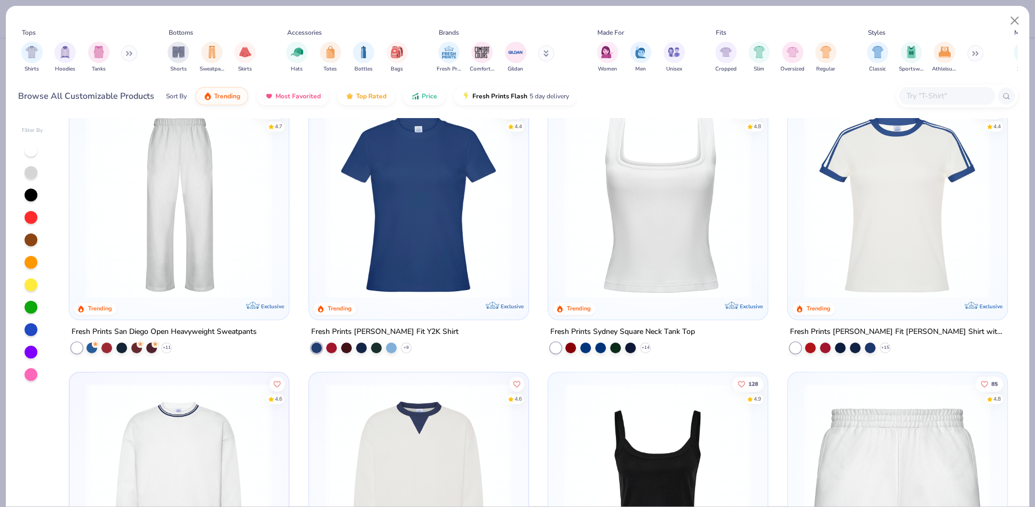
scroll to position [860, 0]
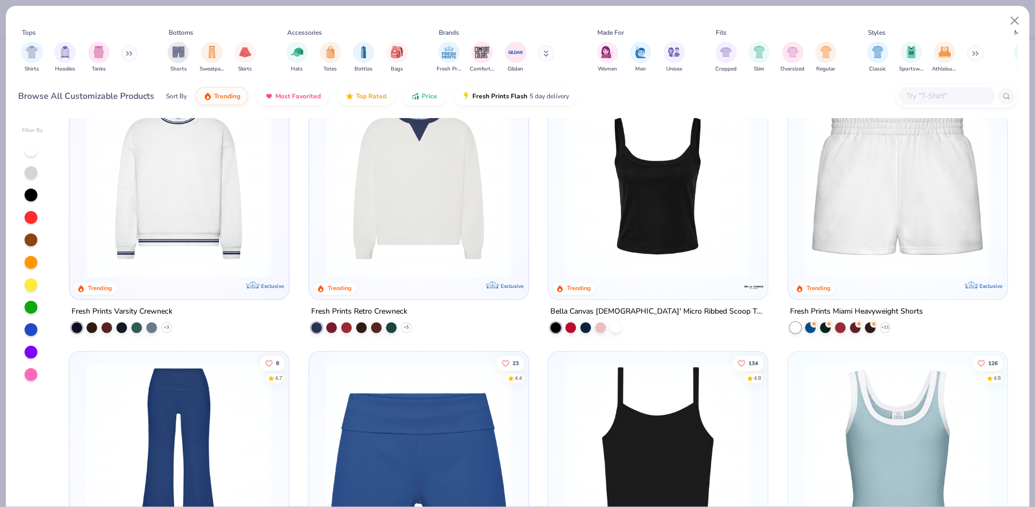
click at [189, 179] on img at bounding box center [178, 183] width 197 height 187
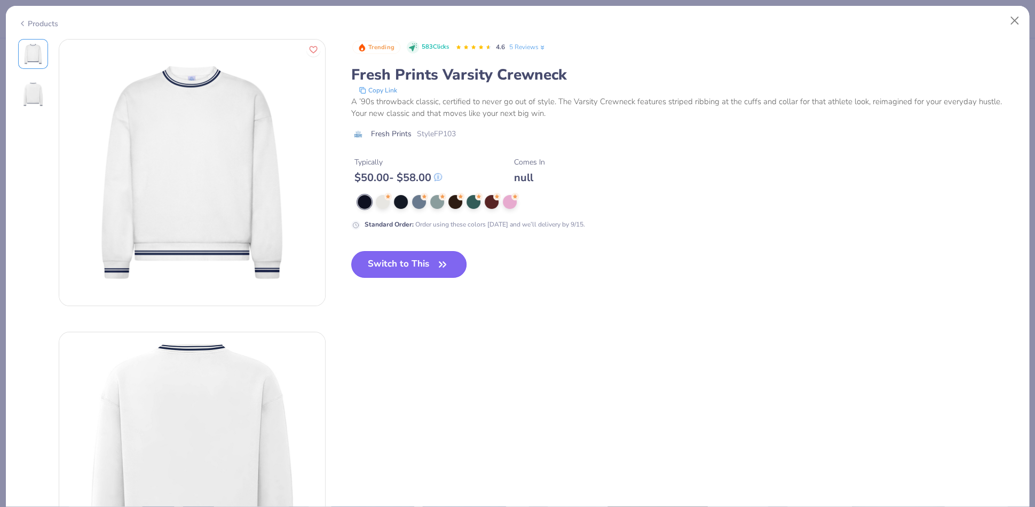
click at [418, 268] on button "Switch to This" at bounding box center [409, 264] width 116 height 27
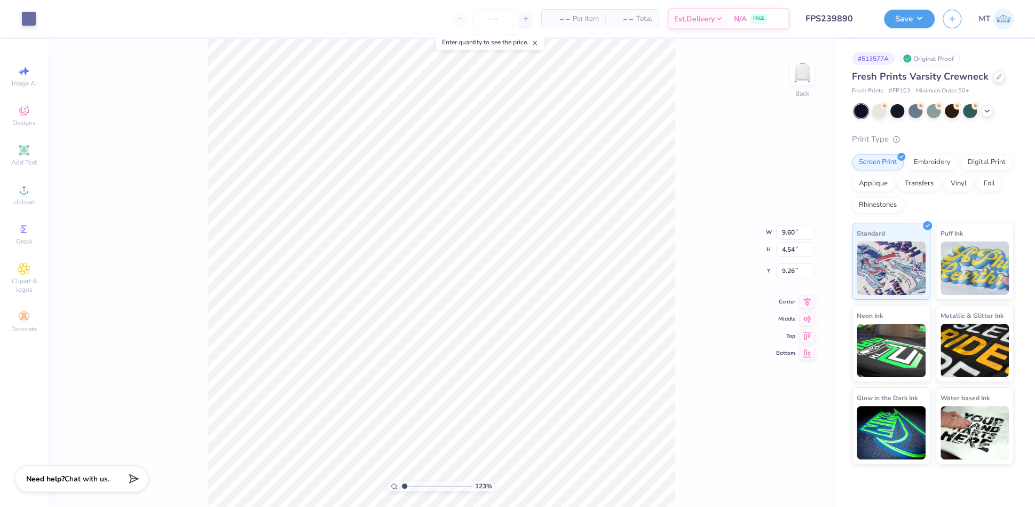
type input "1.22940846882038"
type input "3.00"
click at [33, 24] on div at bounding box center [28, 17] width 15 height 15
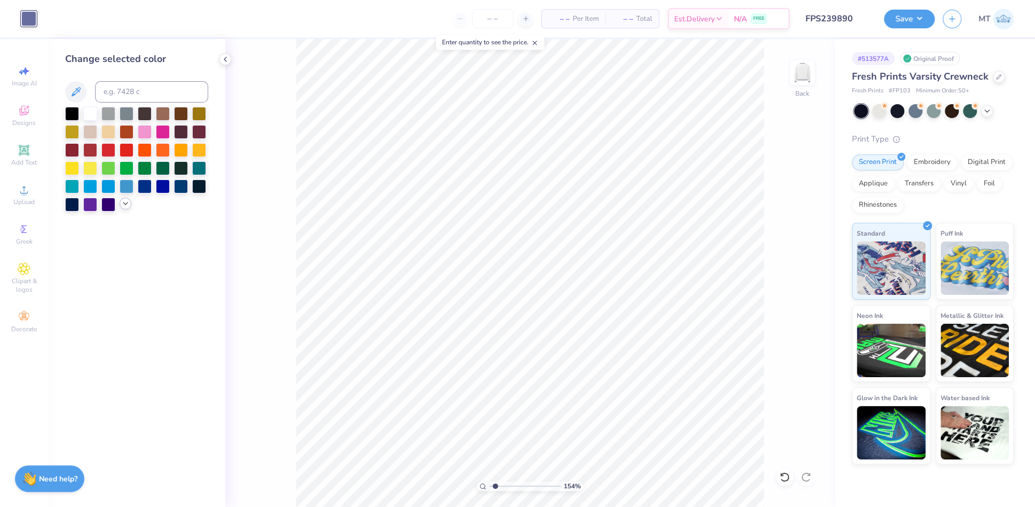
click at [126, 207] on icon at bounding box center [125, 203] width 9 height 9
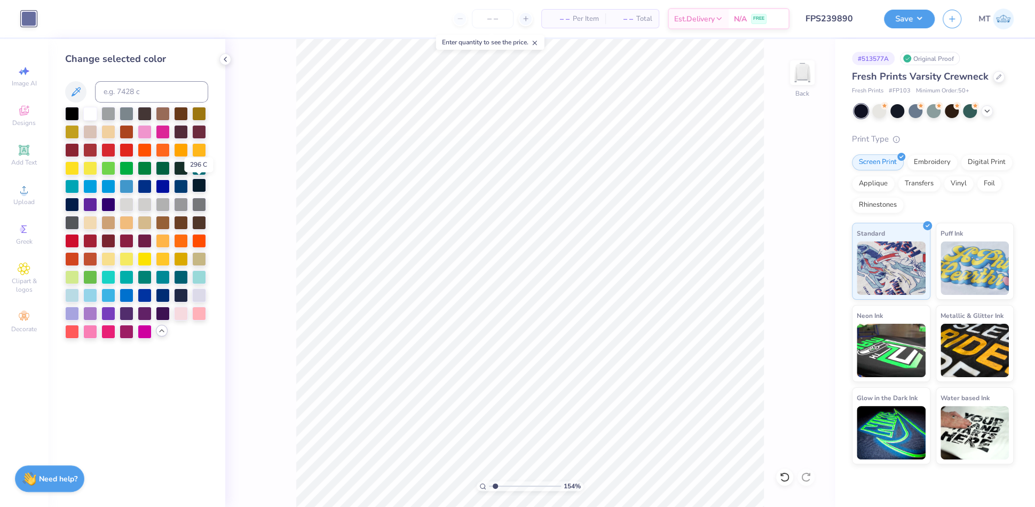
click at [201, 187] on div at bounding box center [199, 185] width 14 height 14
click at [164, 291] on div at bounding box center [163, 294] width 14 height 14
click at [183, 297] on div at bounding box center [181, 294] width 14 height 14
click at [781, 475] on icon at bounding box center [782, 474] width 2 height 2
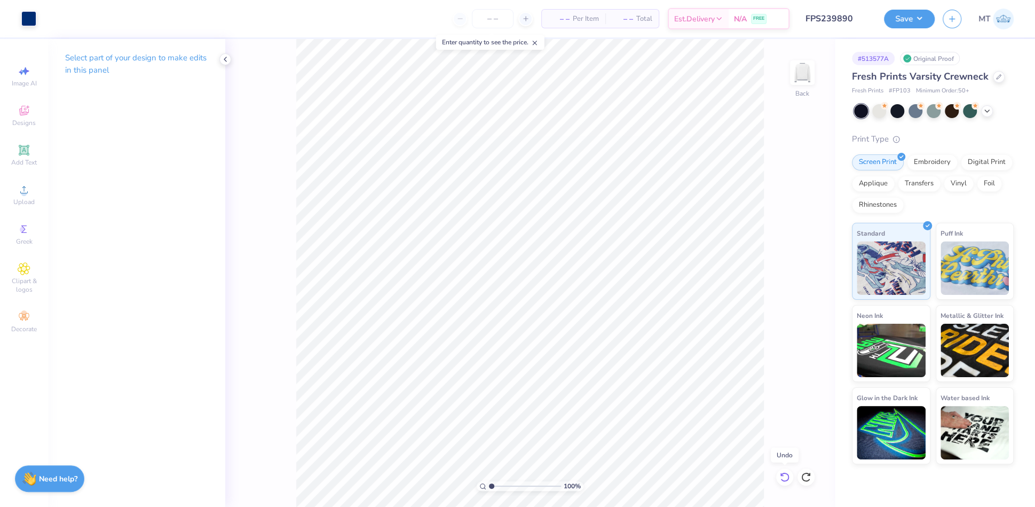
click at [781, 477] on icon at bounding box center [784, 476] width 11 height 11
click at [781, 479] on icon at bounding box center [784, 477] width 9 height 10
click at [997, 72] on div at bounding box center [999, 76] width 12 height 12
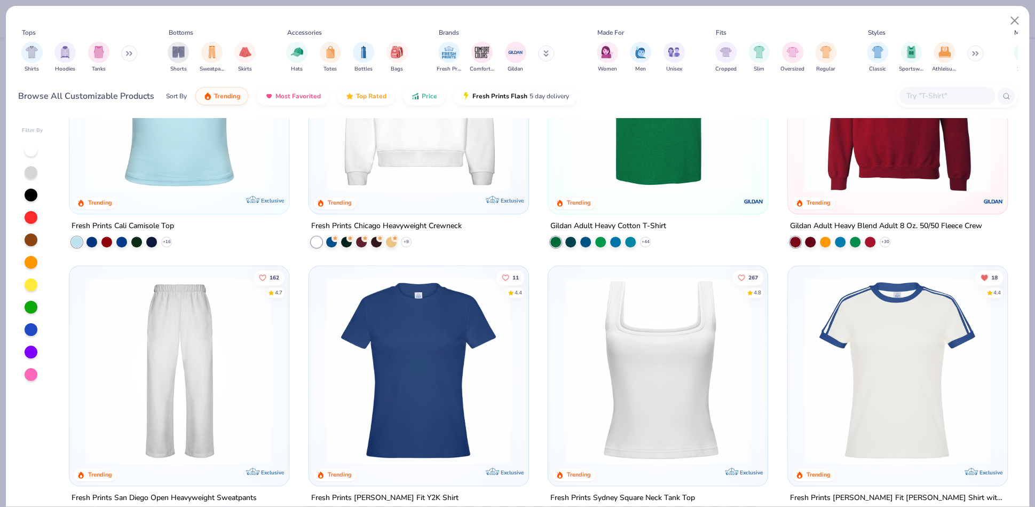
scroll to position [239, 0]
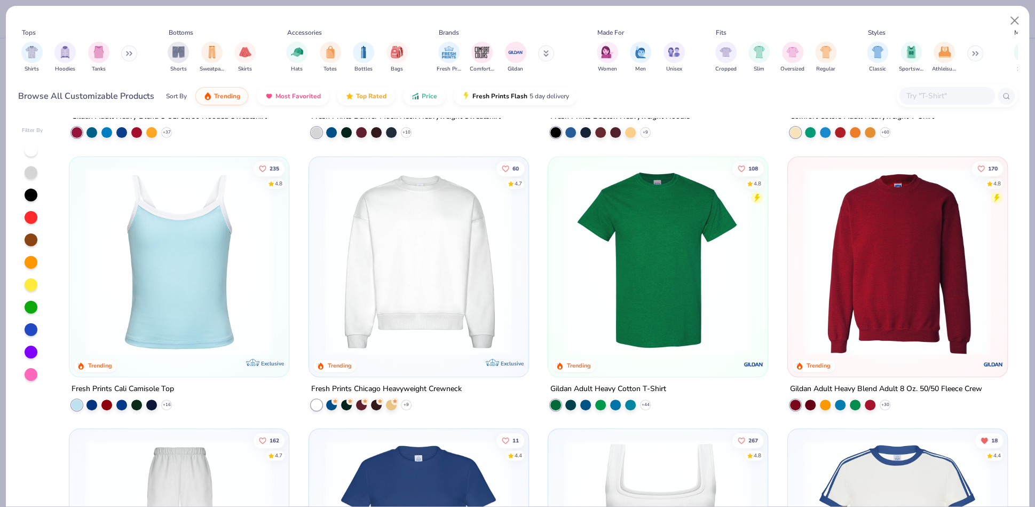
click at [423, 253] on img at bounding box center [418, 260] width 197 height 187
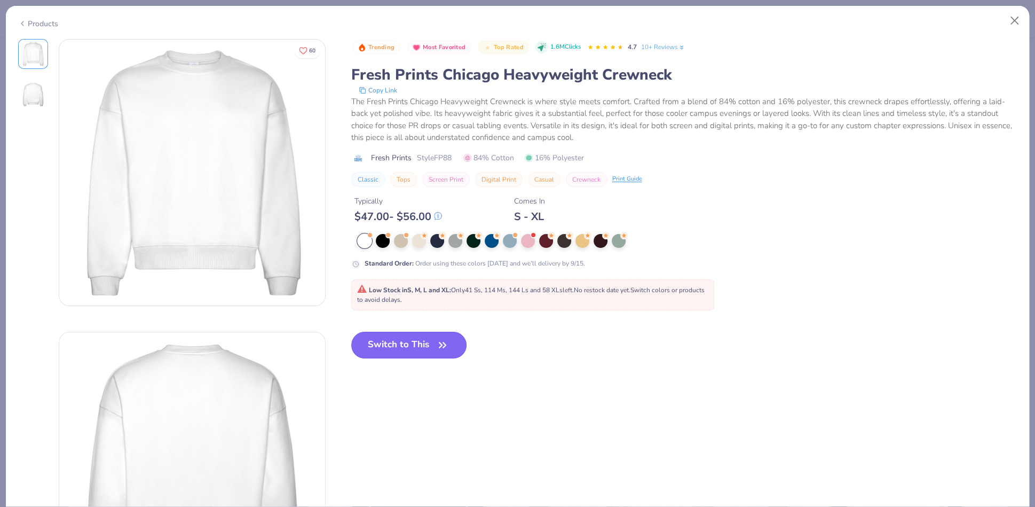
click at [436, 354] on button "Switch to This" at bounding box center [409, 344] width 116 height 27
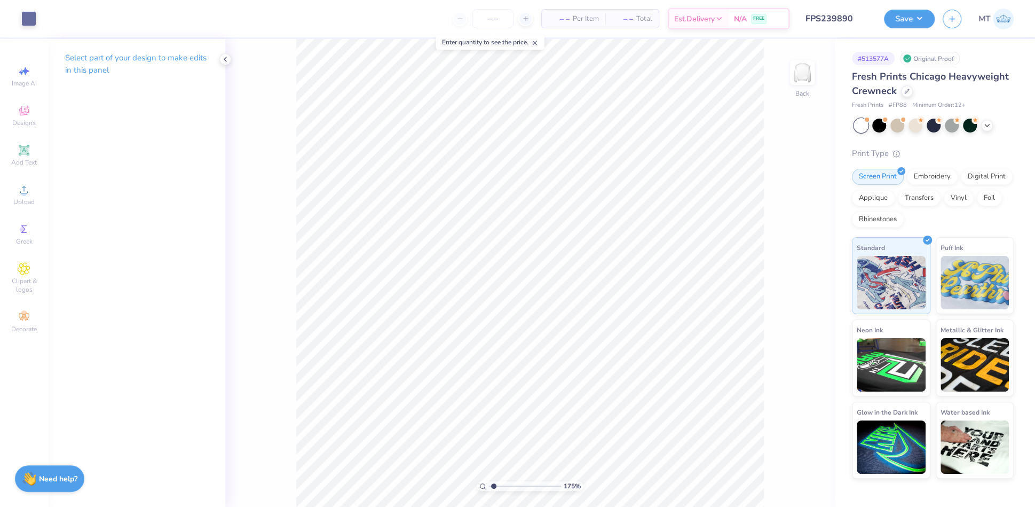
type input "1"
click at [788, 232] on input "9.60" at bounding box center [795, 232] width 38 height 15
type input "6.00"
type input "2.84"
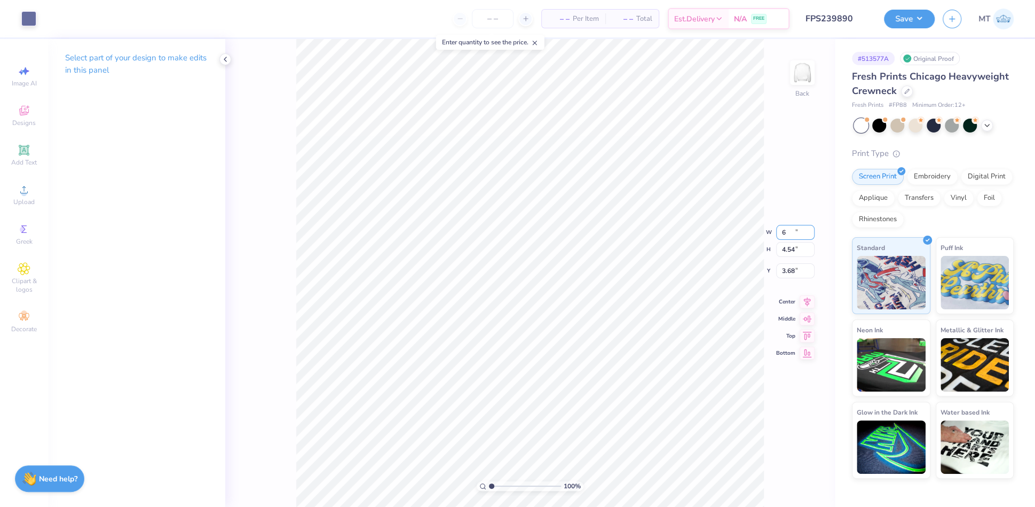
type input "4.53"
click at [790, 223] on input "6.00" at bounding box center [795, 223] width 38 height 15
type input "7.00"
type input "3.31"
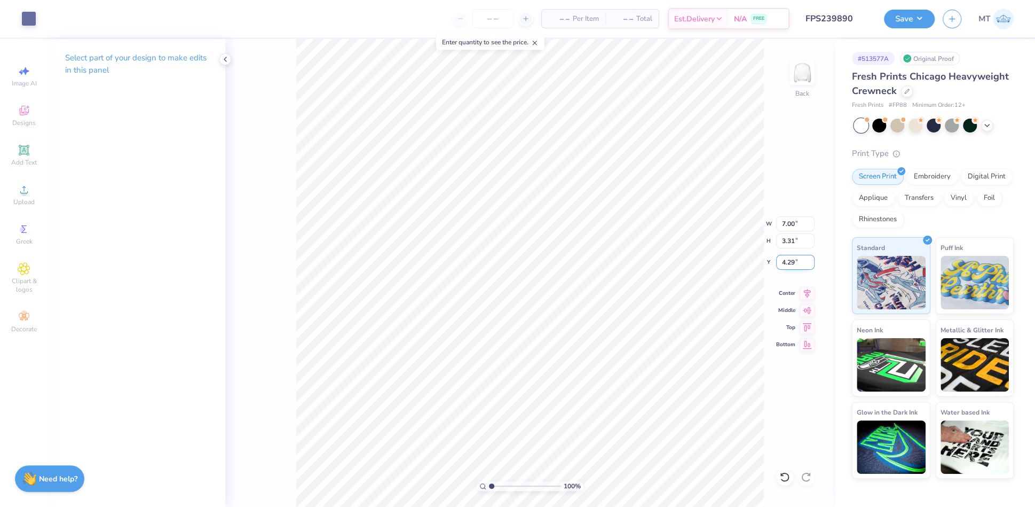
click at [790, 260] on input "4.29" at bounding box center [795, 262] width 38 height 15
type input "3.00"
click at [802, 477] on icon at bounding box center [805, 477] width 9 height 10
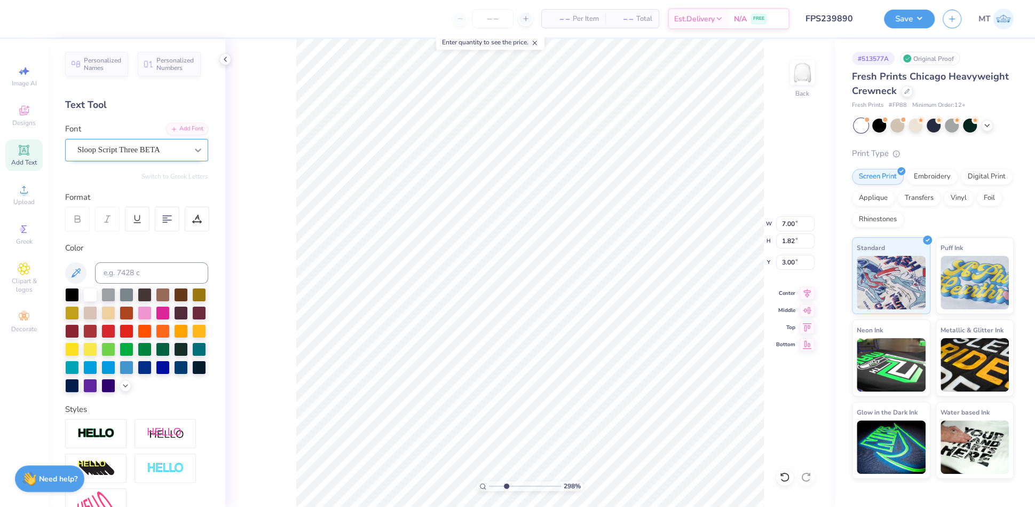
click at [193, 151] on icon at bounding box center [198, 150] width 11 height 11
click at [167, 127] on div "Add Font" at bounding box center [187, 128] width 42 height 12
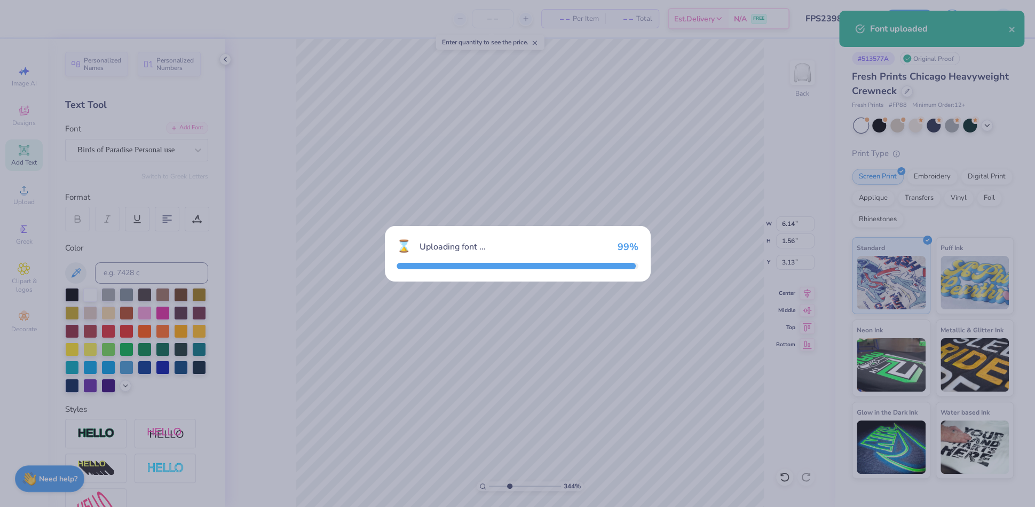
type input "3.44254934209085"
type input "6.14"
type input "1.56"
type input "3.13"
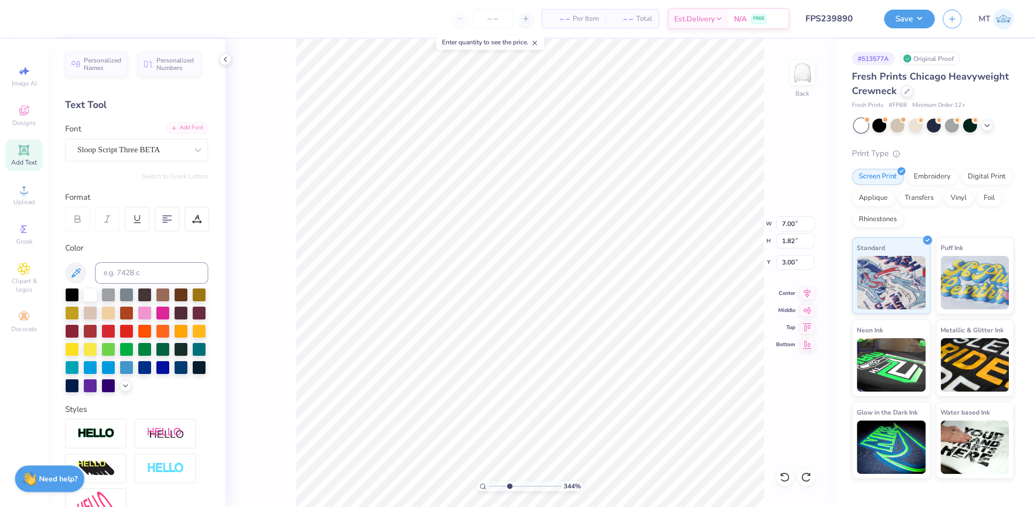
click at [178, 129] on div "Add Font" at bounding box center [187, 128] width 42 height 12
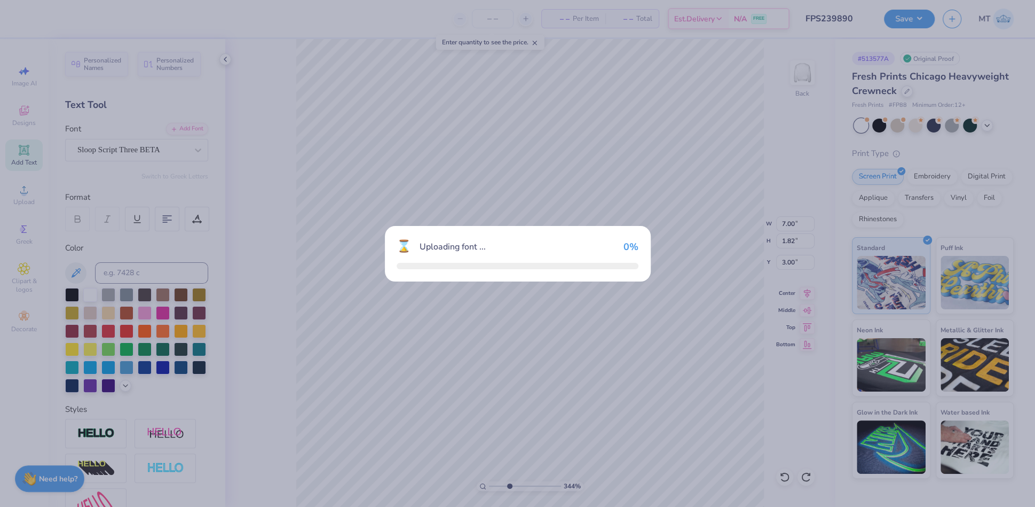
type input "3.44254934209085"
type input "5.85"
type input "1.52"
type input "3.15"
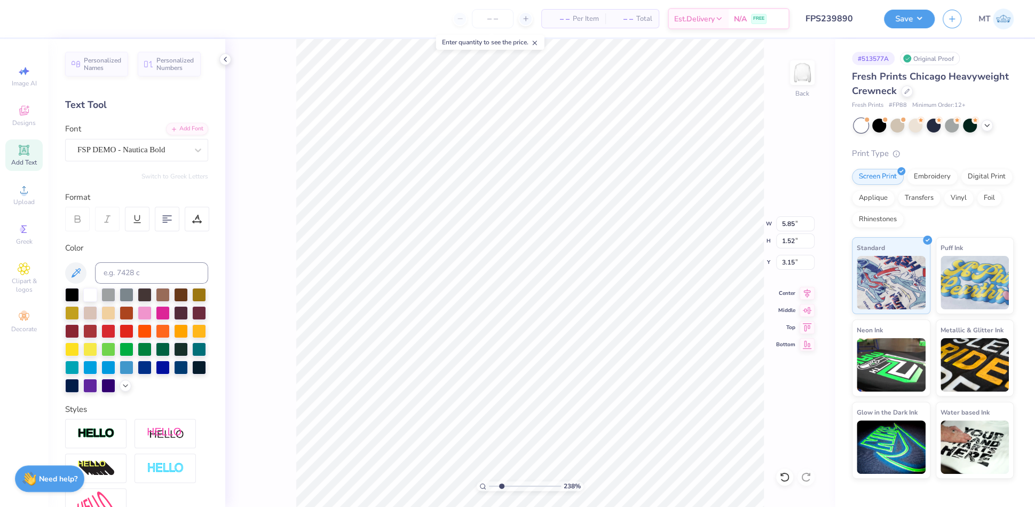
type input "2.37959649544406"
type input "3.14"
type input "2.37959649544406"
type input "4.37"
type input "5.88681987706205"
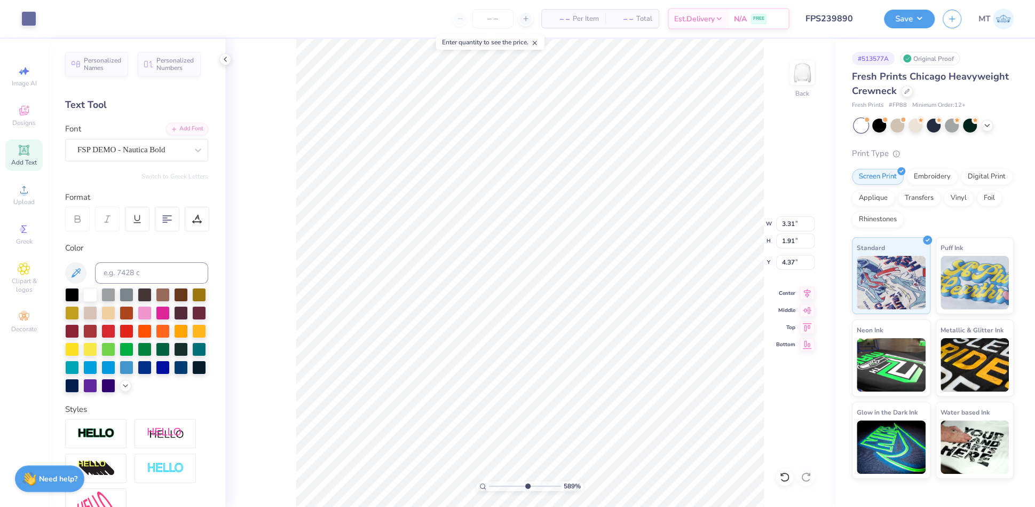
type input "4.26"
type input "5.88681987706205"
type input "4.37"
type input "5.88681987706205"
type input "4.45"
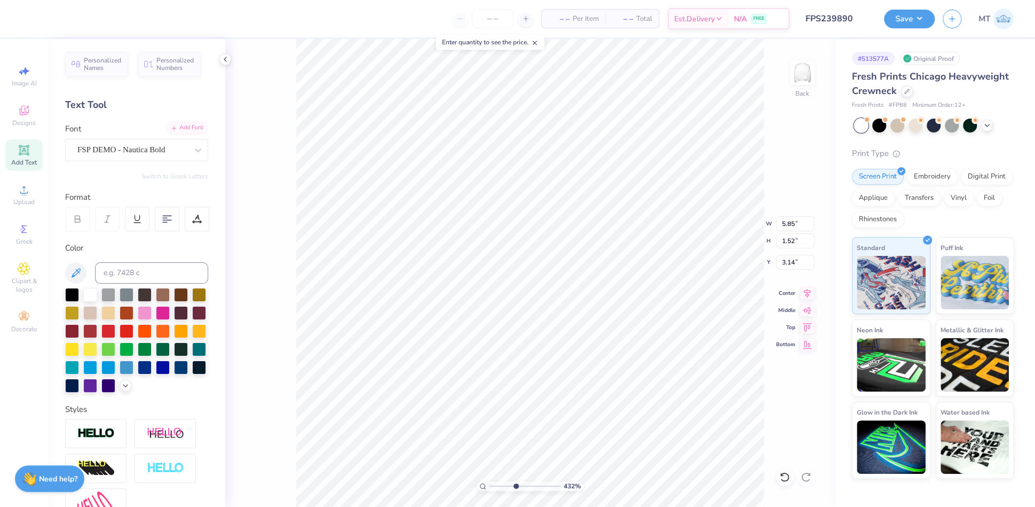
click at [178, 132] on div "Add Font" at bounding box center [187, 128] width 42 height 12
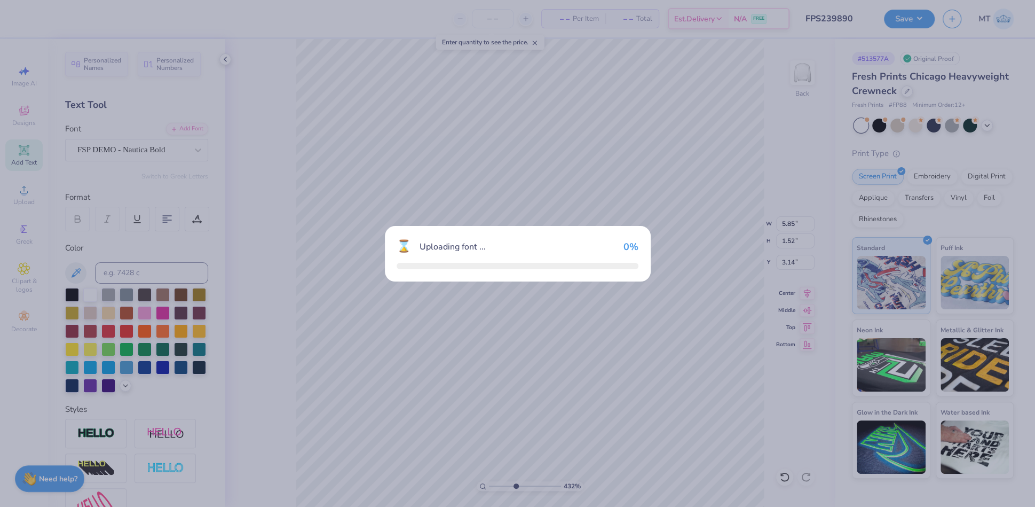
type input "4.31986963273001"
type input "8.12"
type input "1.82"
type input "2.99"
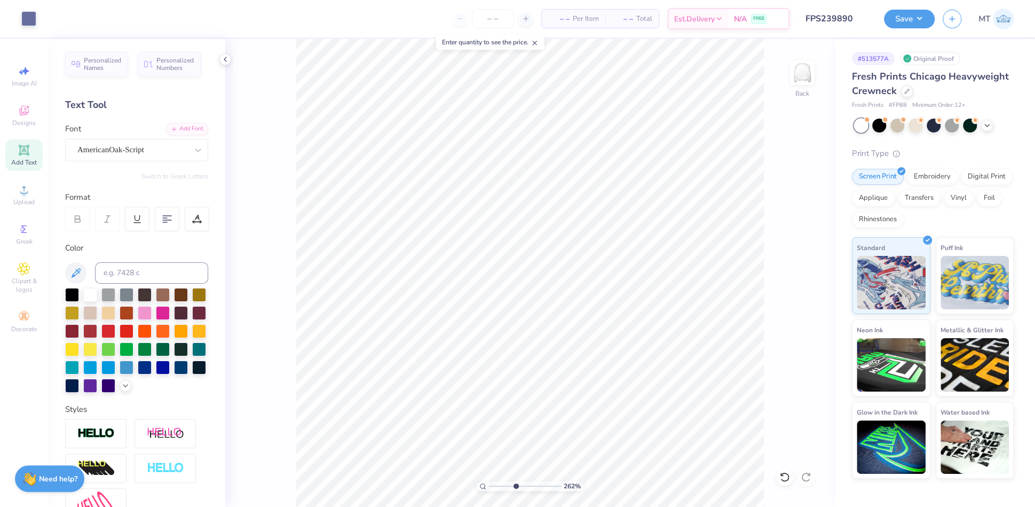
type input "6.07535043665258"
type input "4.36"
type input "1.5894739730244"
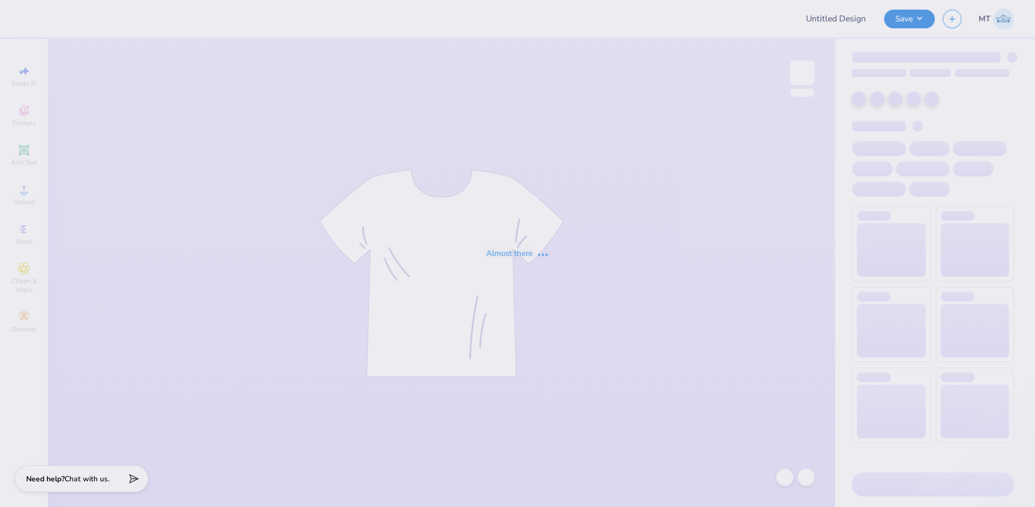
type input "Michi_Retro_Vintage (Handdrawn)_Retreat"
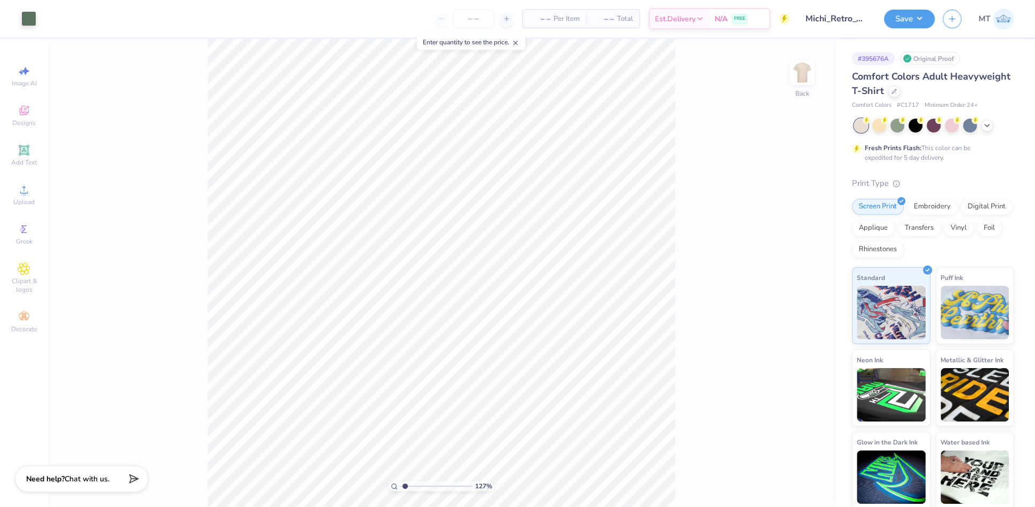
type input "1"
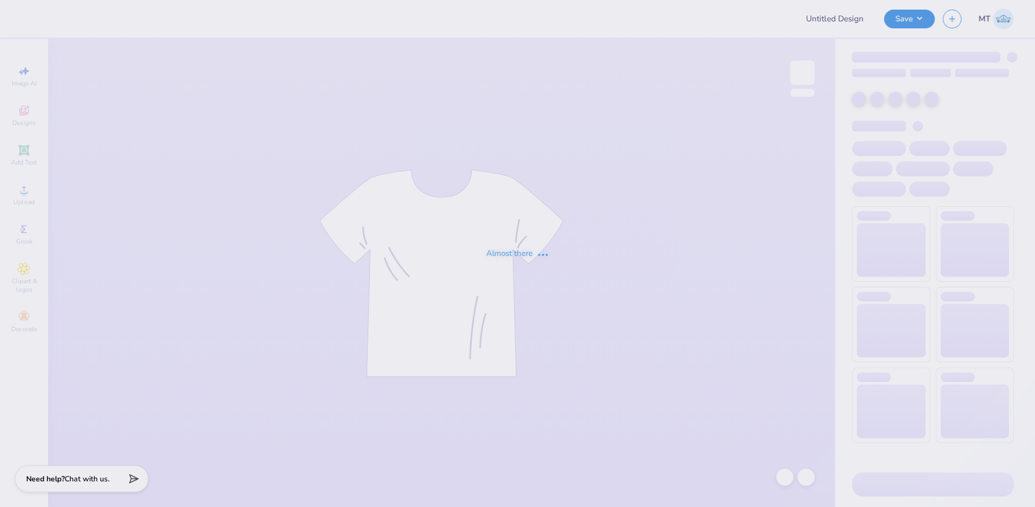
type input "Michi_60s70s_Big/Little"
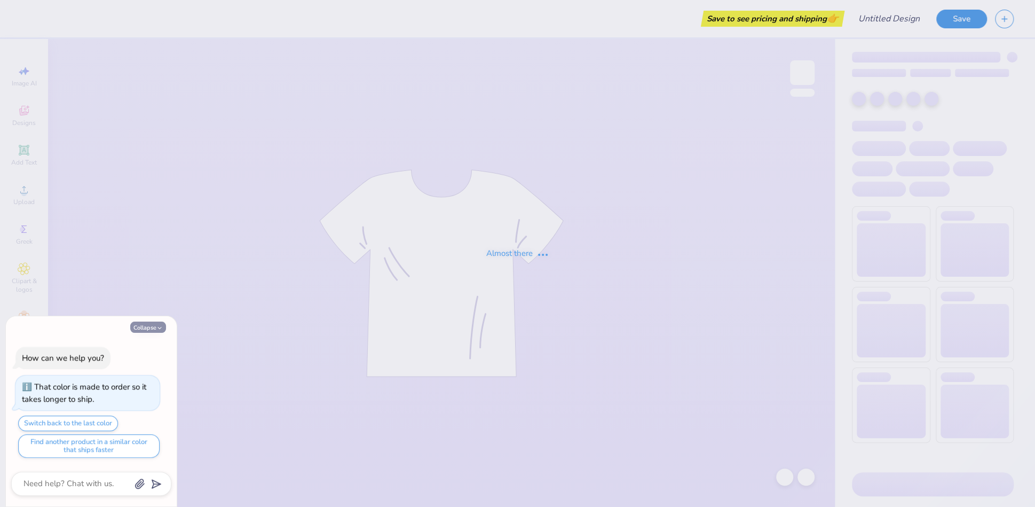
click at [159, 331] on icon "button" at bounding box center [159, 328] width 6 height 6
type textarea "x"
